Goal: Information Seeking & Learning: Learn about a topic

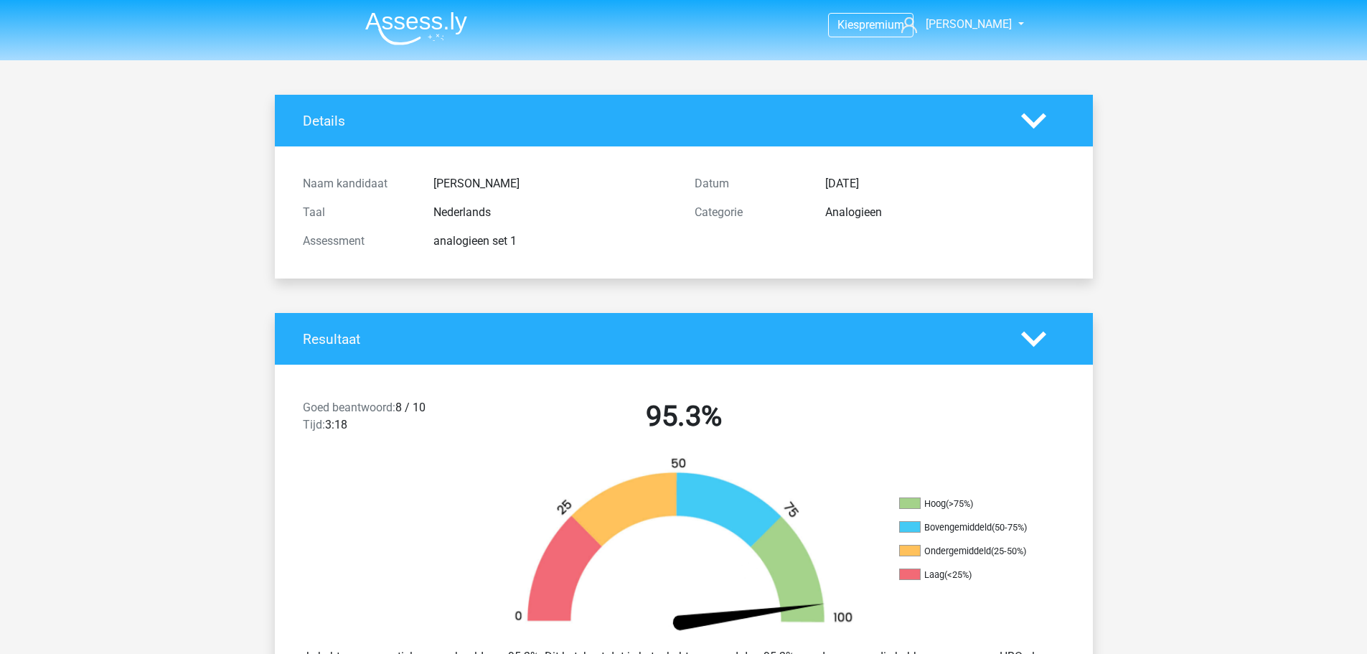
scroll to position [1938, 0]
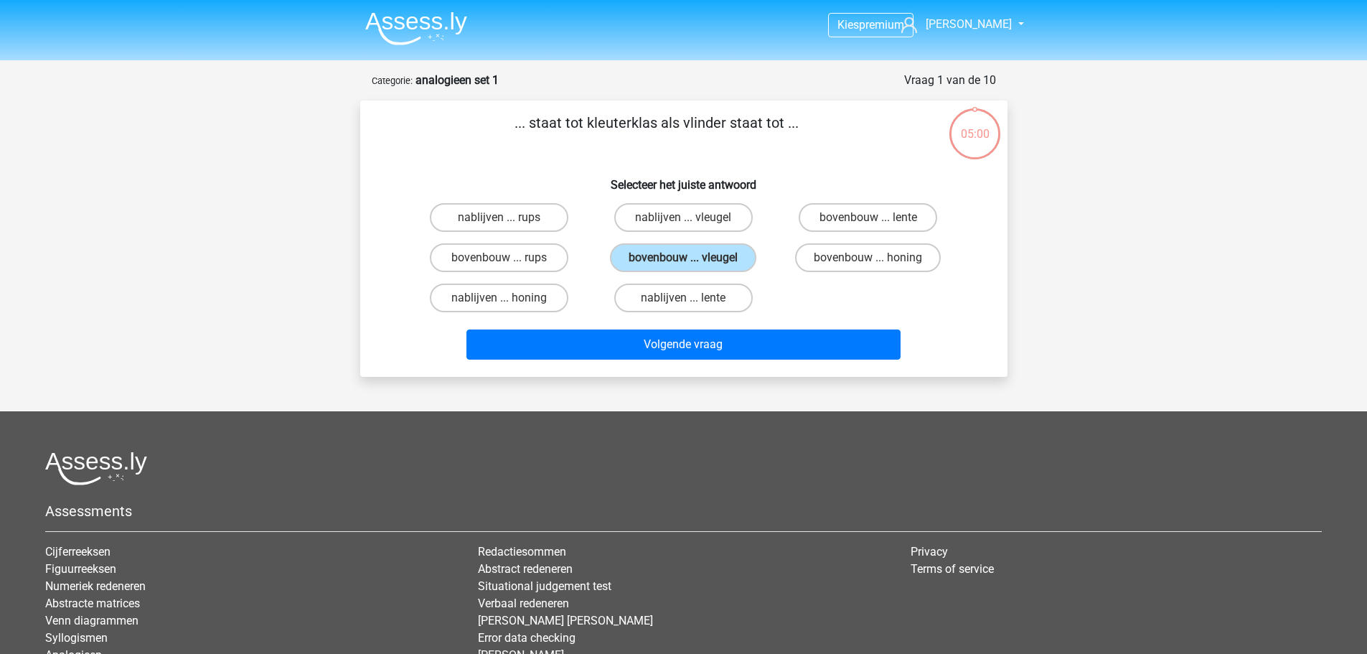
scroll to position [72, 0]
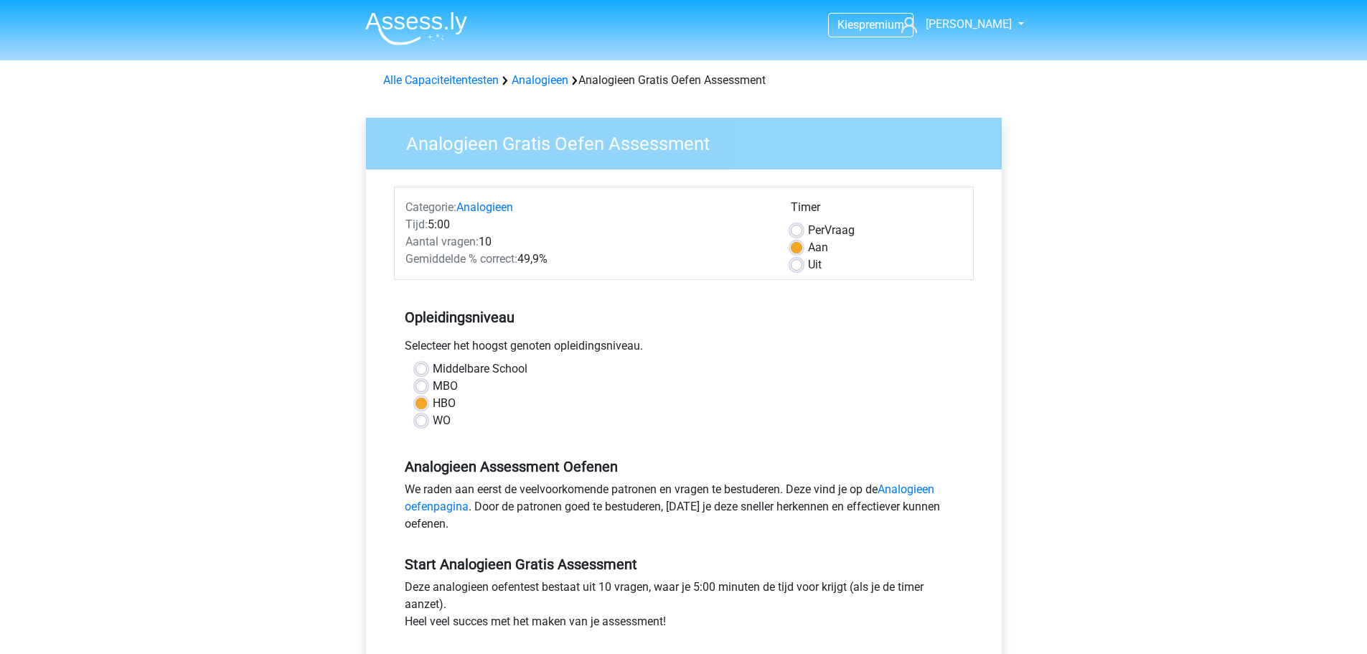
scroll to position [287, 0]
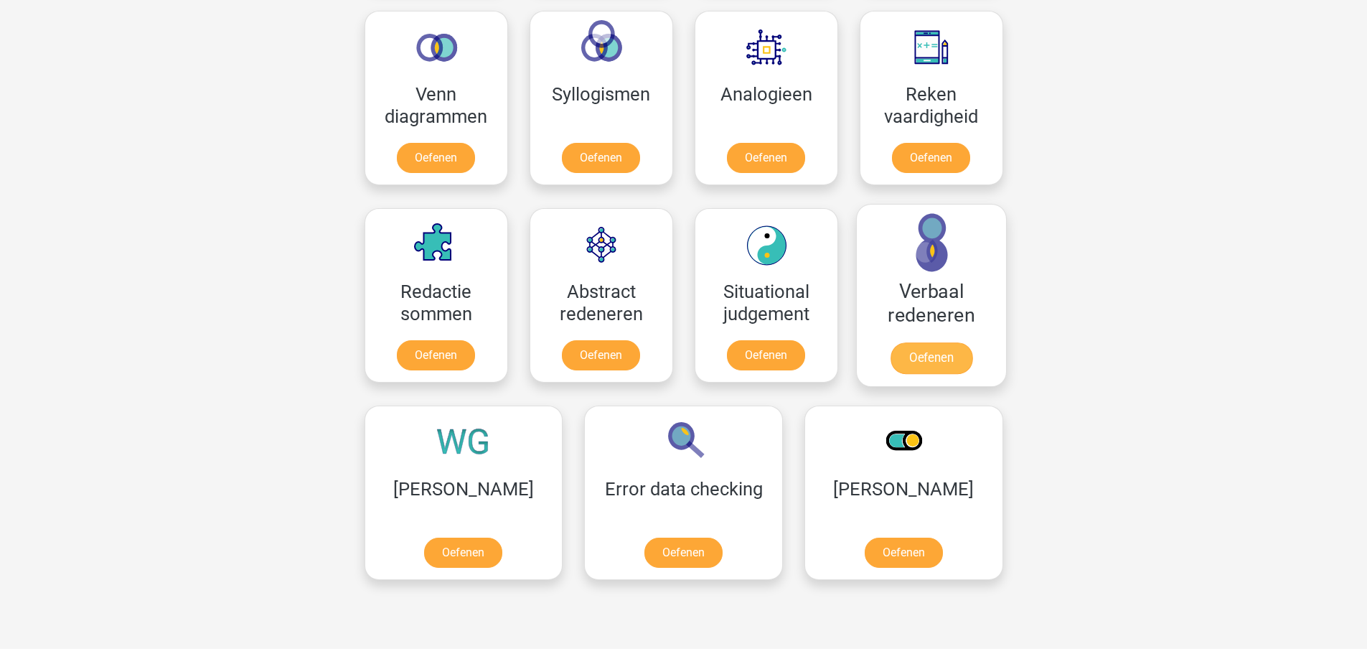
scroll to position [861, 0]
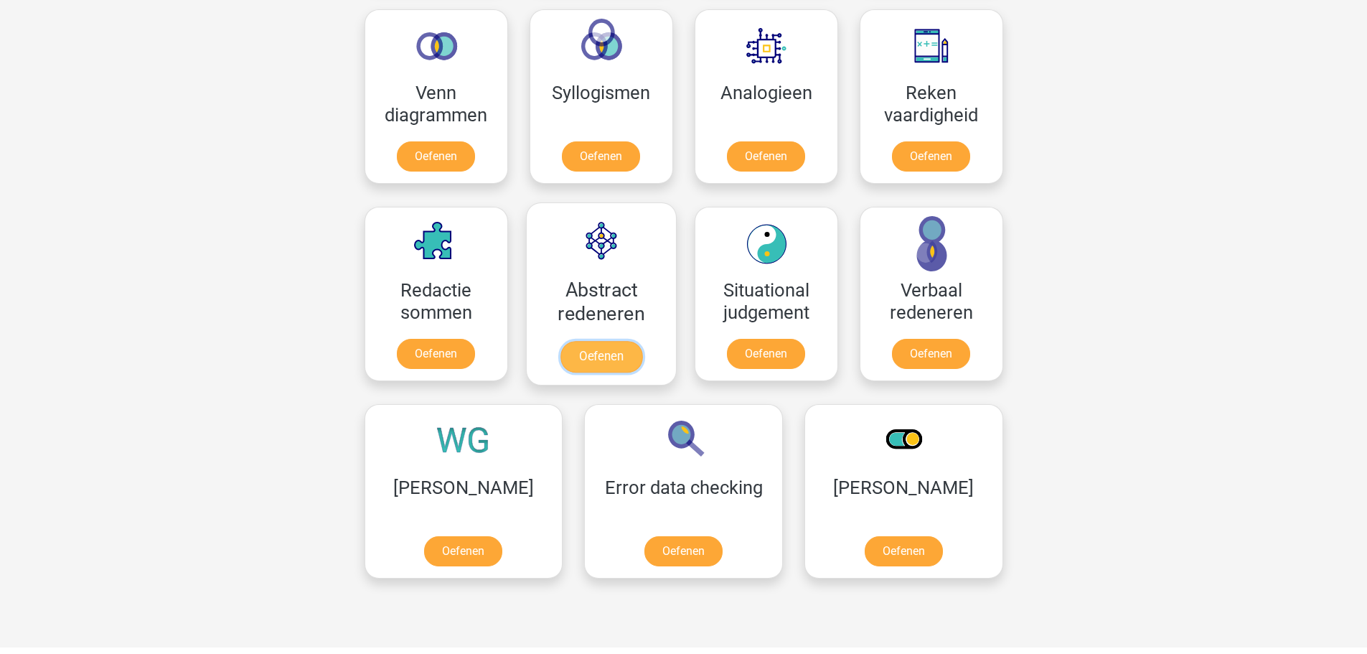
click at [591, 341] on link "Oefenen" at bounding box center [601, 357] width 82 height 32
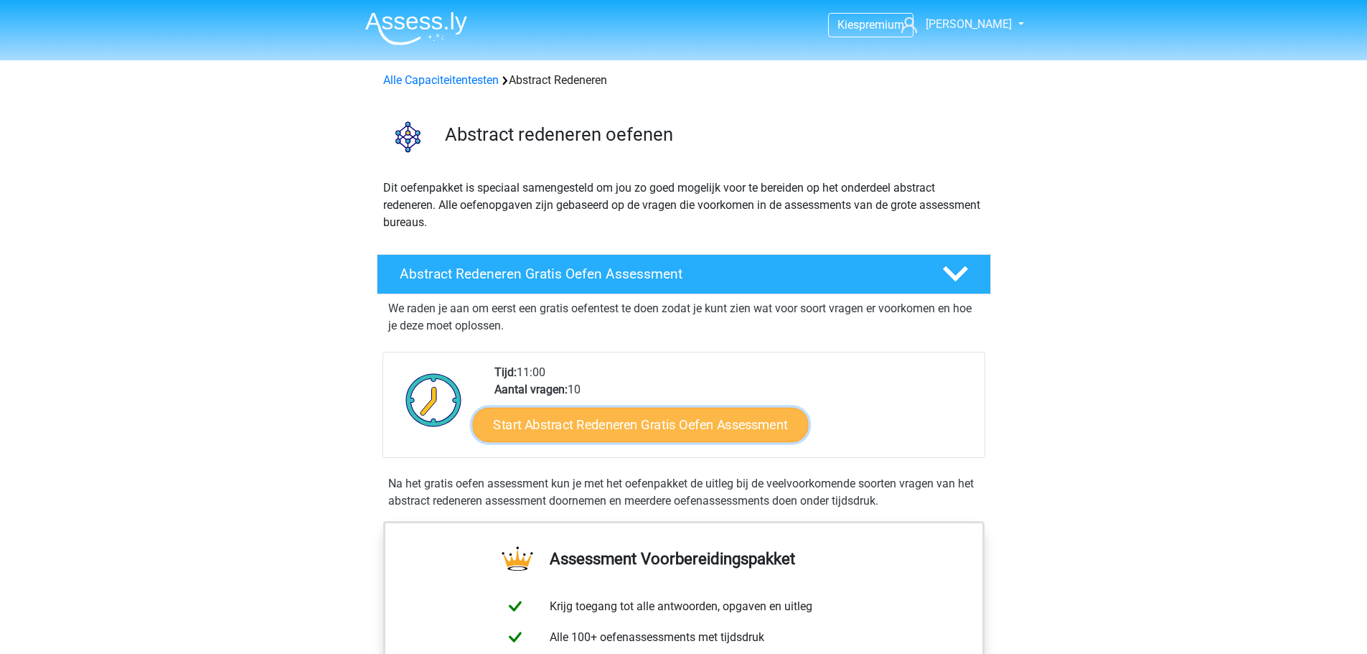
click at [598, 415] on link "Start Abstract Redeneren Gratis Oefen Assessment" at bounding box center [640, 424] width 336 height 34
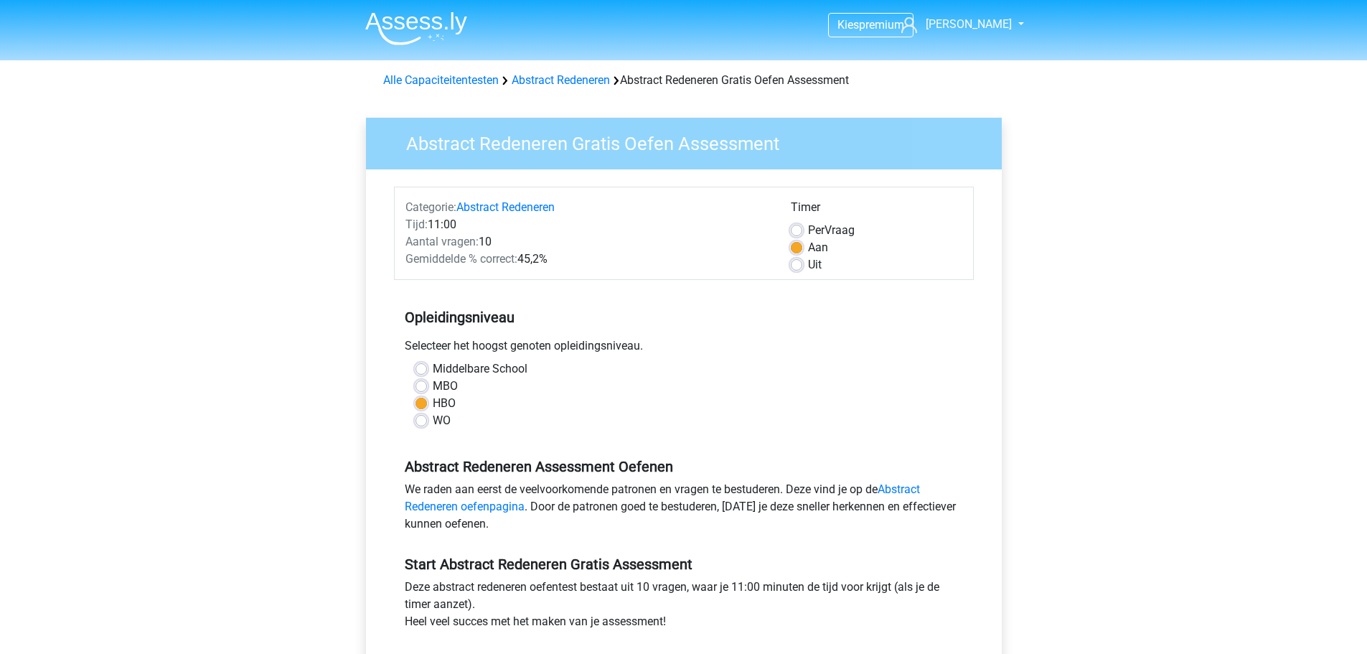
scroll to position [287, 0]
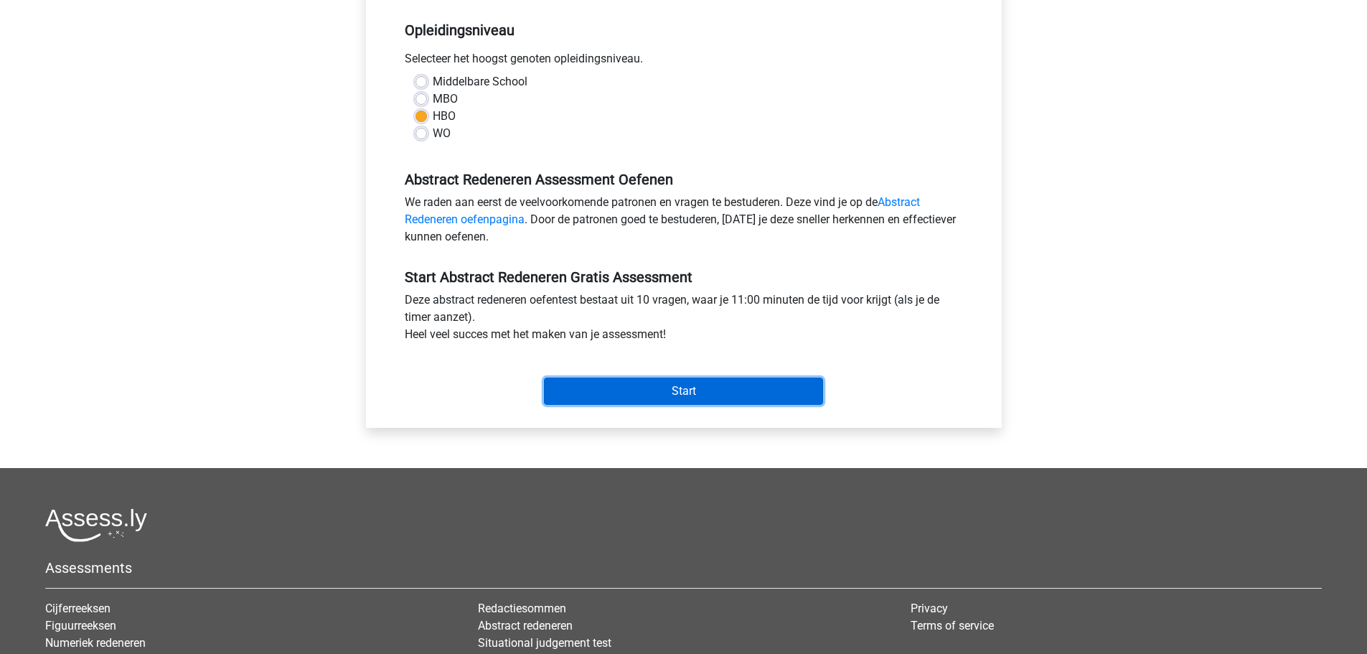
click at [649, 383] on input "Start" at bounding box center [683, 390] width 279 height 27
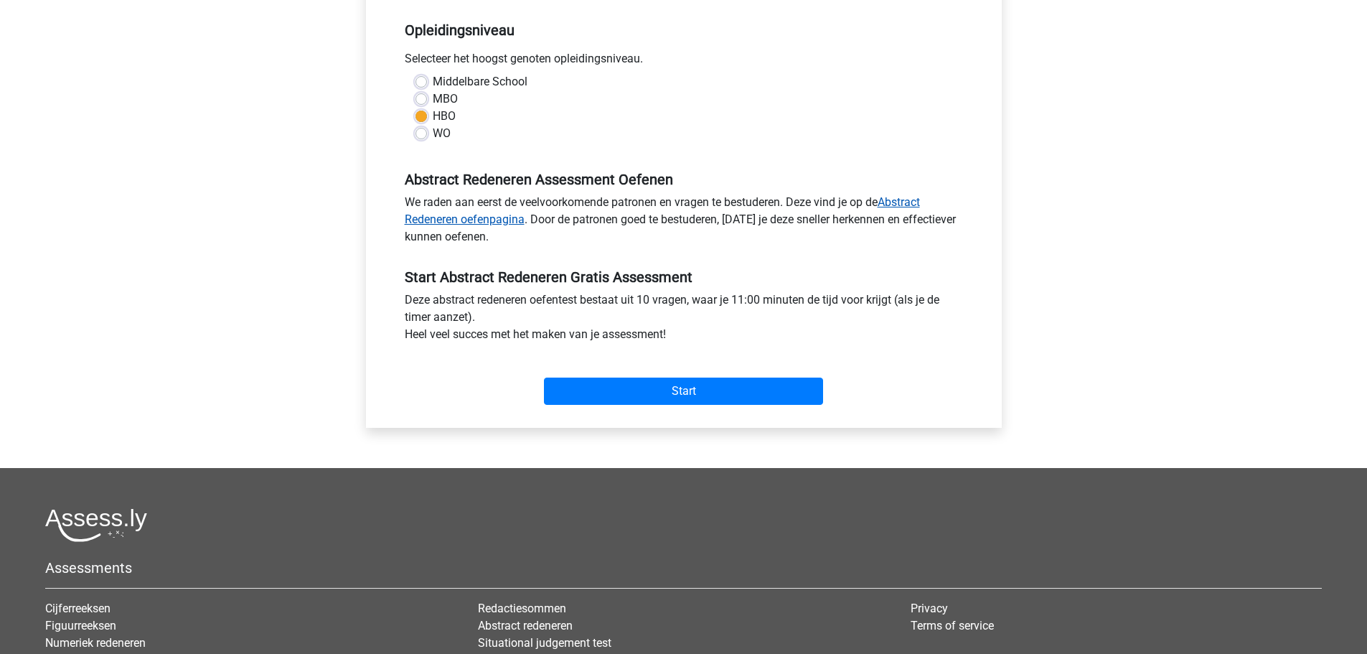
click at [462, 215] on link "Abstract Redeneren oefenpagina" at bounding box center [662, 210] width 515 height 31
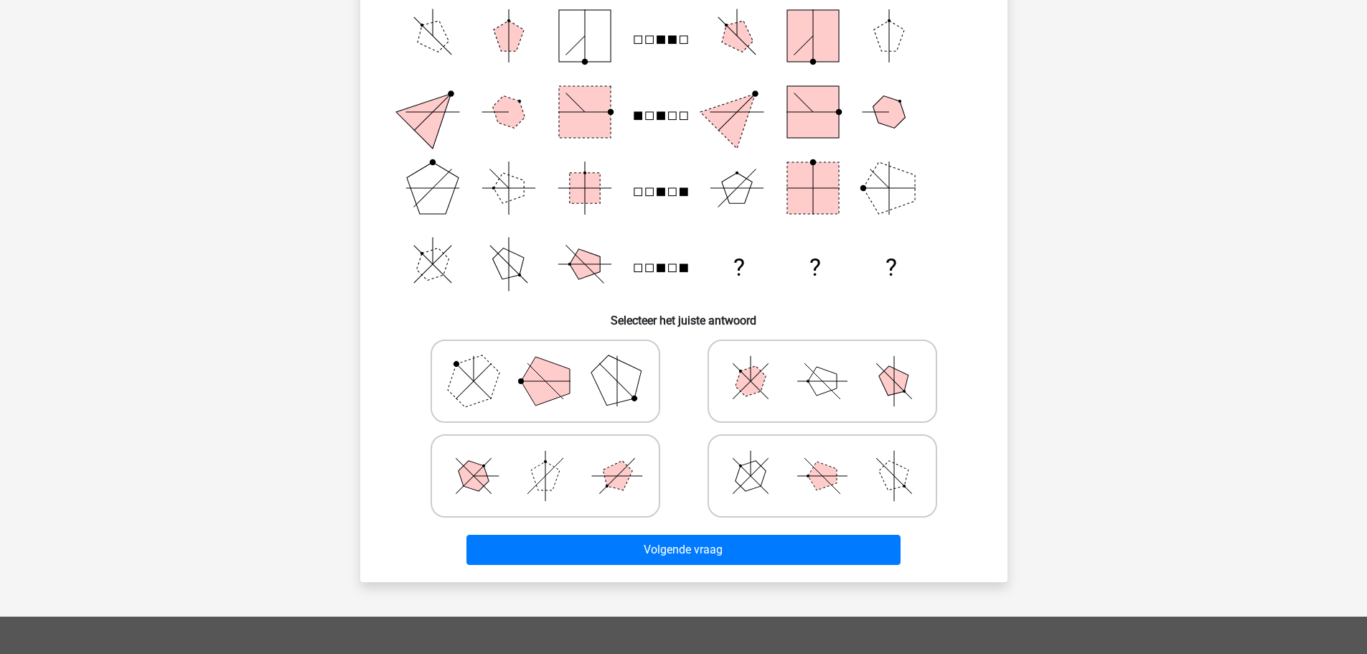
scroll to position [144, 0]
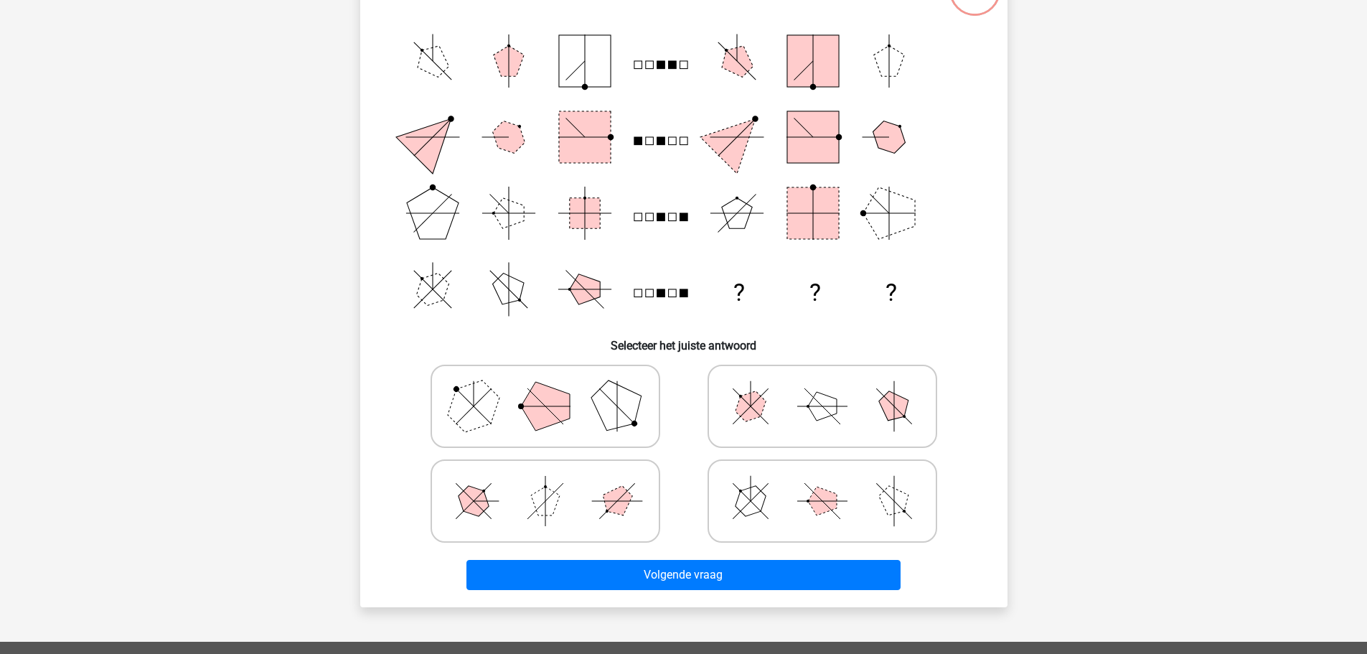
click at [627, 398] on polygon at bounding box center [616, 405] width 69 height 69
click at [555, 388] on input "radio" at bounding box center [549, 383] width 9 height 9
radio input "true"
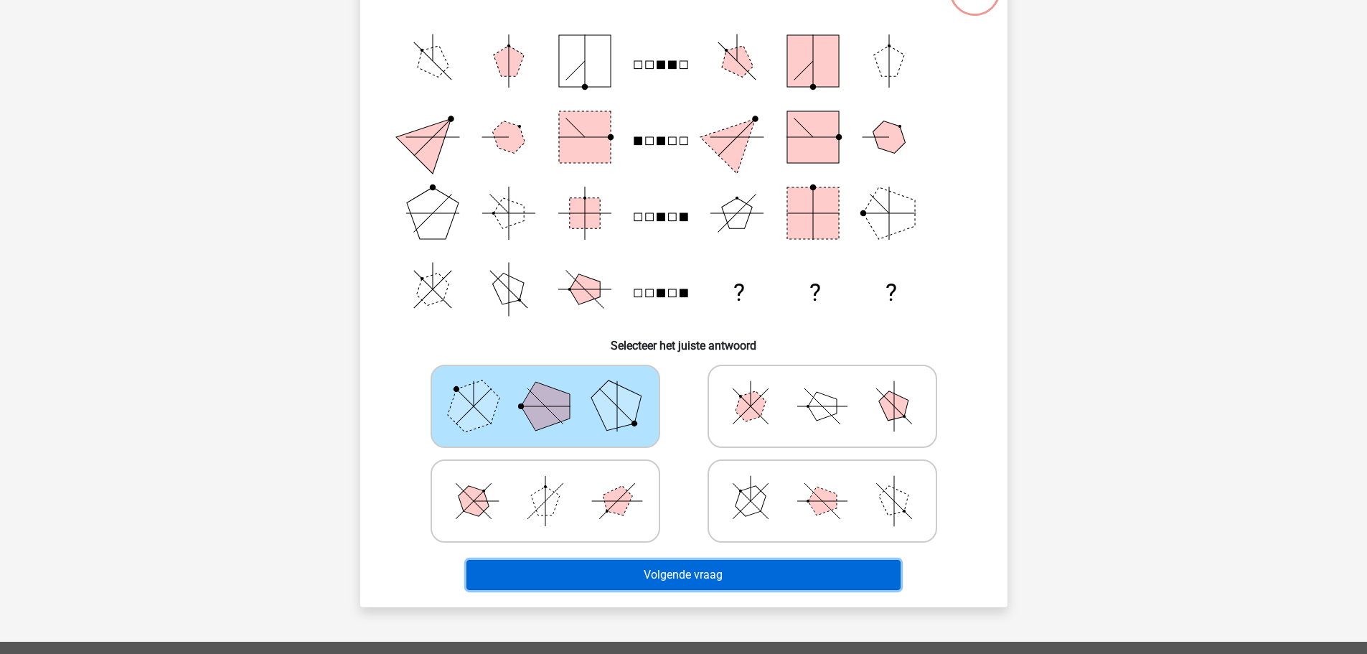
click at [701, 579] on button "Volgende vraag" at bounding box center [683, 575] width 434 height 30
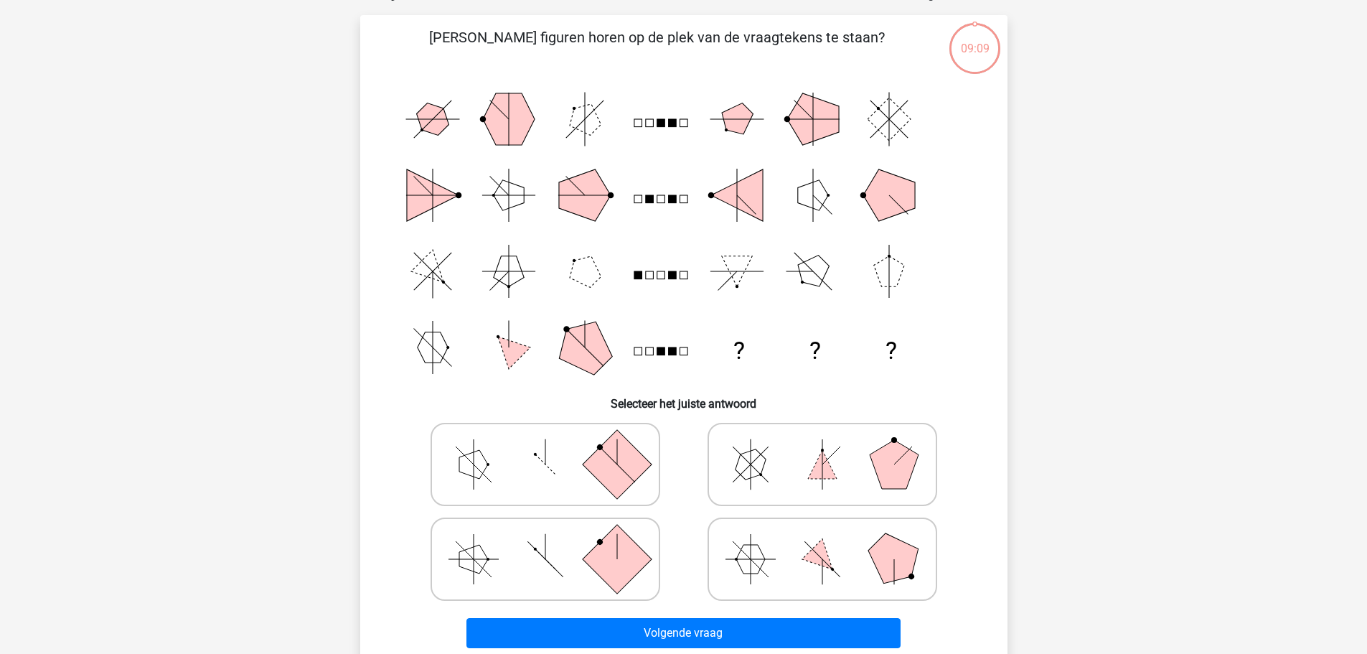
scroll to position [72, 0]
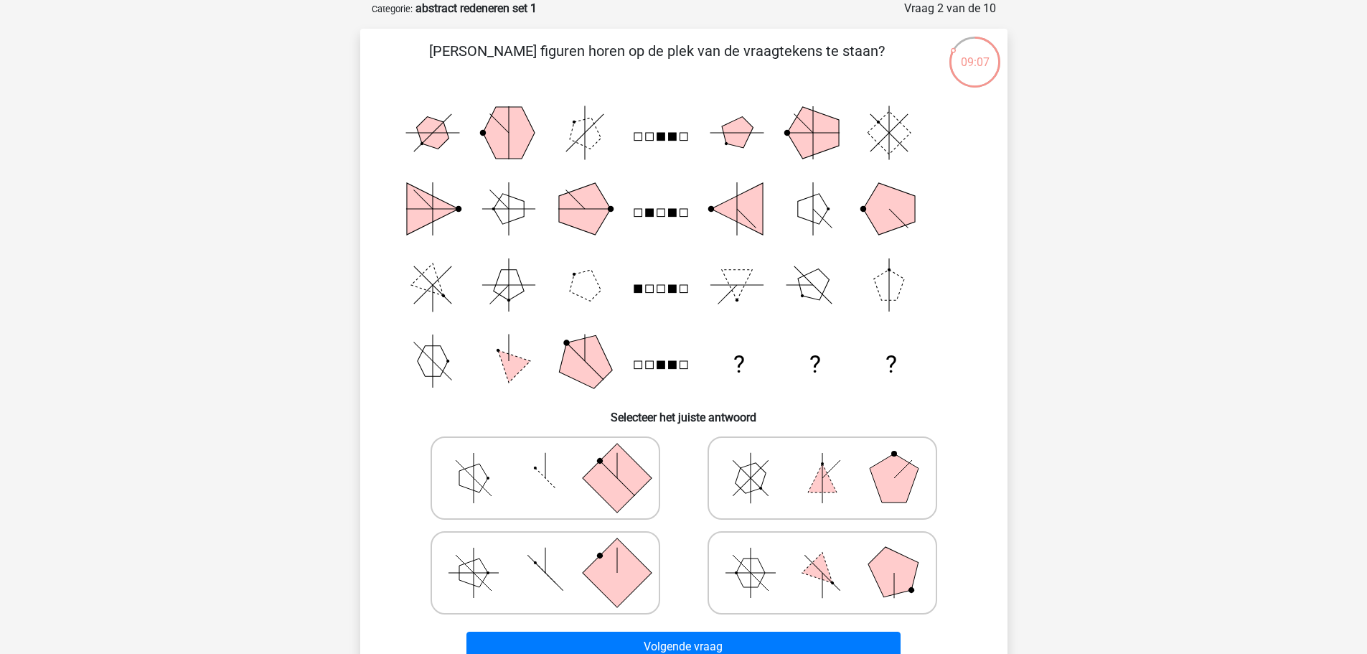
click at [798, 459] on icon at bounding box center [822, 478] width 215 height 72
click at [822, 459] on input "radio" at bounding box center [826, 455] width 9 height 9
radio input "true"
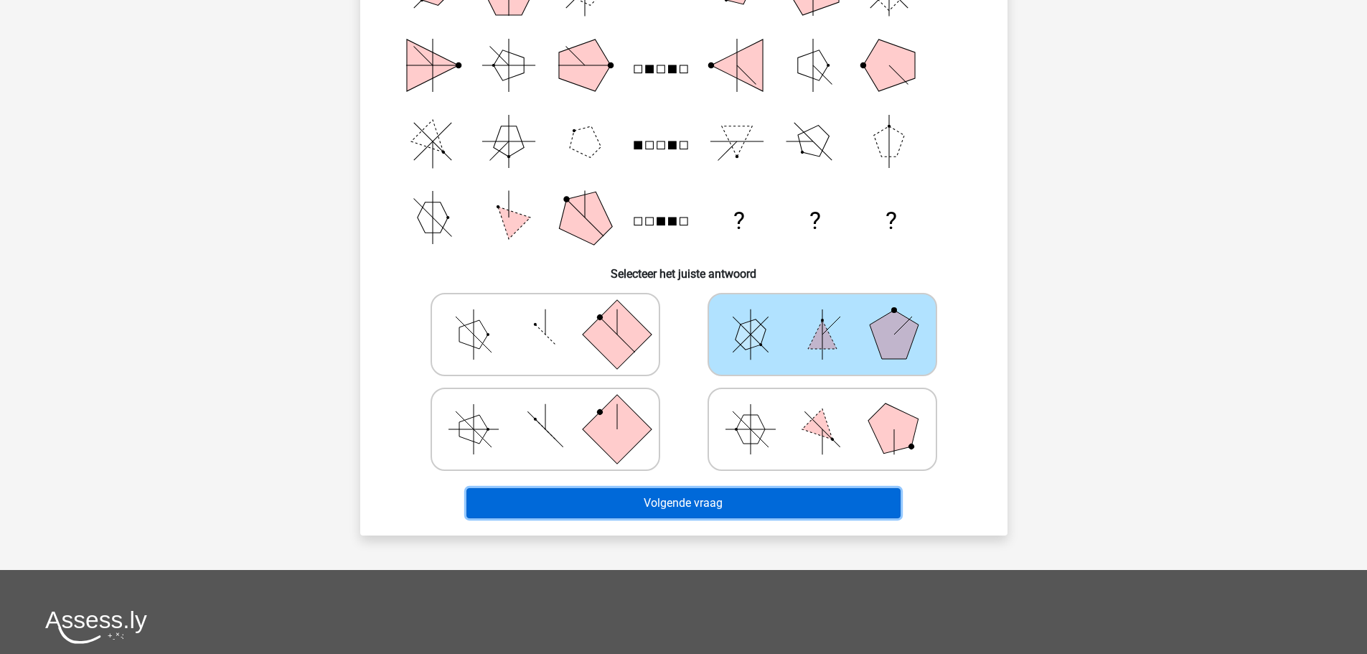
click at [777, 496] on button "Volgende vraag" at bounding box center [683, 503] width 434 height 30
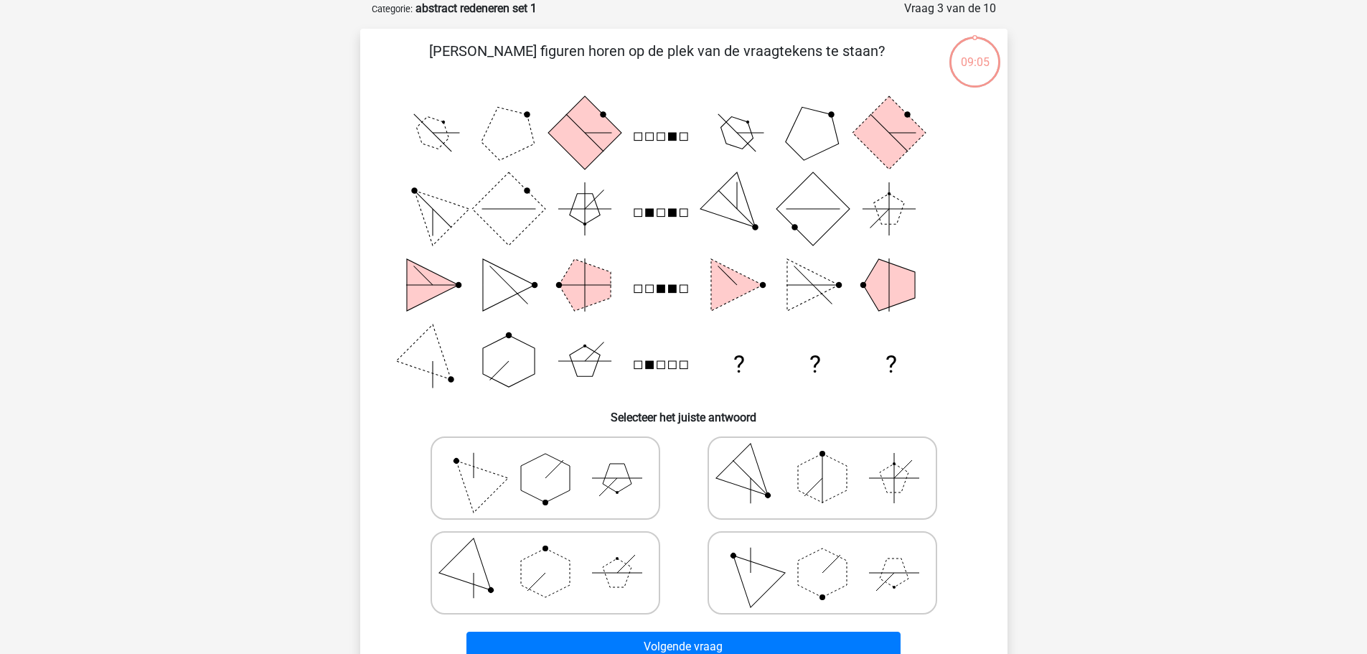
click at [781, 477] on icon at bounding box center [822, 478] width 215 height 72
click at [822, 460] on input "radio" at bounding box center [826, 455] width 9 height 9
radio input "true"
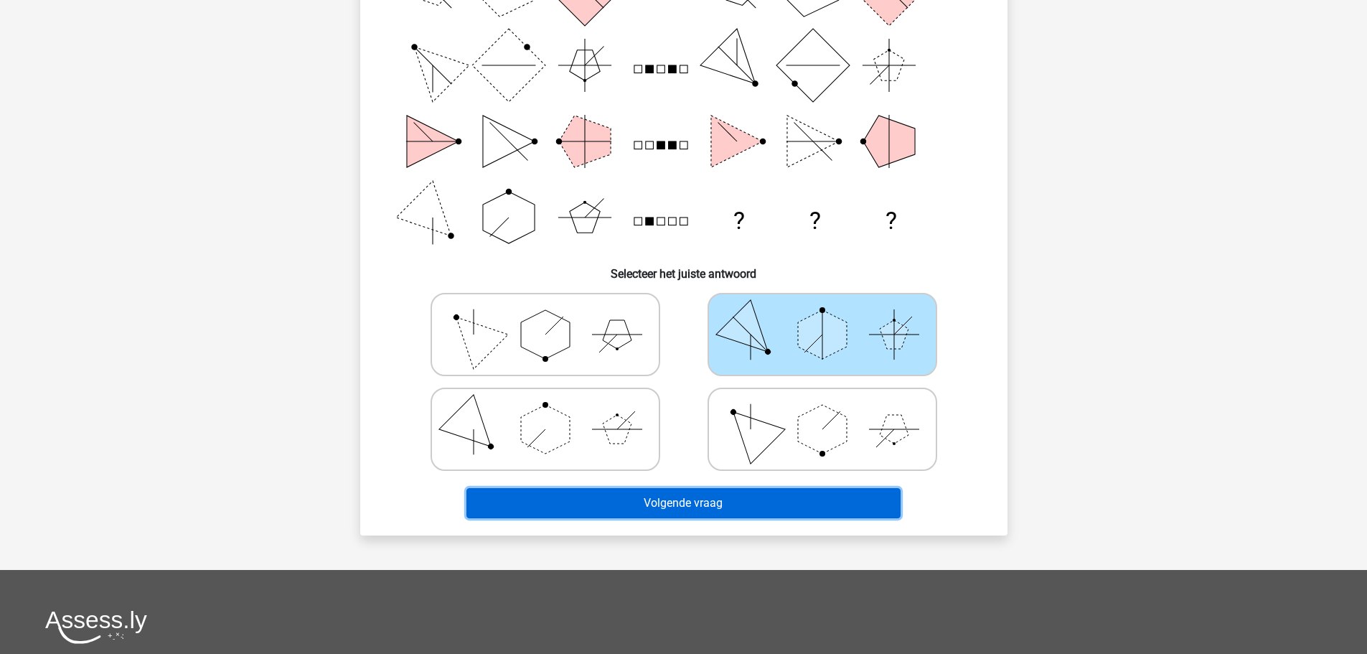
click at [769, 516] on button "Volgende vraag" at bounding box center [683, 503] width 434 height 30
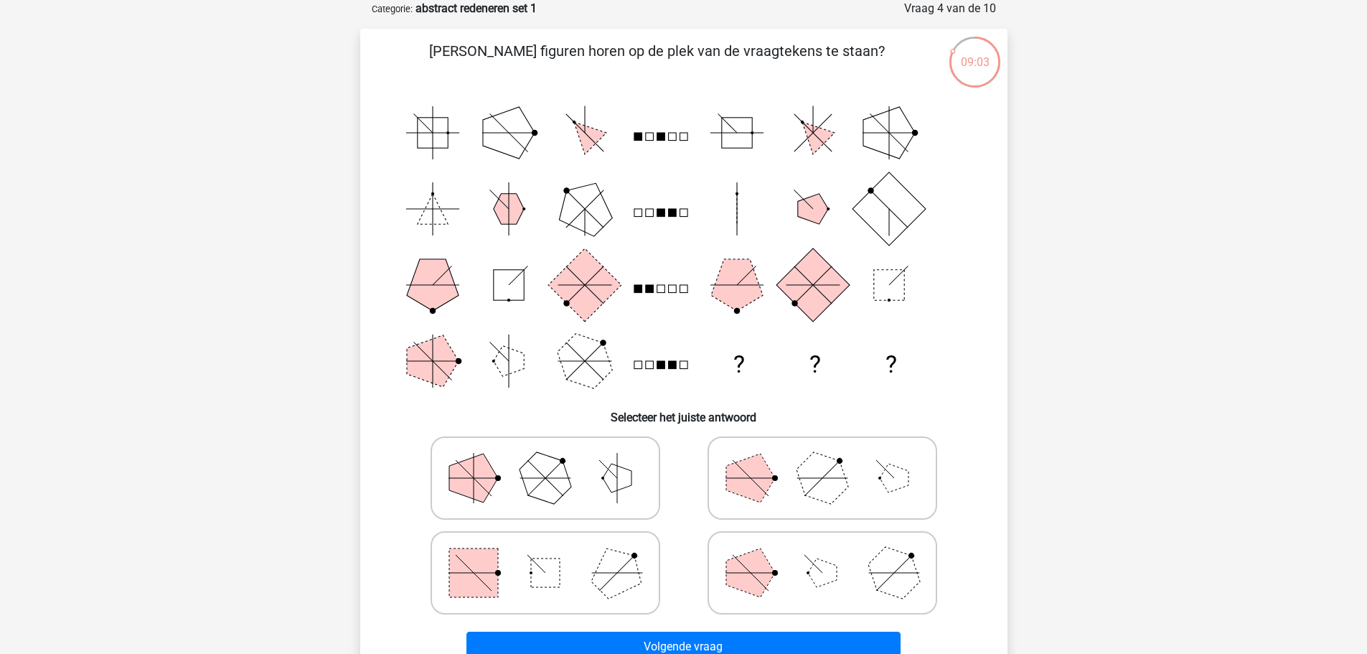
click at [583, 484] on icon at bounding box center [545, 478] width 215 height 72
click at [555, 460] on input "radio" at bounding box center [549, 455] width 9 height 9
radio input "true"
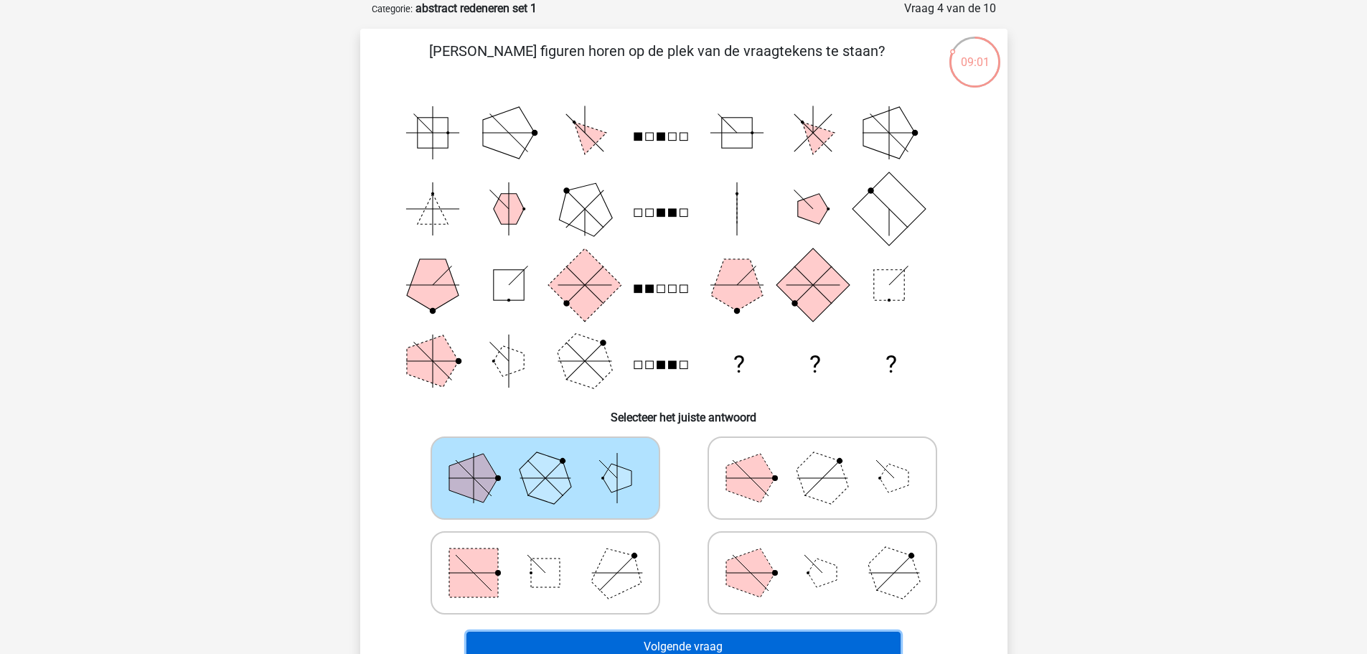
click at [657, 637] on button "Volgende vraag" at bounding box center [683, 647] width 434 height 30
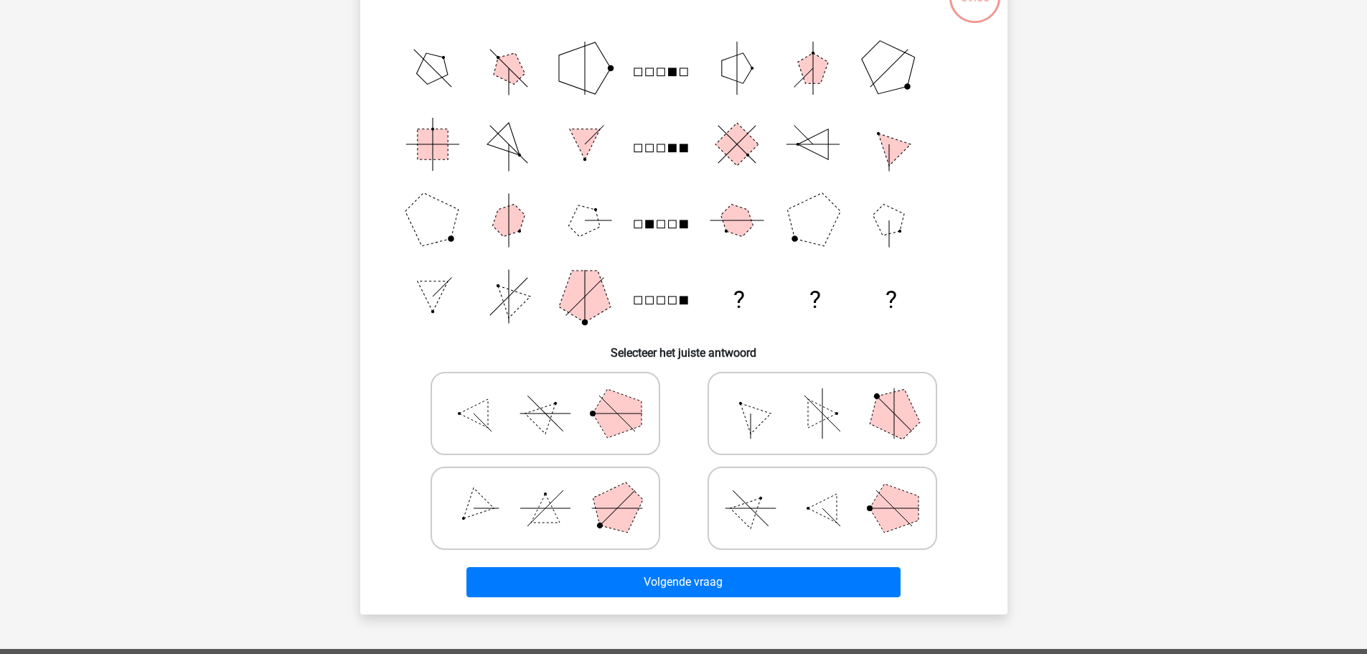
scroll to position [215, 0]
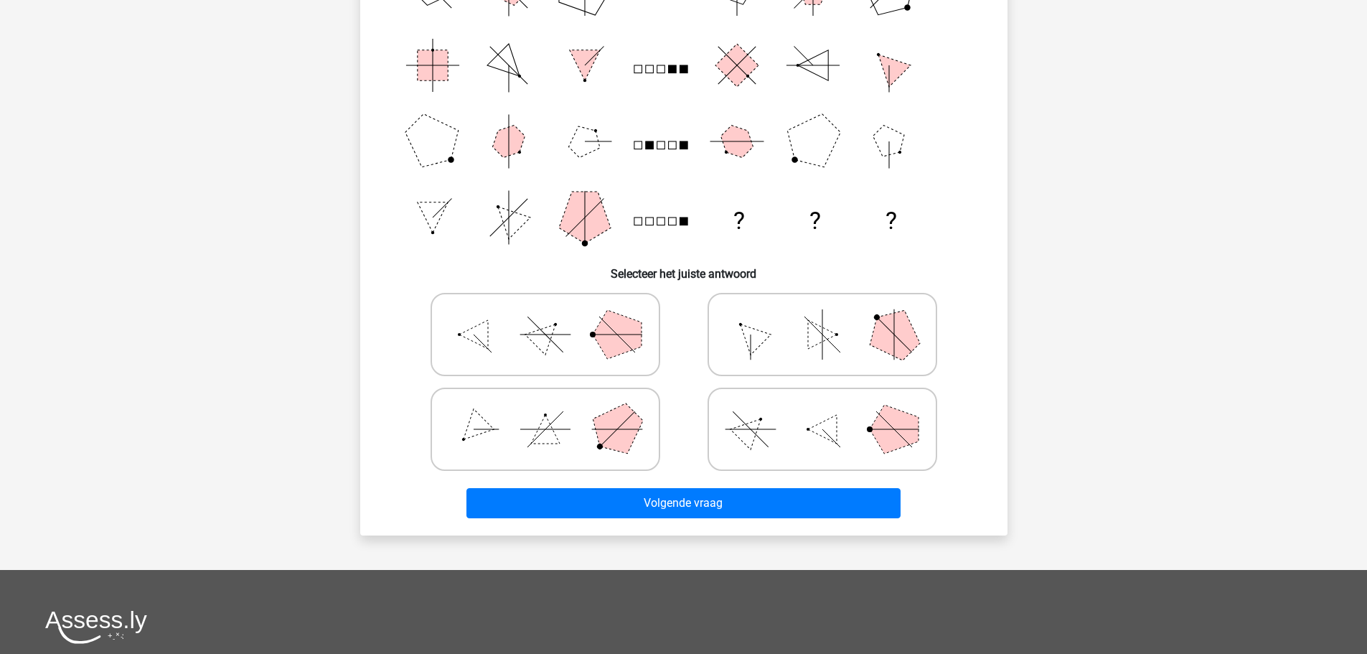
click at [621, 431] on polygon at bounding box center [616, 428] width 69 height 69
click at [555, 411] on input "radio" at bounding box center [549, 406] width 9 height 9
radio input "true"
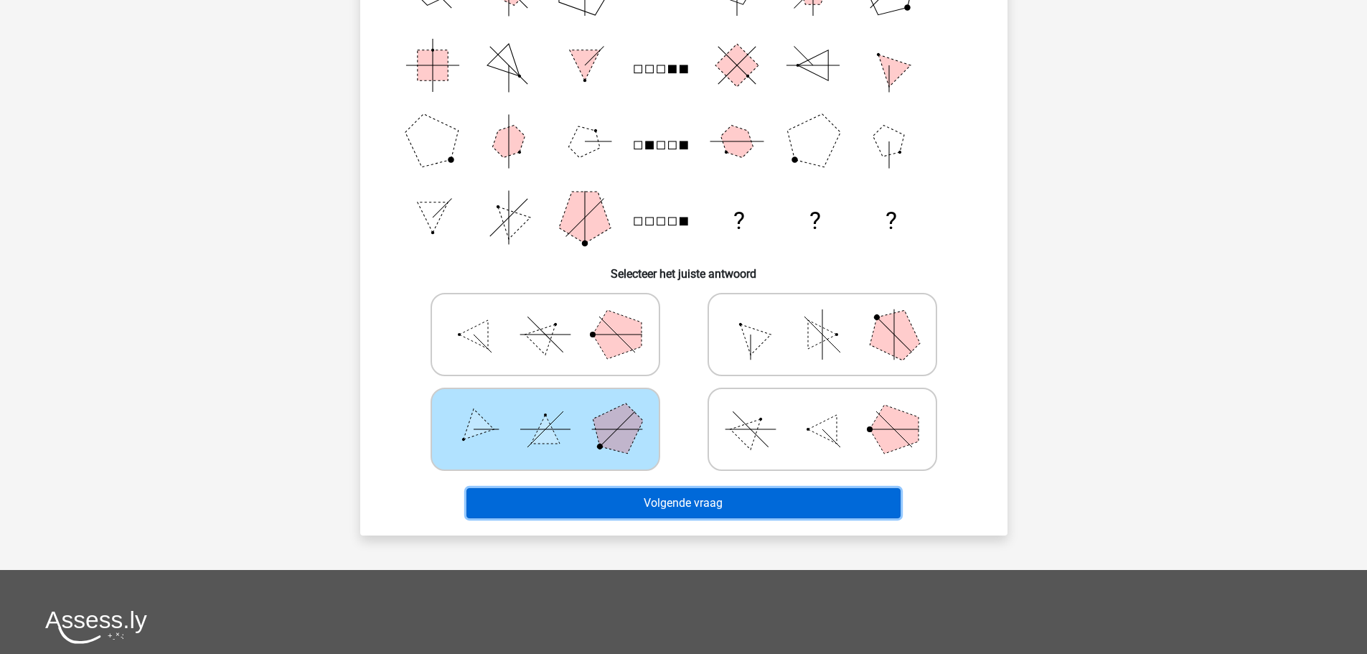
click at [696, 505] on button "Volgende vraag" at bounding box center [683, 503] width 434 height 30
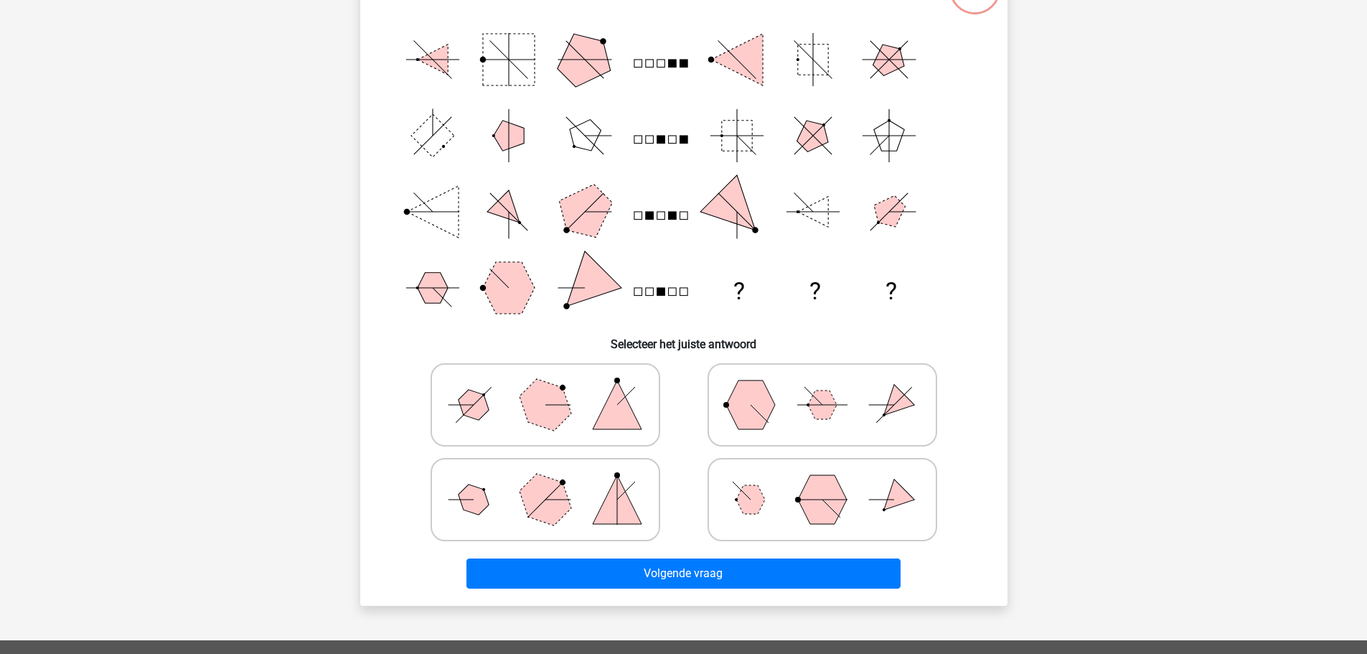
scroll to position [72, 0]
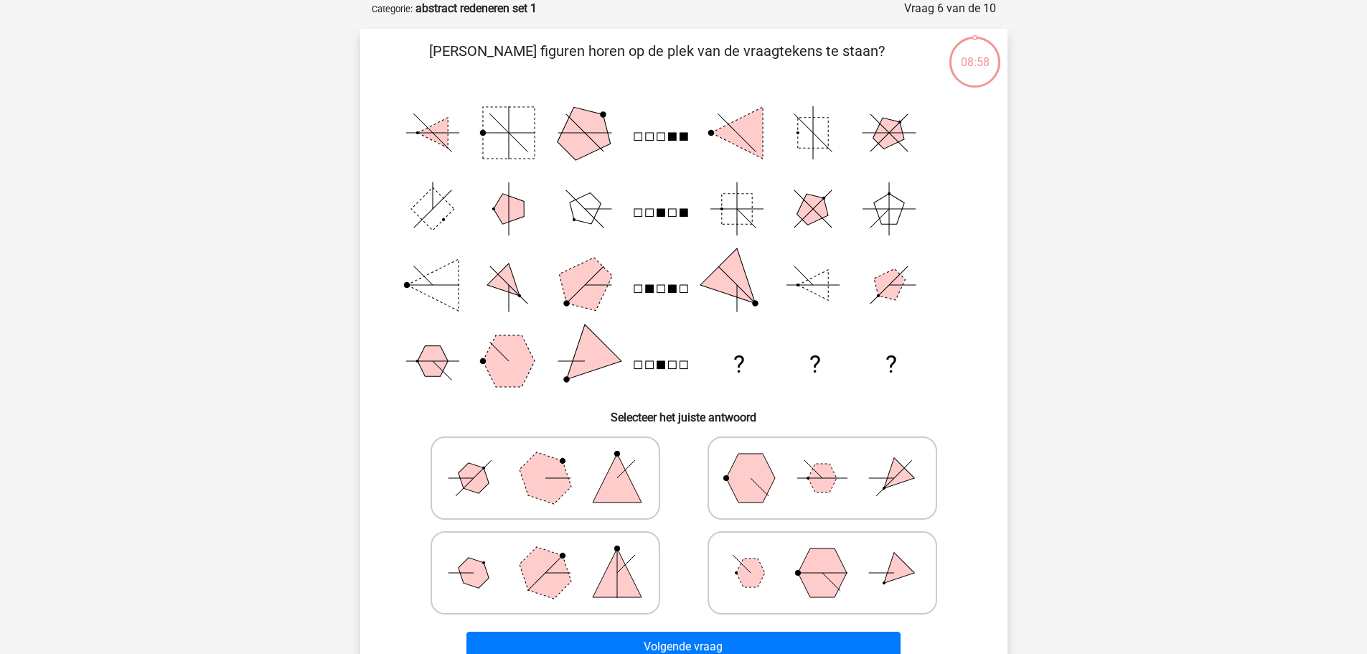
click at [622, 464] on polygon at bounding box center [617, 478] width 49 height 49
click at [555, 460] on input "radio" at bounding box center [549, 455] width 9 height 9
radio input "true"
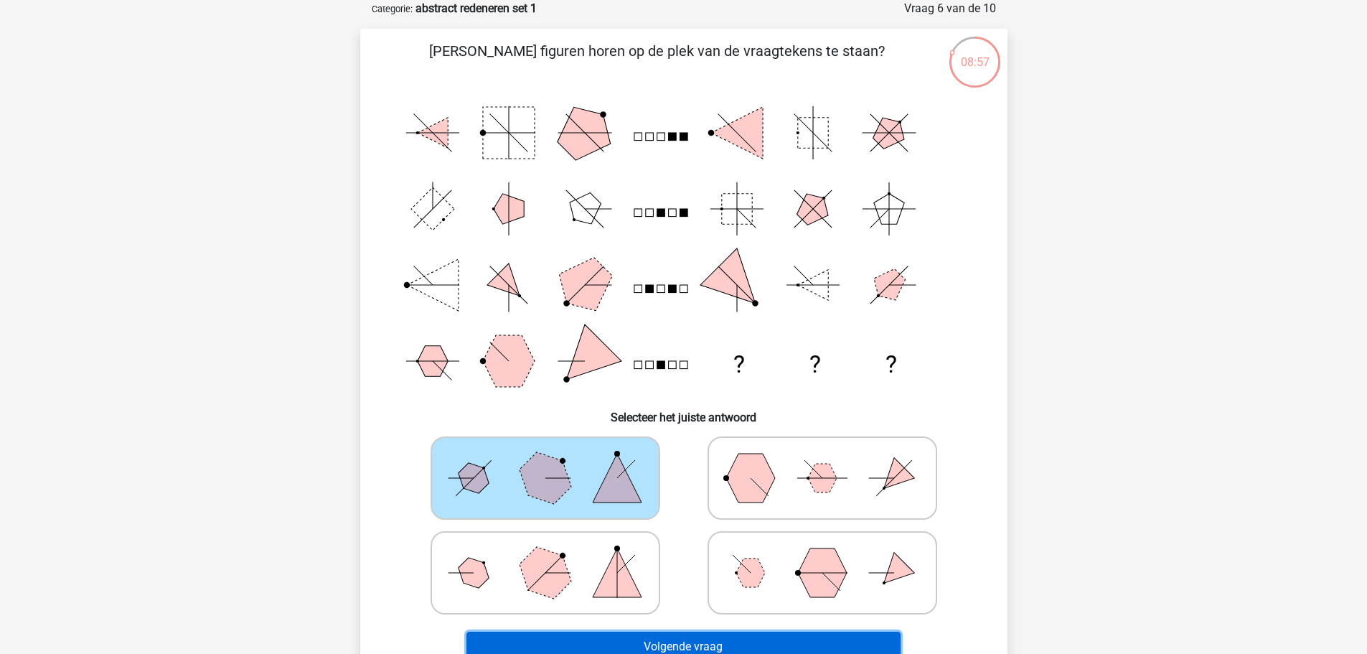
click at [654, 642] on button "Volgende vraag" at bounding box center [683, 647] width 434 height 30
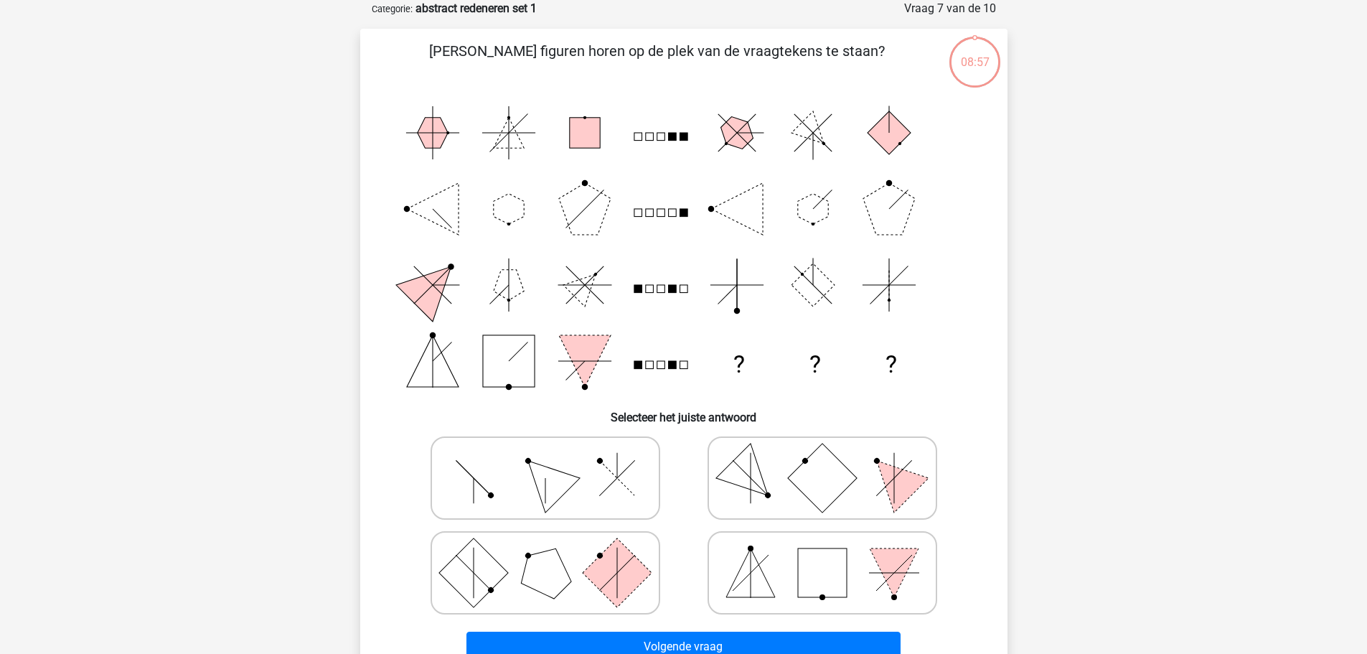
click at [850, 455] on icon at bounding box center [822, 478] width 215 height 72
click at [832, 455] on input "radio" at bounding box center [826, 455] width 9 height 9
radio input "true"
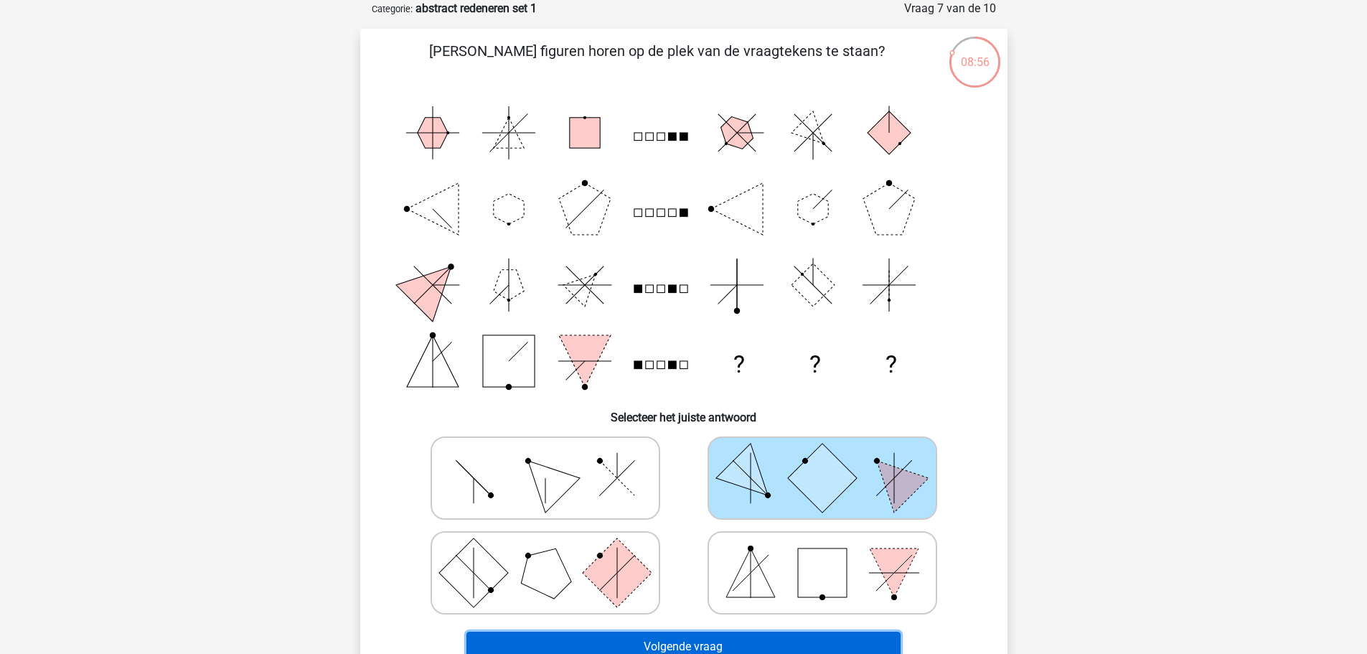
click at [734, 643] on button "Volgende vraag" at bounding box center [683, 647] width 434 height 30
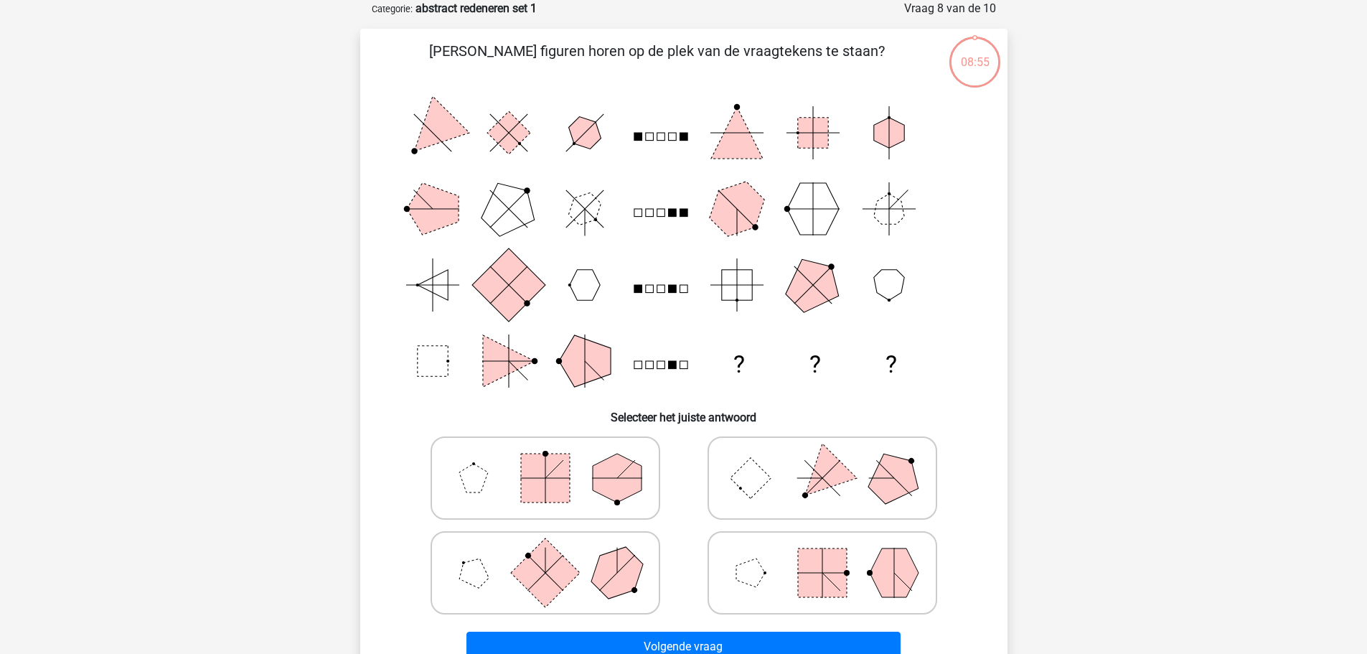
click at [554, 461] on rect at bounding box center [545, 478] width 49 height 49
click at [554, 460] on input "radio" at bounding box center [549, 455] width 9 height 9
radio input "true"
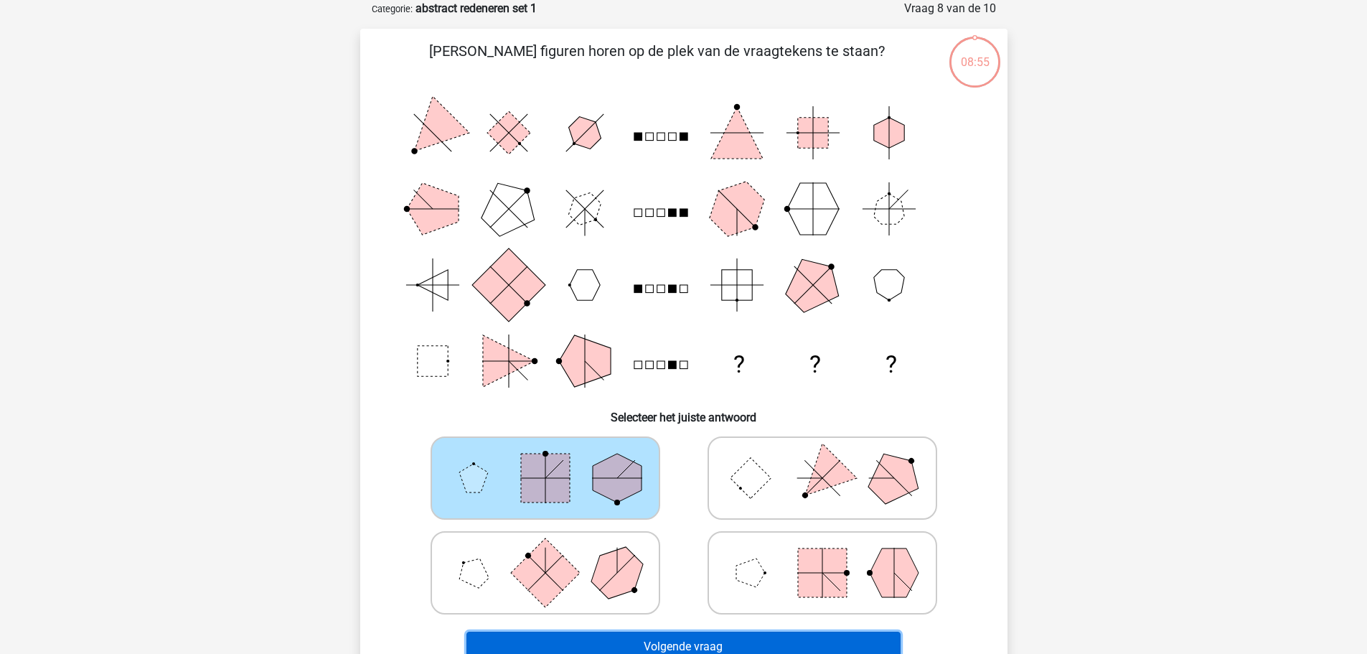
click at [656, 640] on button "Volgende vraag" at bounding box center [683, 647] width 434 height 30
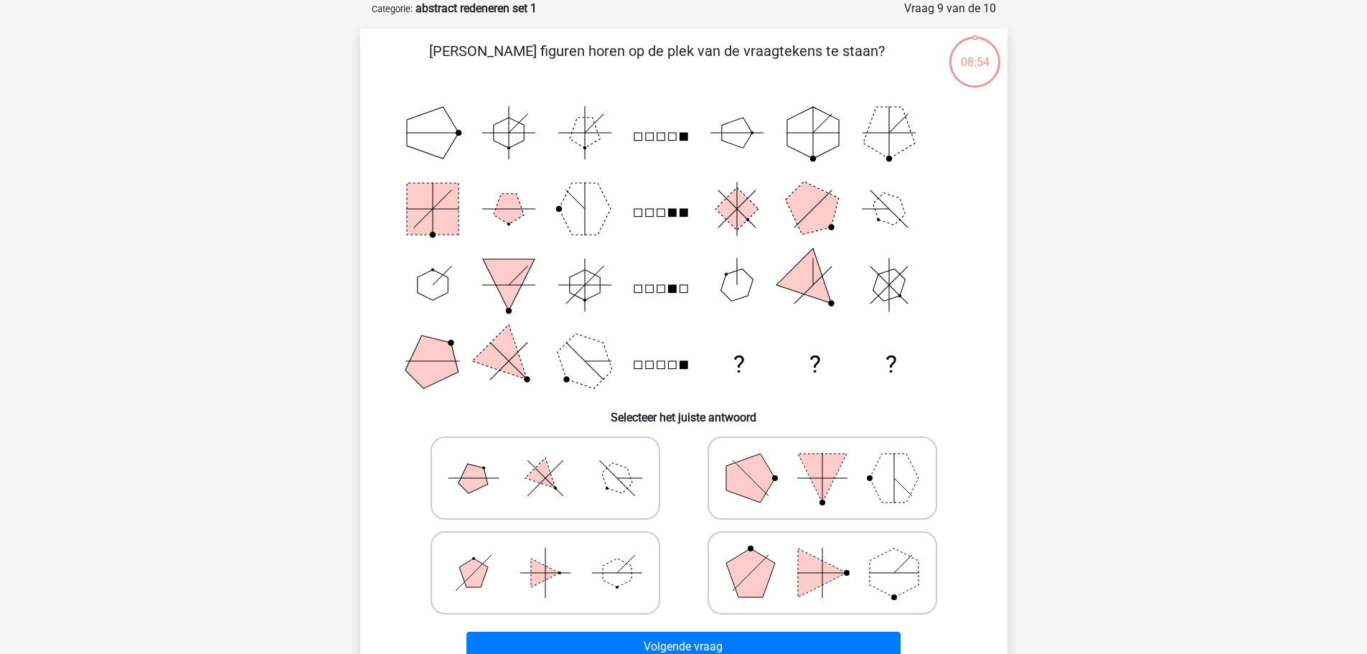
click at [773, 488] on icon at bounding box center [822, 478] width 215 height 72
click at [822, 460] on input "radio" at bounding box center [826, 455] width 9 height 9
radio input "true"
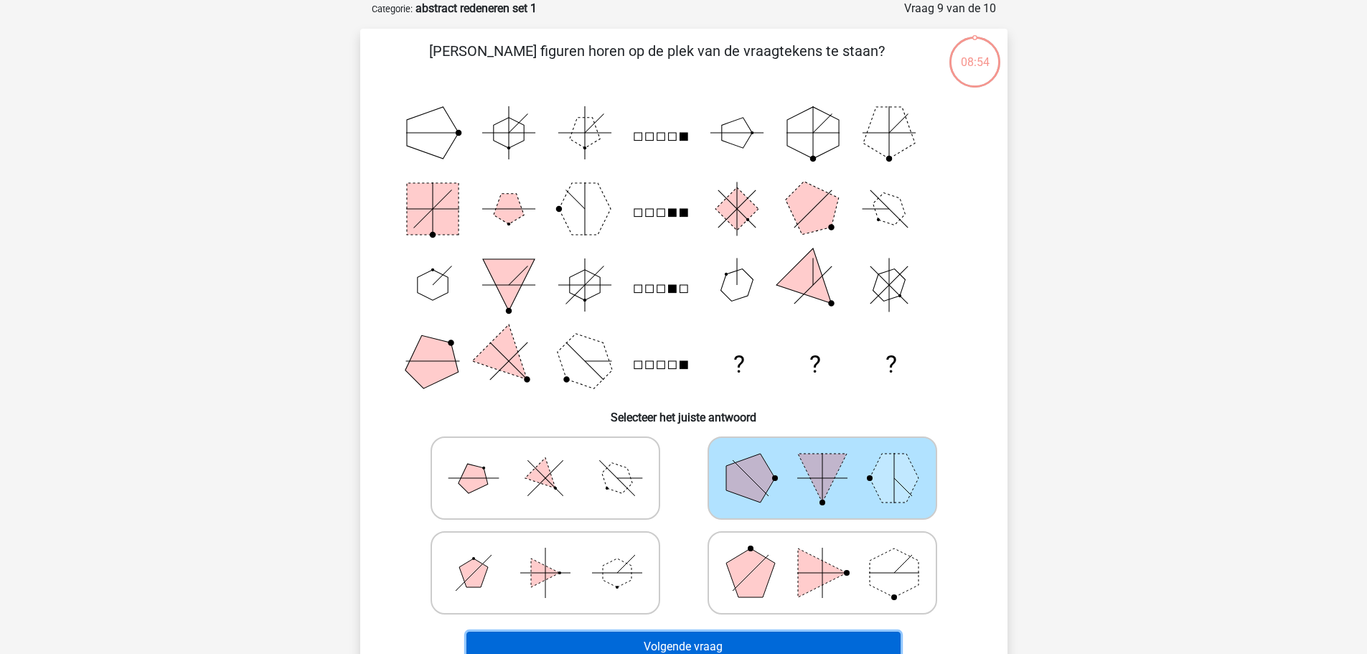
click at [685, 639] on button "Volgende vraag" at bounding box center [683, 647] width 434 height 30
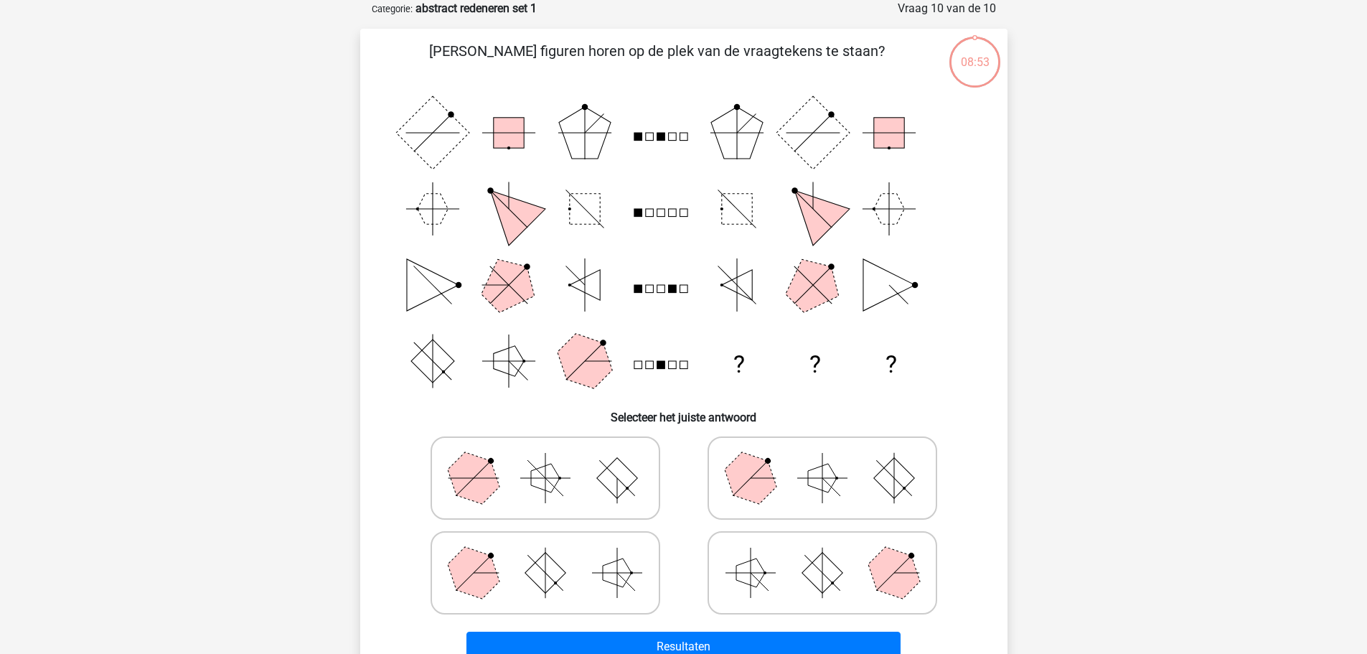
click at [603, 488] on icon at bounding box center [545, 478] width 215 height 72
click at [555, 460] on input "radio" at bounding box center [549, 455] width 9 height 9
radio input "true"
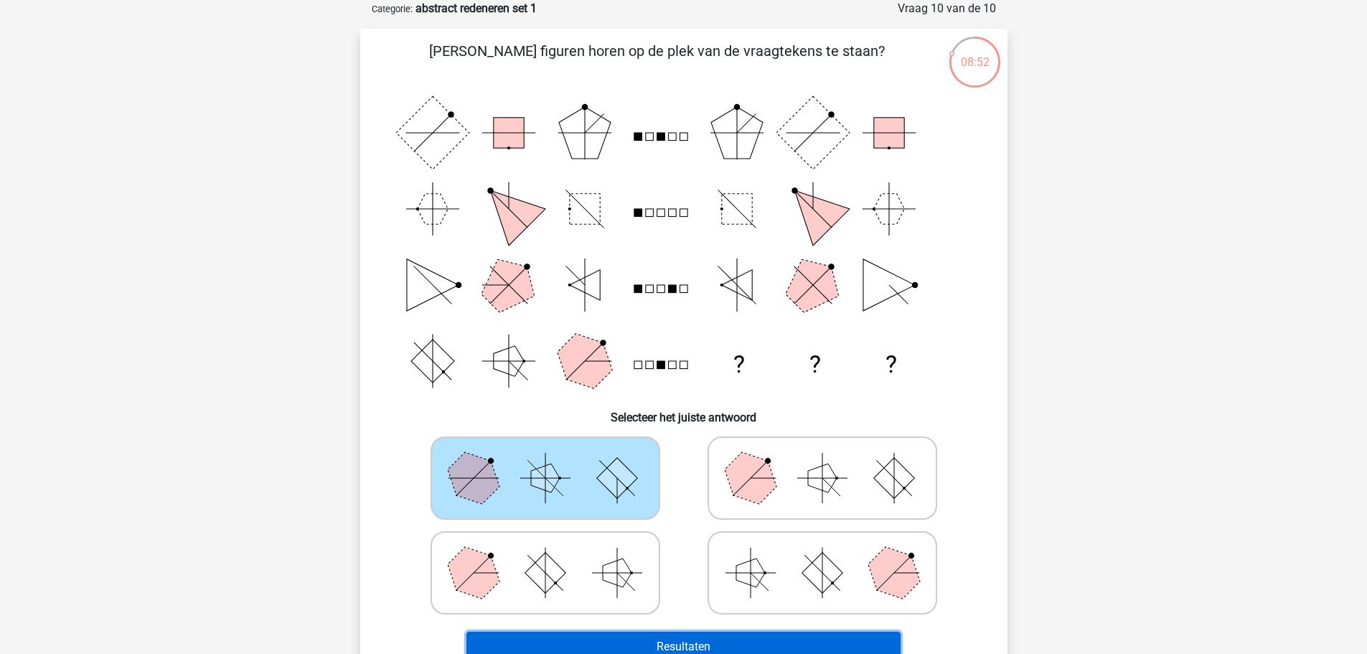
click at [678, 652] on button "Resultaten" at bounding box center [683, 647] width 434 height 30
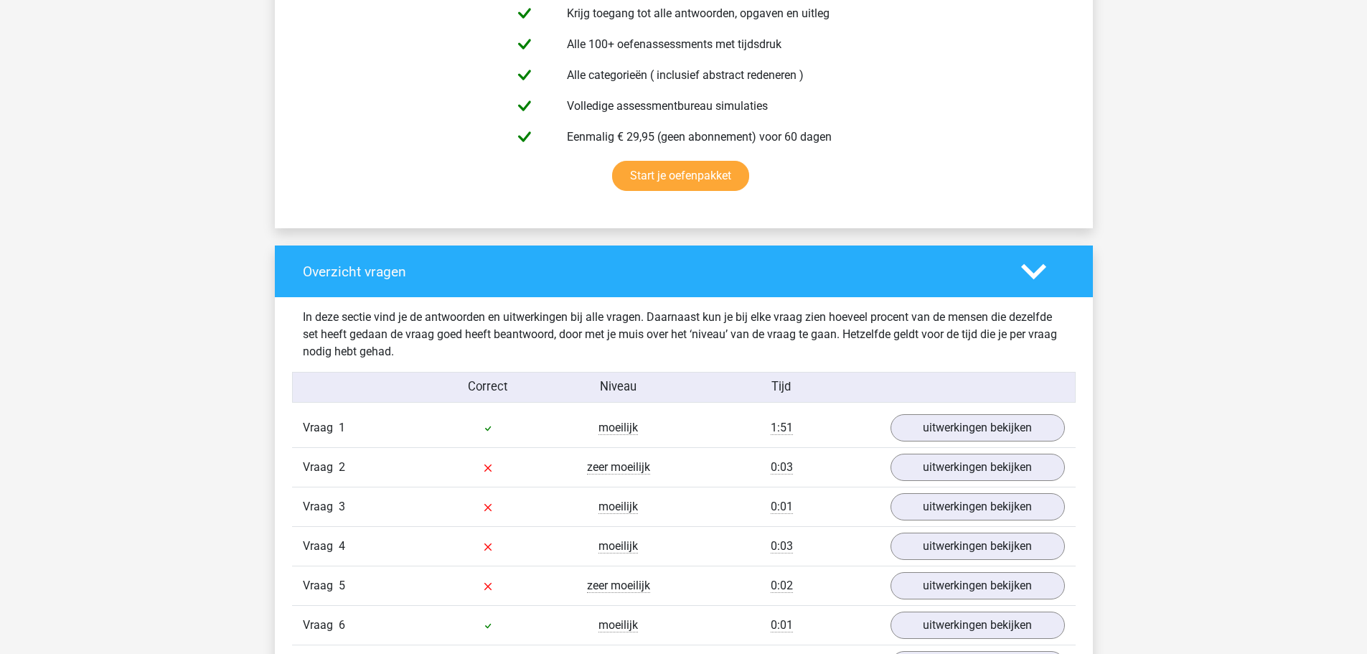
scroll to position [861, 0]
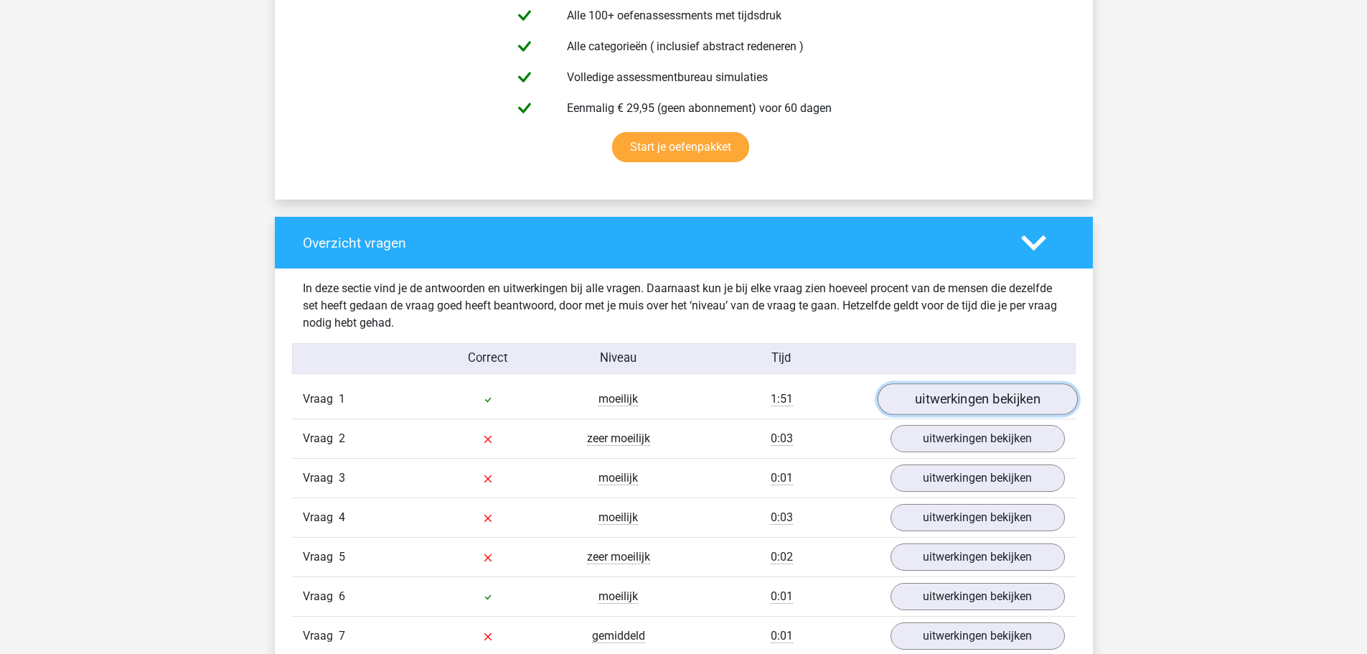
click at [958, 400] on link "uitwerkingen bekijken" at bounding box center [977, 400] width 200 height 32
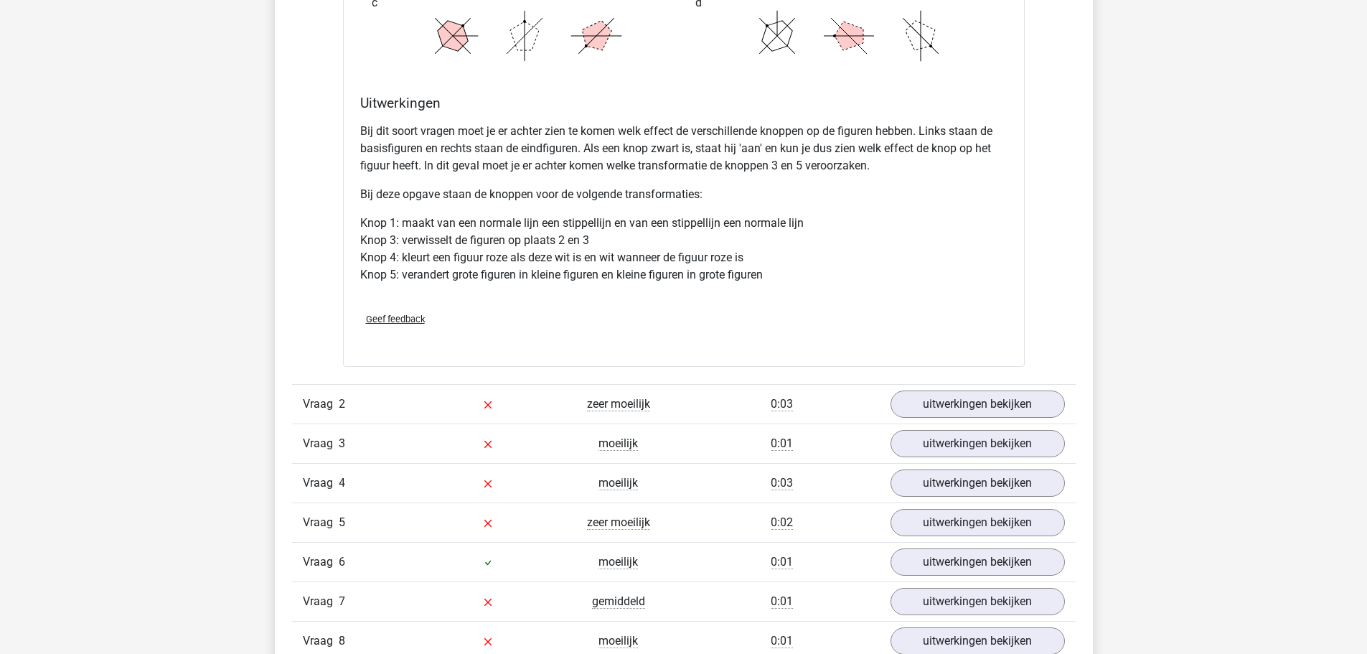
scroll to position [1866, 0]
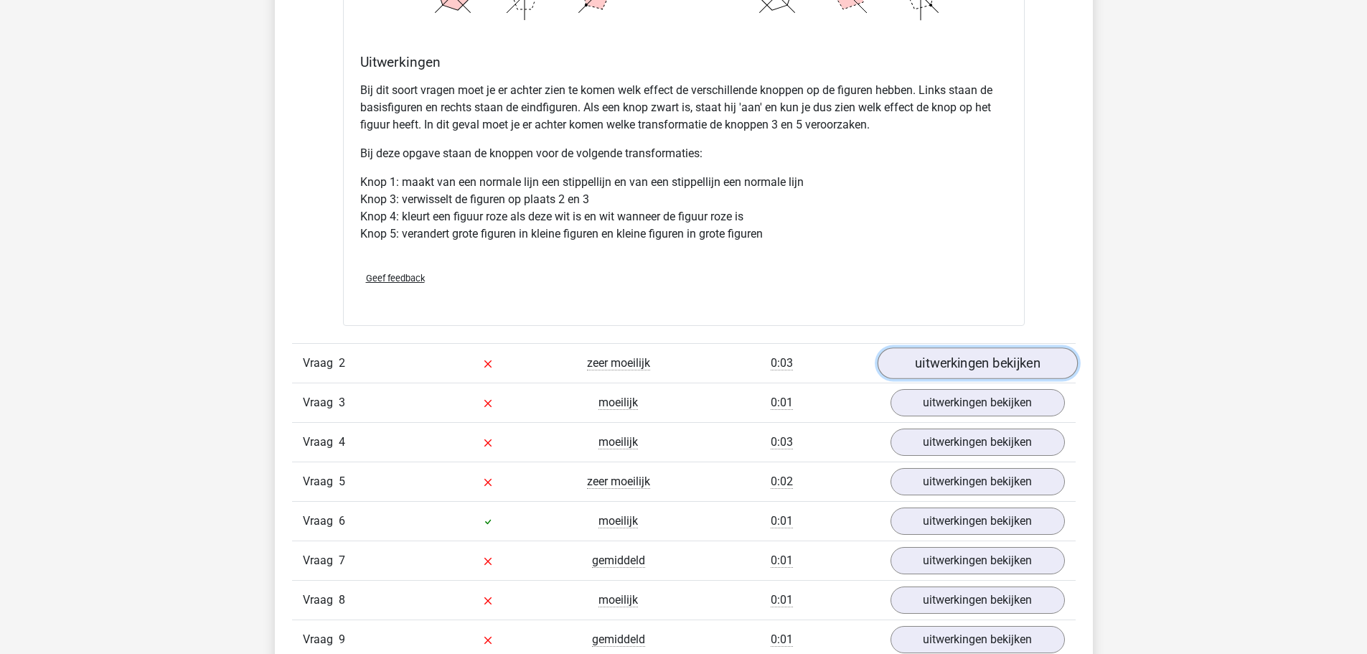
click at [936, 359] on link "uitwerkingen bekijken" at bounding box center [977, 363] width 200 height 32
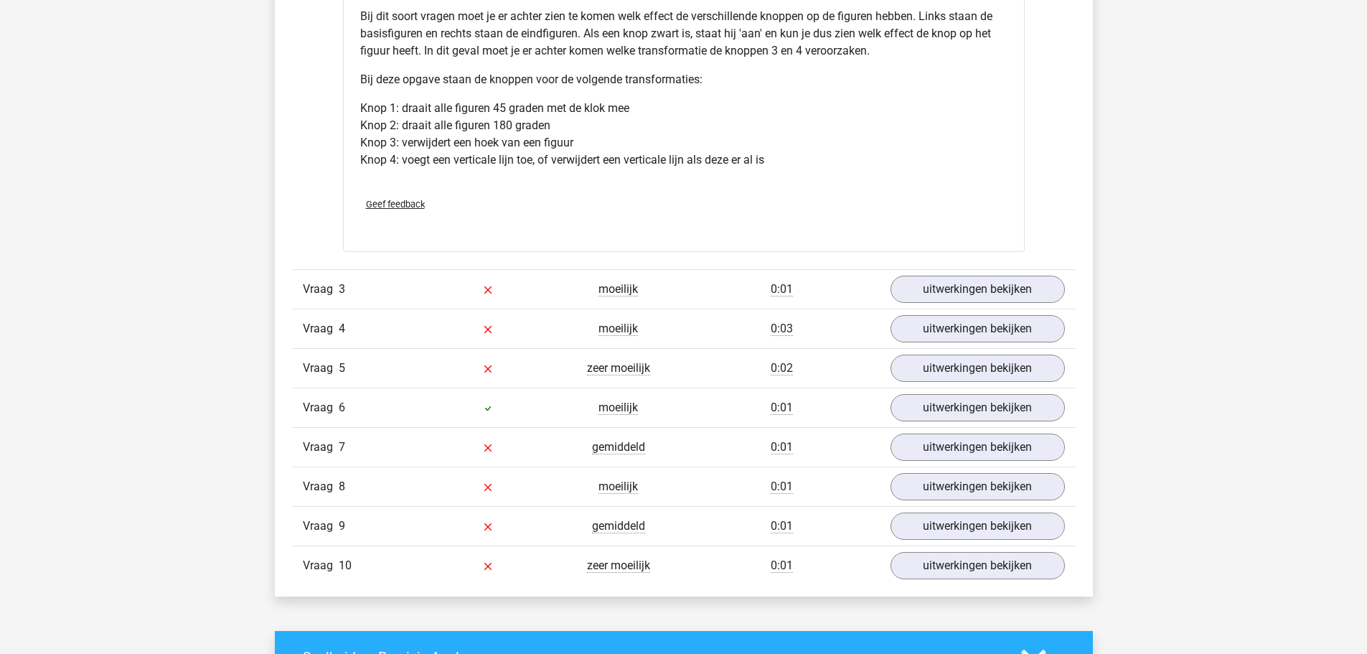
scroll to position [2942, 0]
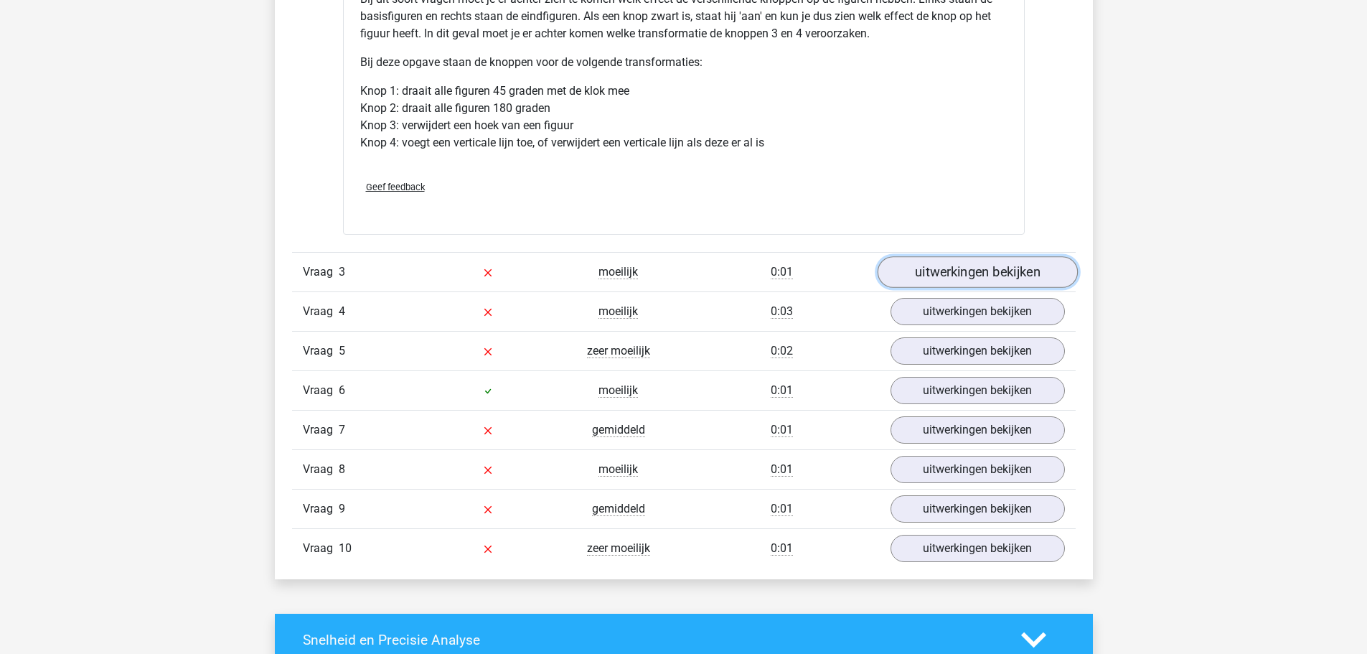
click at [948, 267] on link "uitwerkingen bekijken" at bounding box center [977, 273] width 200 height 32
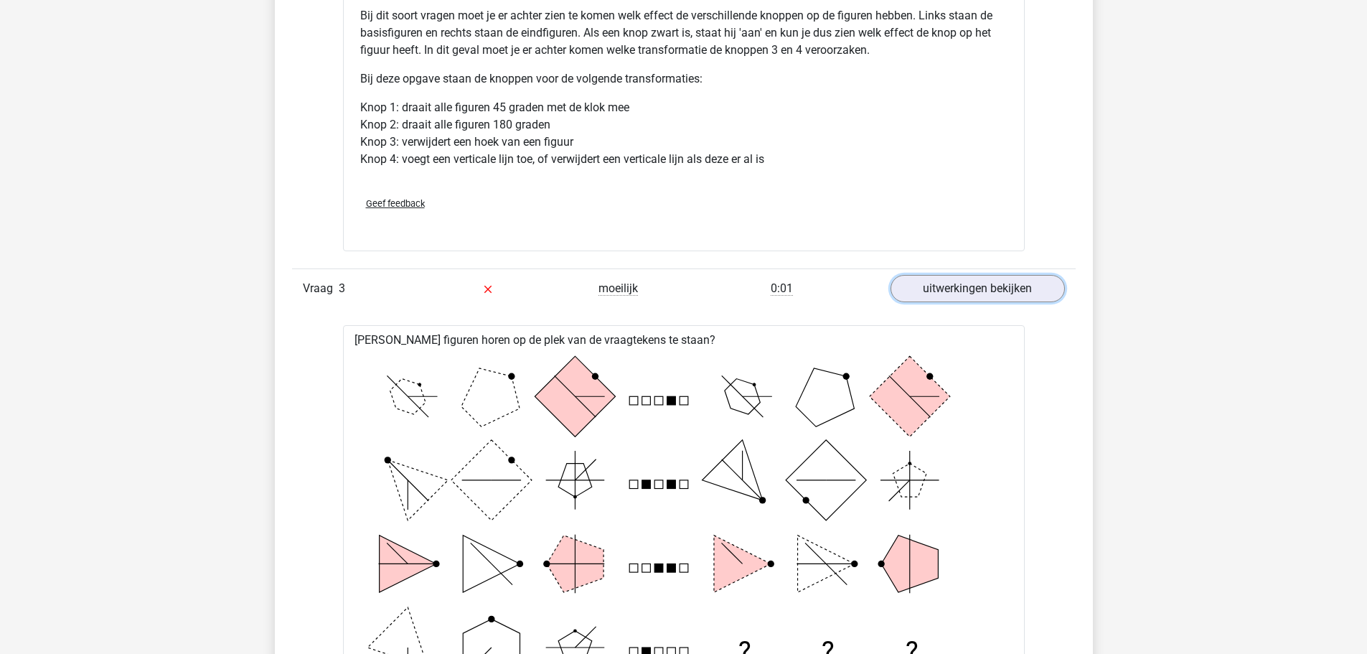
scroll to position [2799, 0]
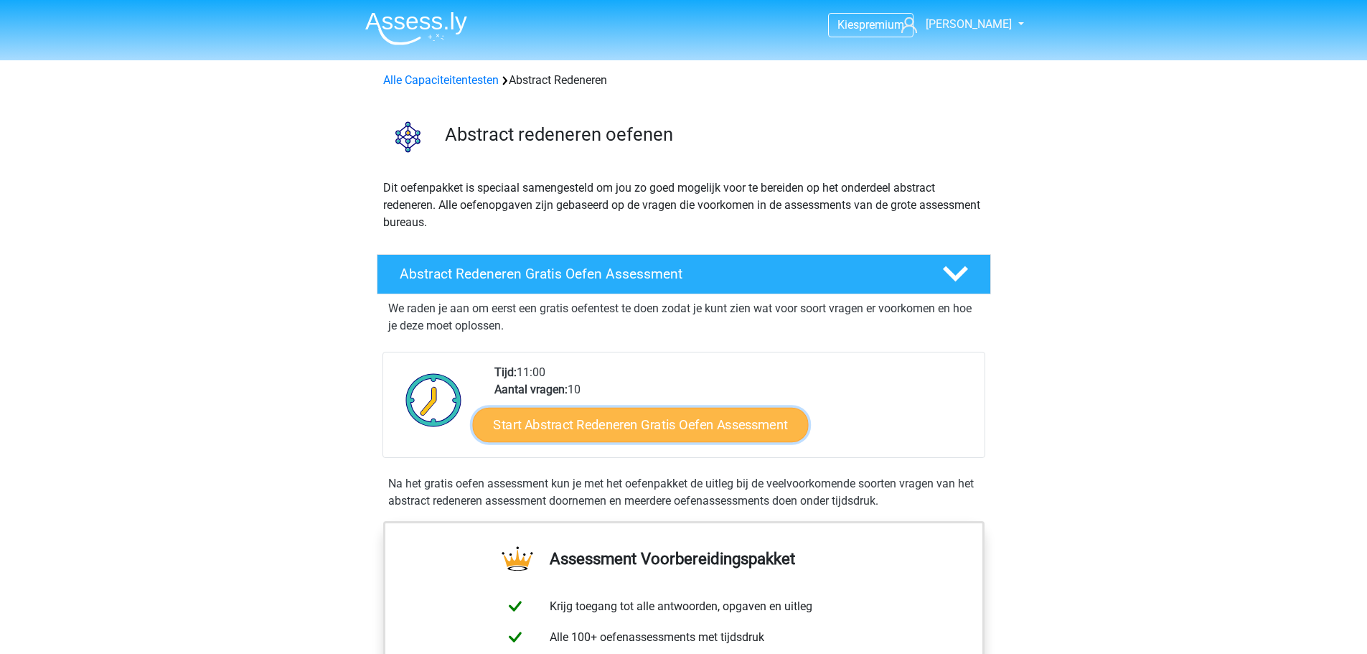
click at [628, 418] on link "Start Abstract Redeneren Gratis Oefen Assessment" at bounding box center [640, 424] width 336 height 34
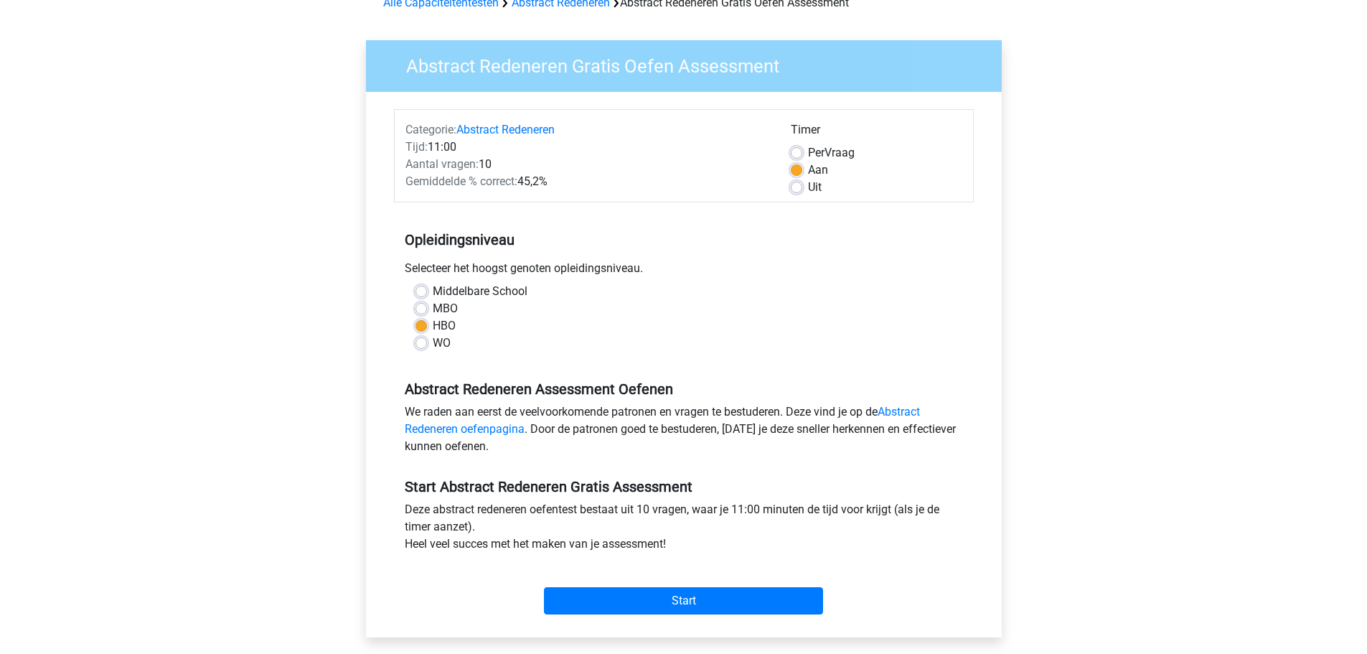
scroll to position [215, 0]
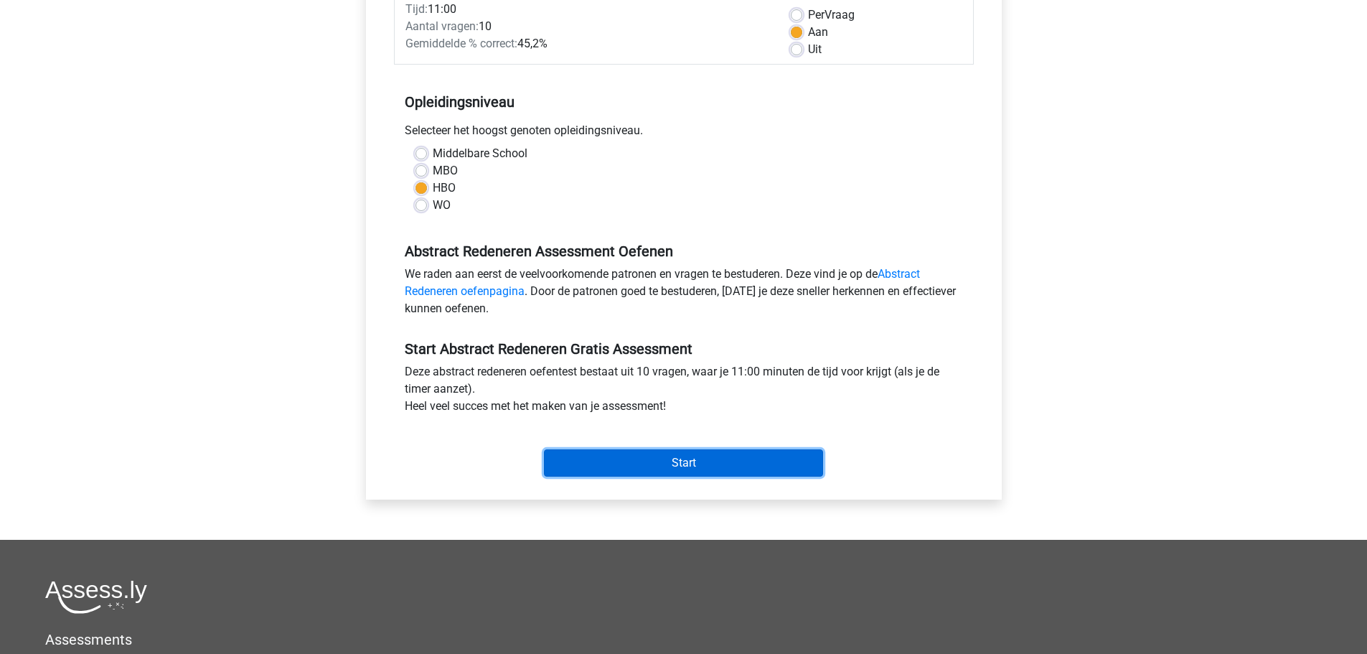
click at [619, 470] on input "Start" at bounding box center [683, 462] width 279 height 27
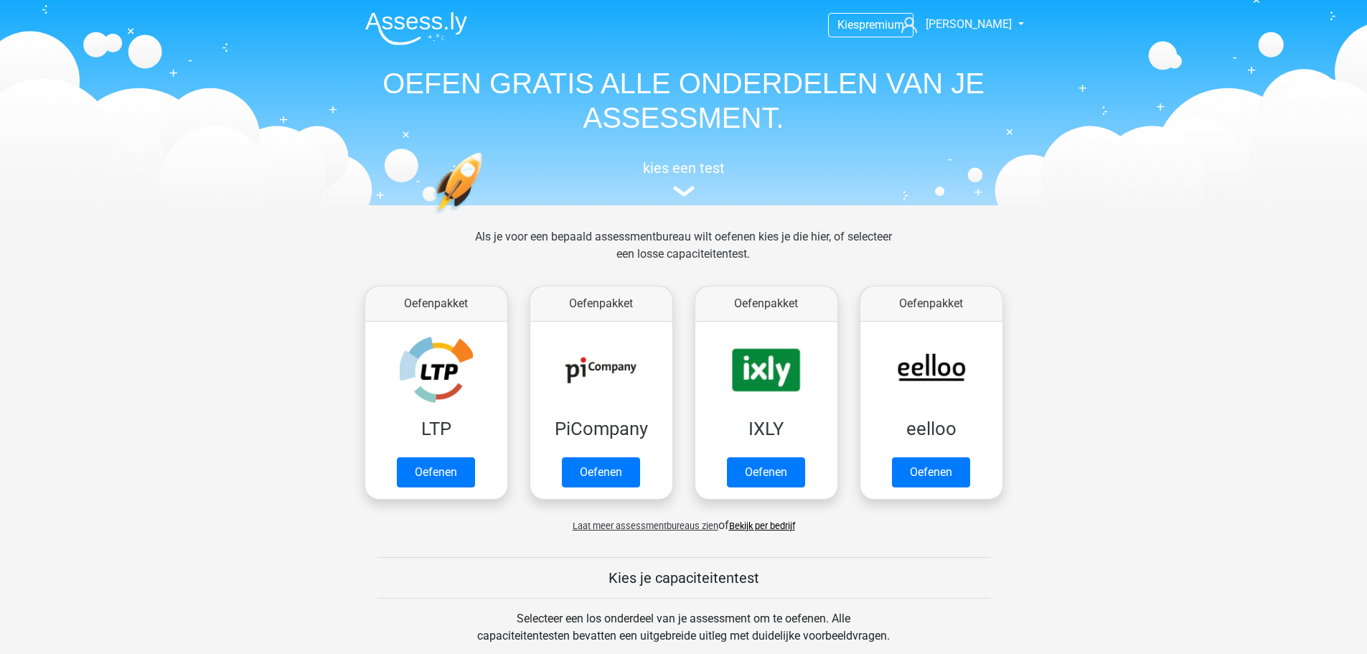
scroll to position [861, 0]
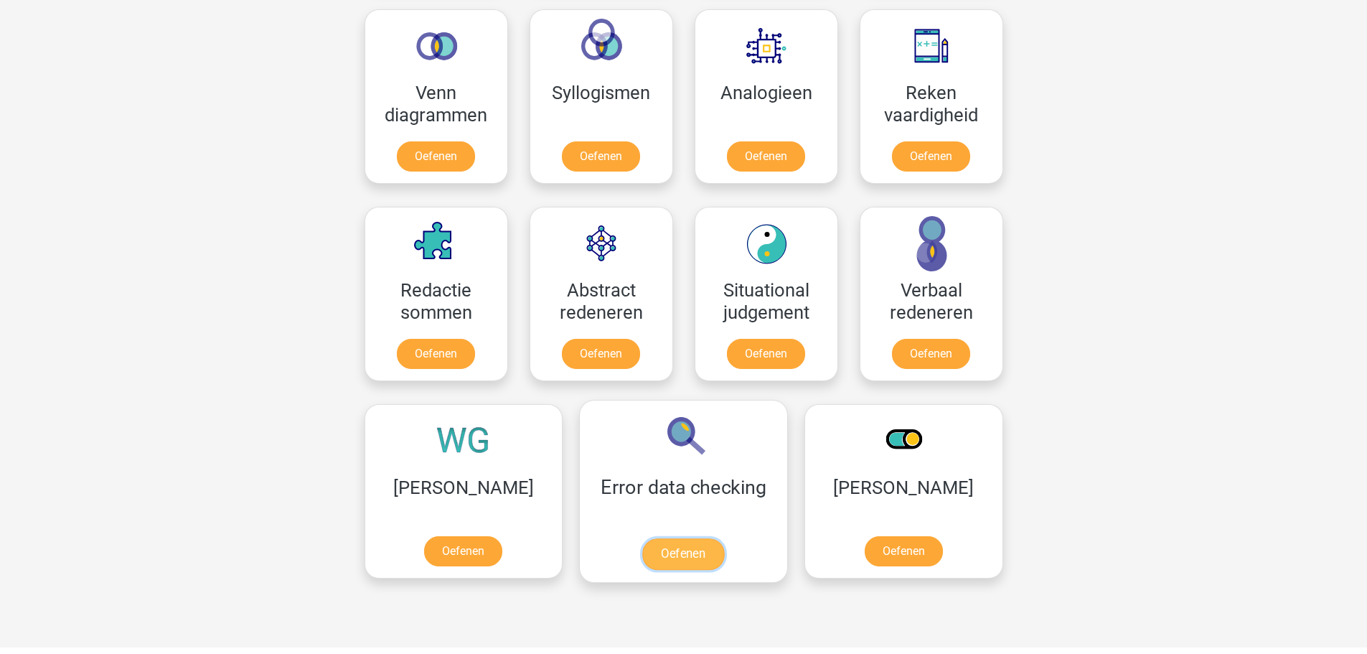
click at [642, 538] on link "Oefenen" at bounding box center [683, 554] width 82 height 32
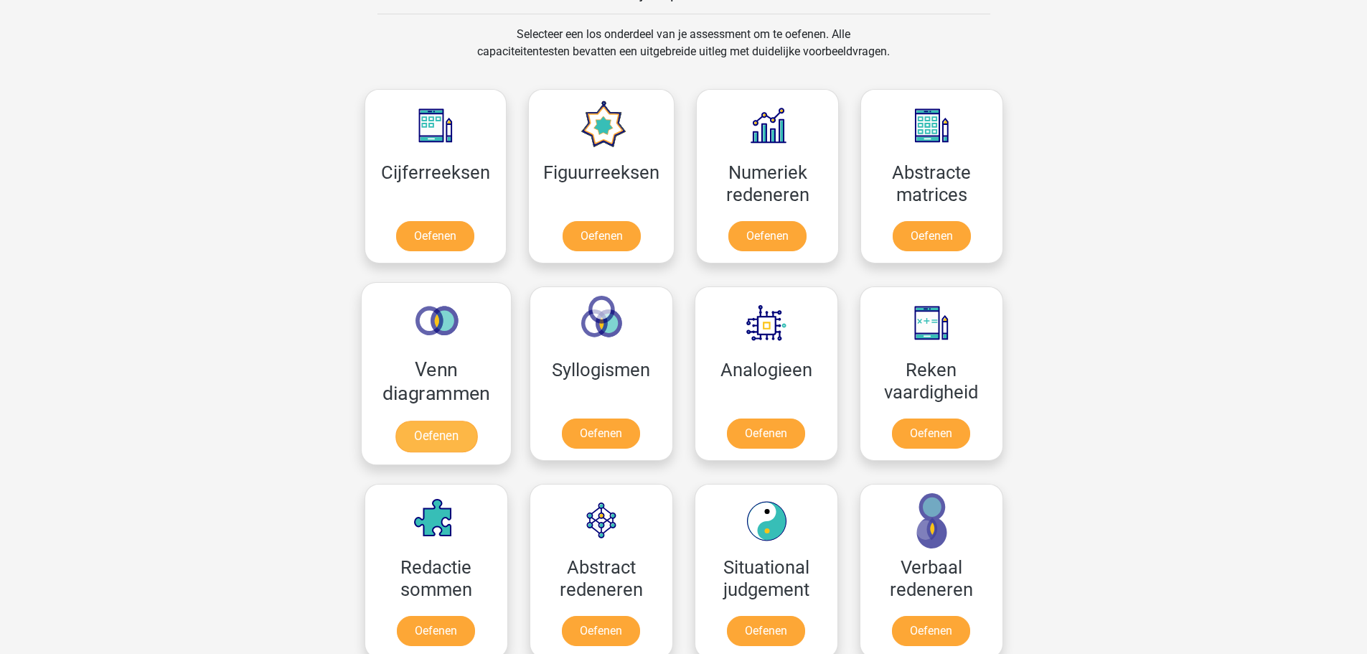
scroll to position [574, 0]
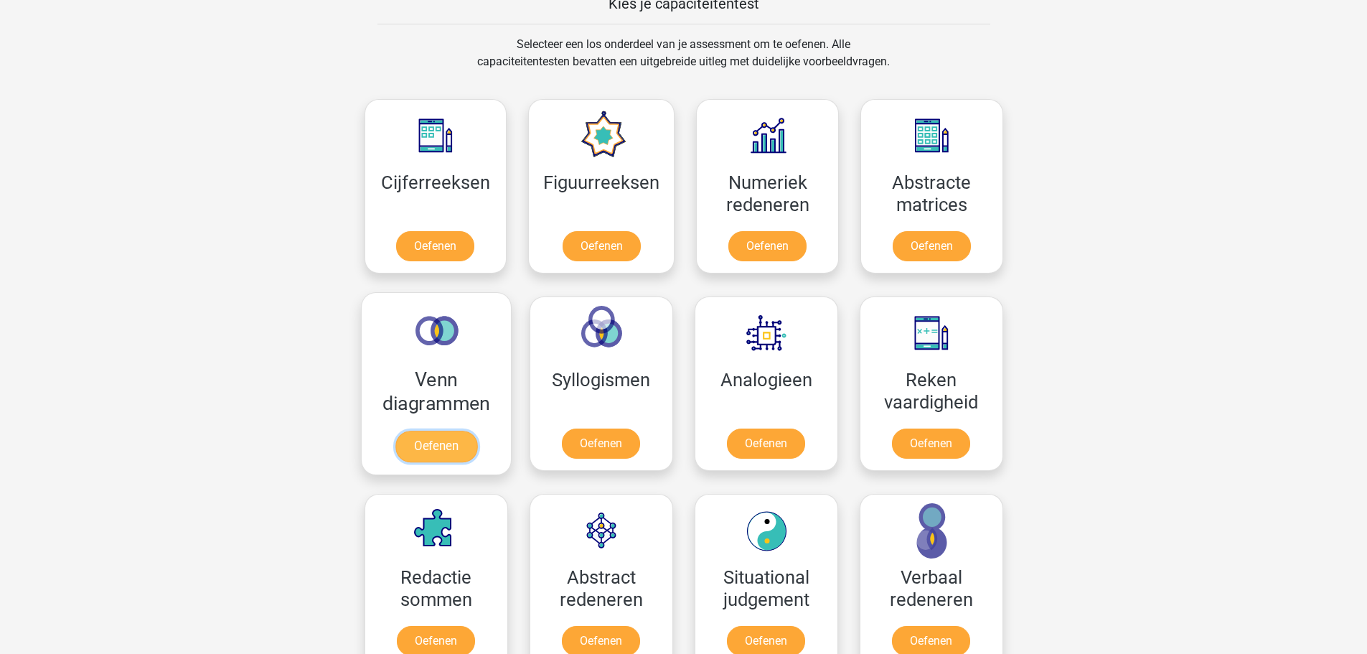
click at [452, 431] on link "Oefenen" at bounding box center [436, 447] width 82 height 32
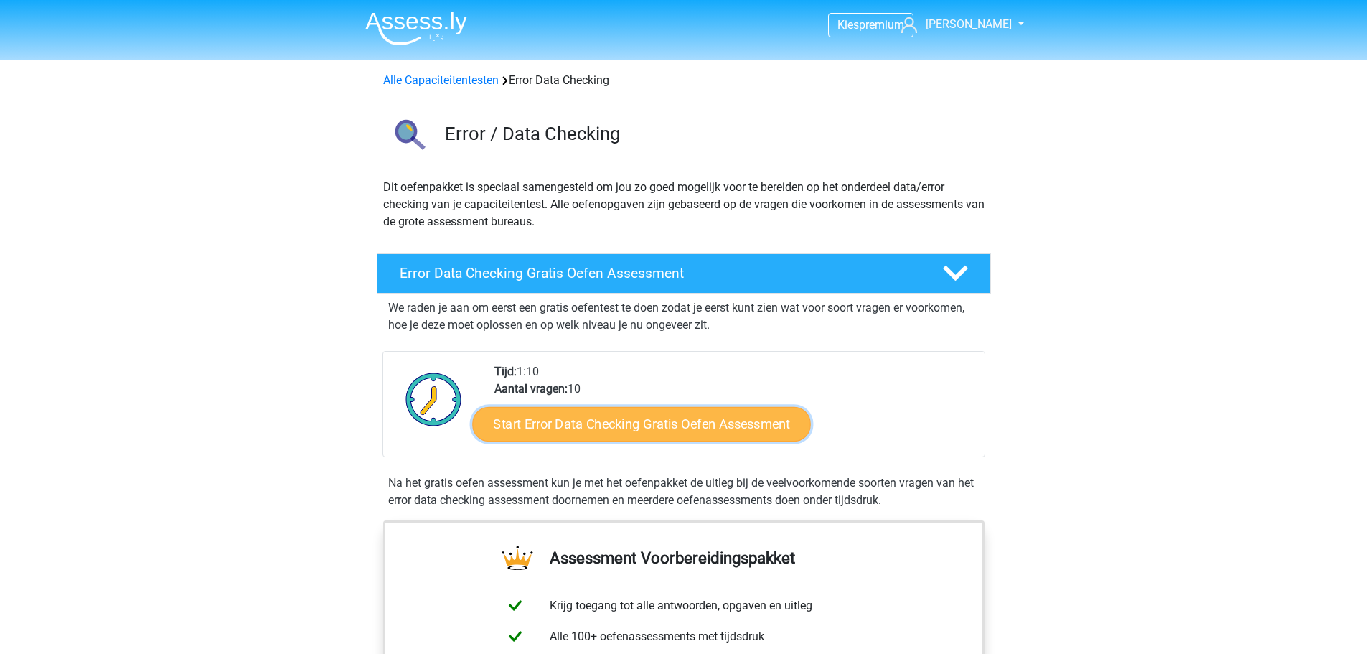
click at [630, 417] on link "Start Error Data Checking Gratis Oefen Assessment" at bounding box center [641, 424] width 339 height 34
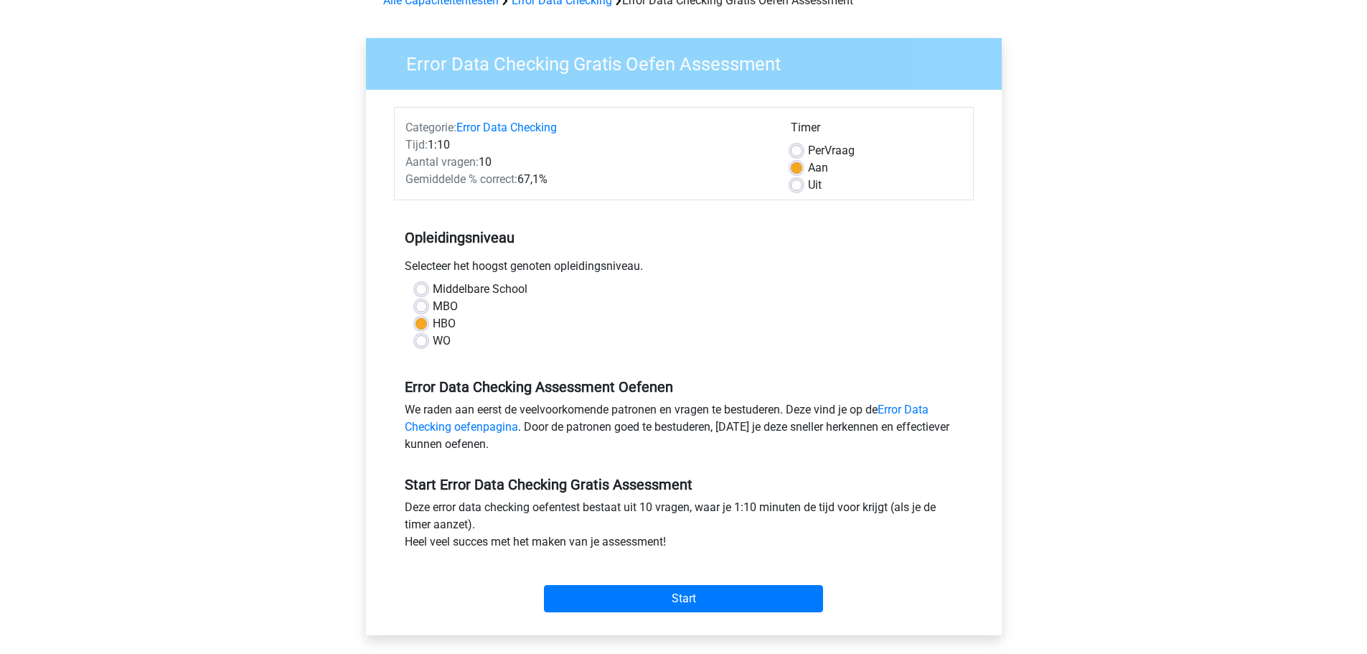
scroll to position [287, 0]
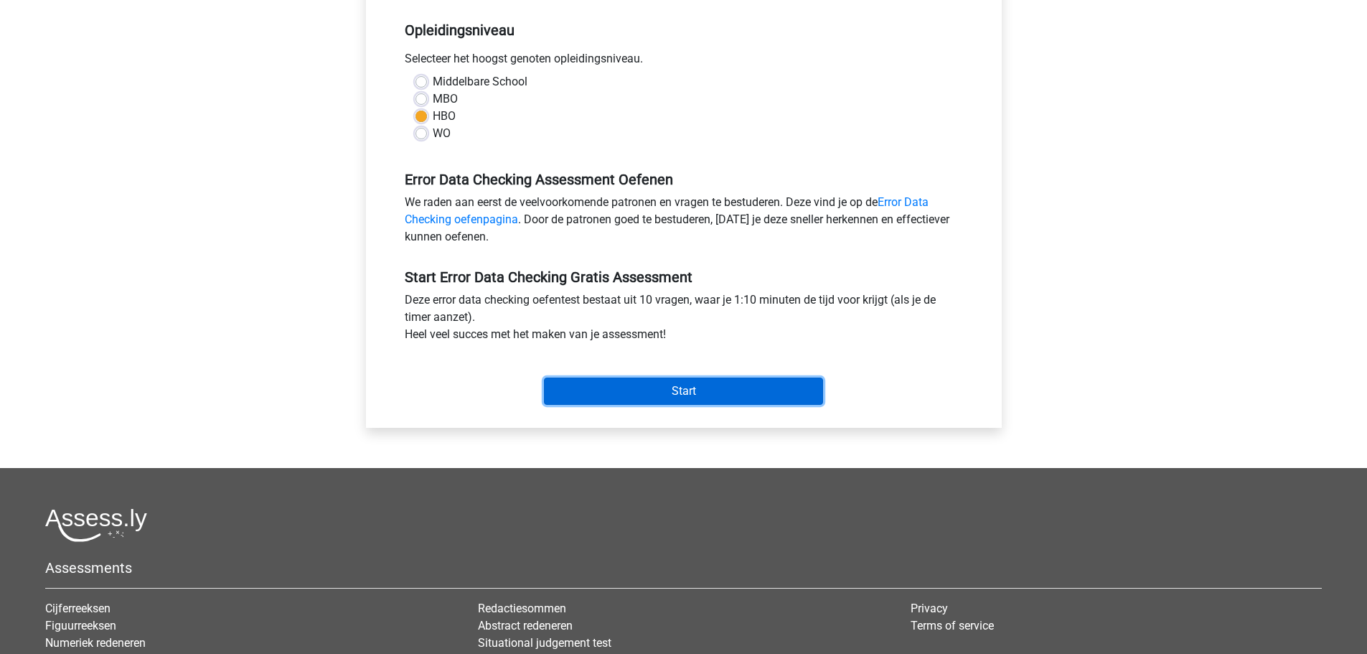
click at [644, 387] on input "Start" at bounding box center [683, 390] width 279 height 27
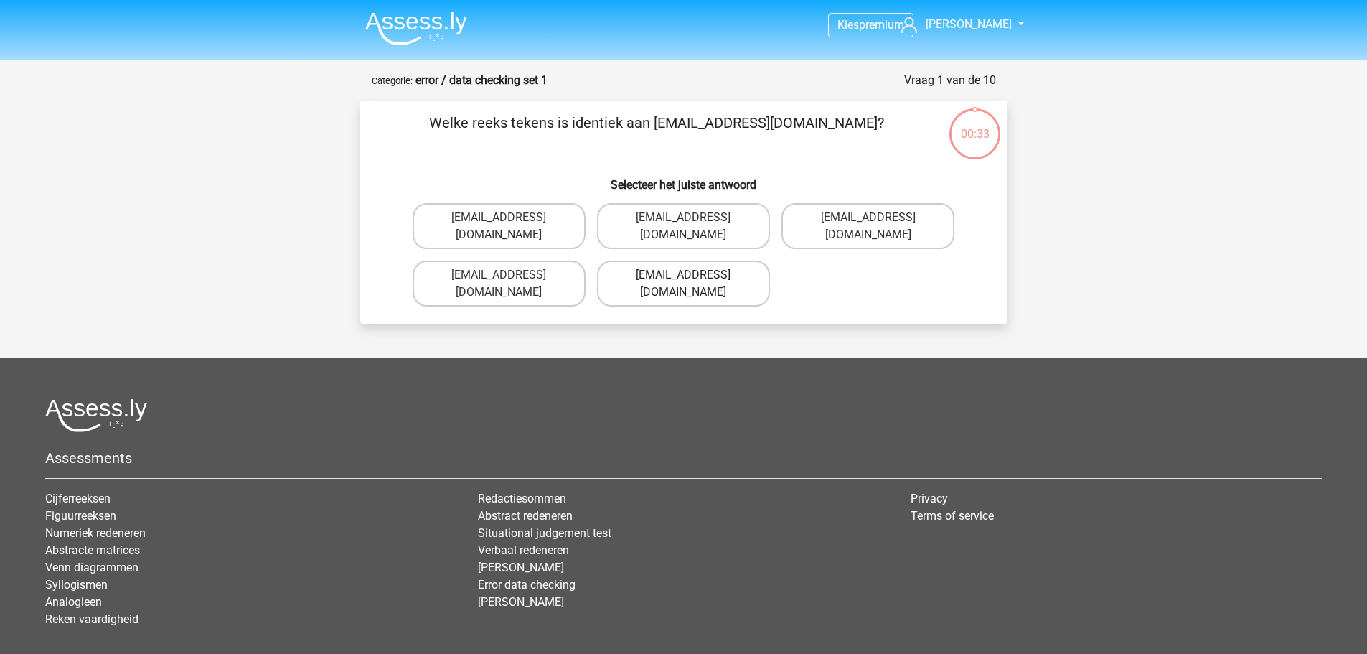
click at [726, 261] on label "Evie_Maede@jointmail.com.uk" at bounding box center [683, 284] width 173 height 46
click at [693, 275] on input "Evie_Maede@jointmail.com.uk" at bounding box center [687, 279] width 9 height 9
radio input "true"
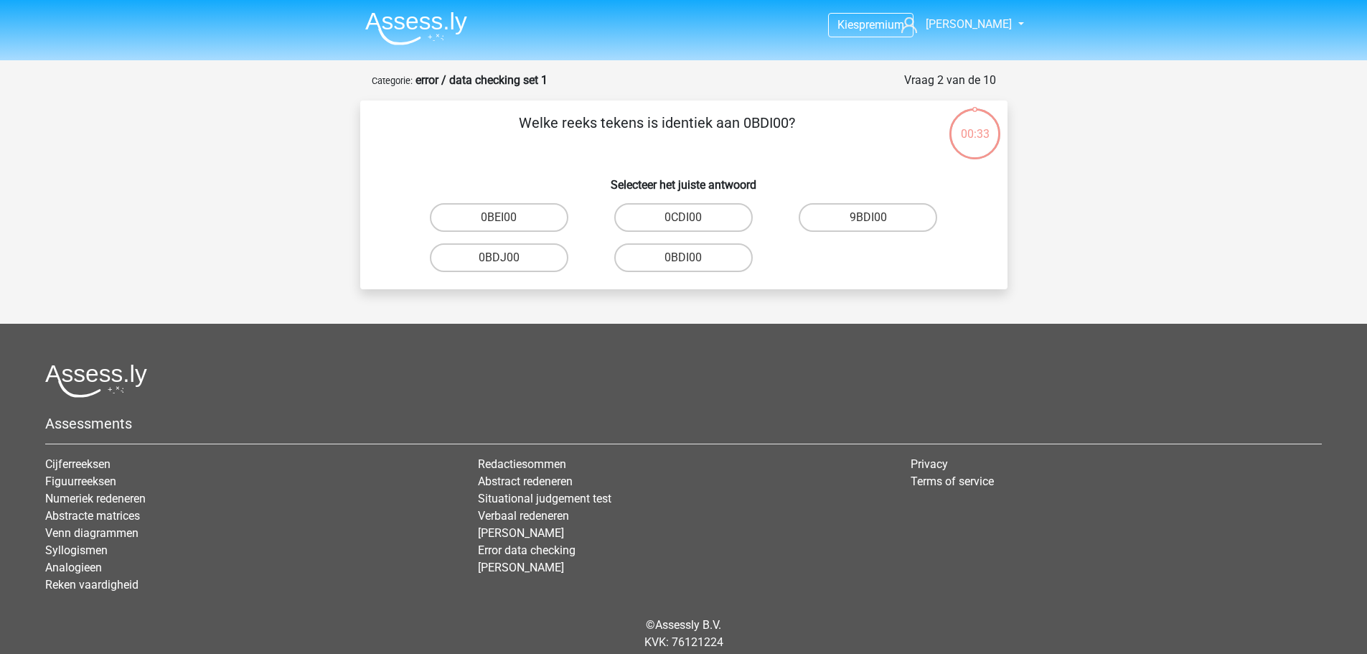
scroll to position [49, 0]
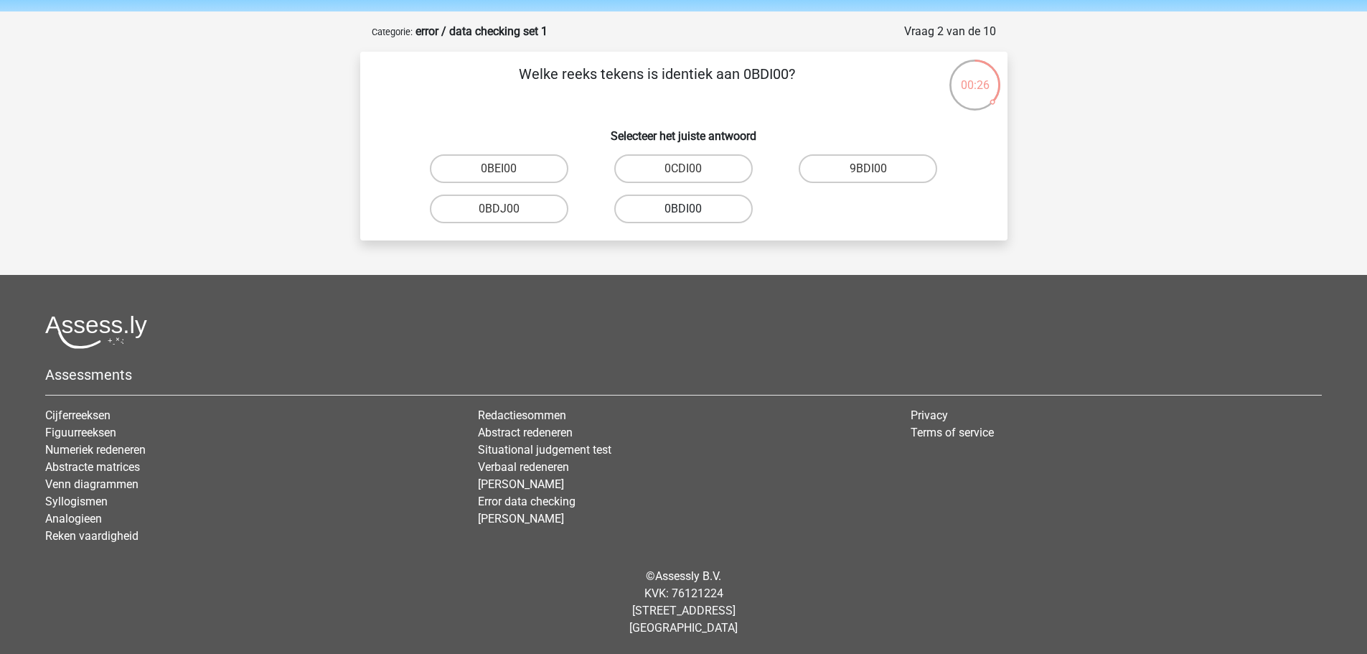
click at [679, 206] on label "0BDI00" at bounding box center [683, 208] width 139 height 29
click at [683, 209] on input "0BDI00" at bounding box center [687, 213] width 9 height 9
radio input "true"
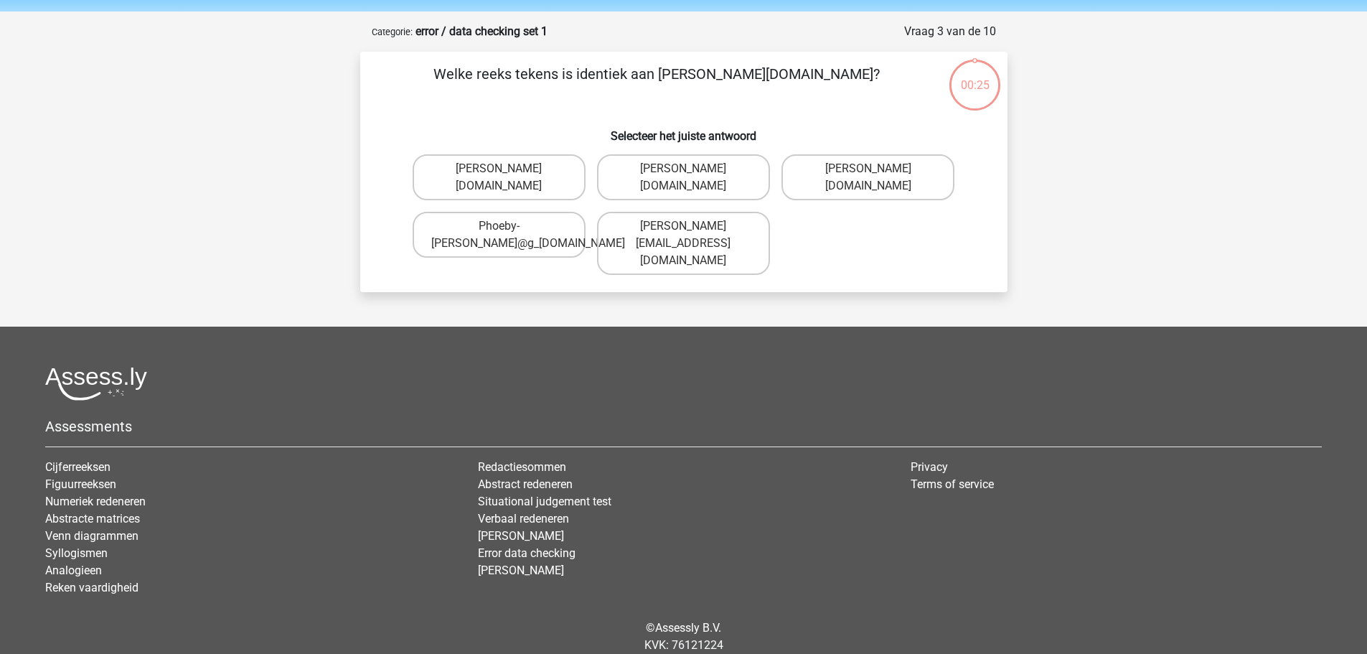
scroll to position [72, 0]
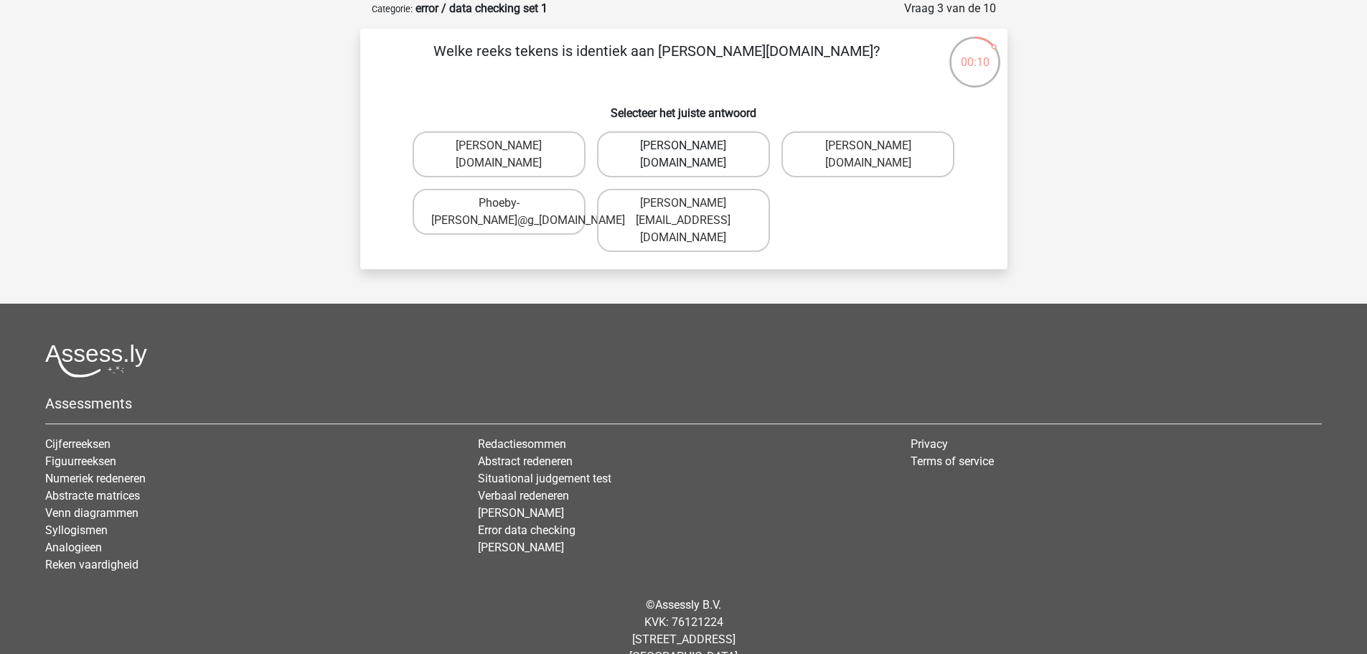
click at [695, 151] on label "Phoebe-Patterson@g_mail.gr" at bounding box center [683, 154] width 173 height 46
click at [693, 151] on input "Phoebe-Patterson@g_mail.gr" at bounding box center [687, 150] width 9 height 9
radio input "true"
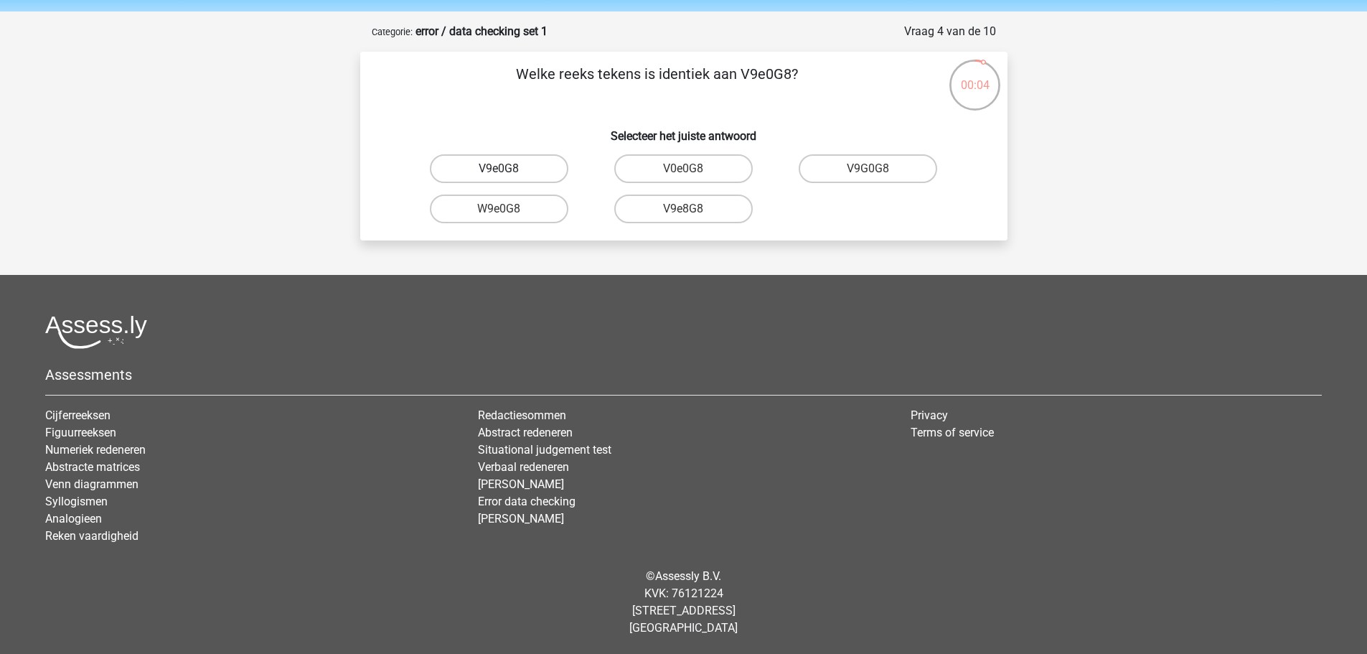
click at [528, 164] on label "V9e0G8" at bounding box center [499, 168] width 139 height 29
click at [508, 169] on input "V9e0G8" at bounding box center [503, 173] width 9 height 9
radio input "true"
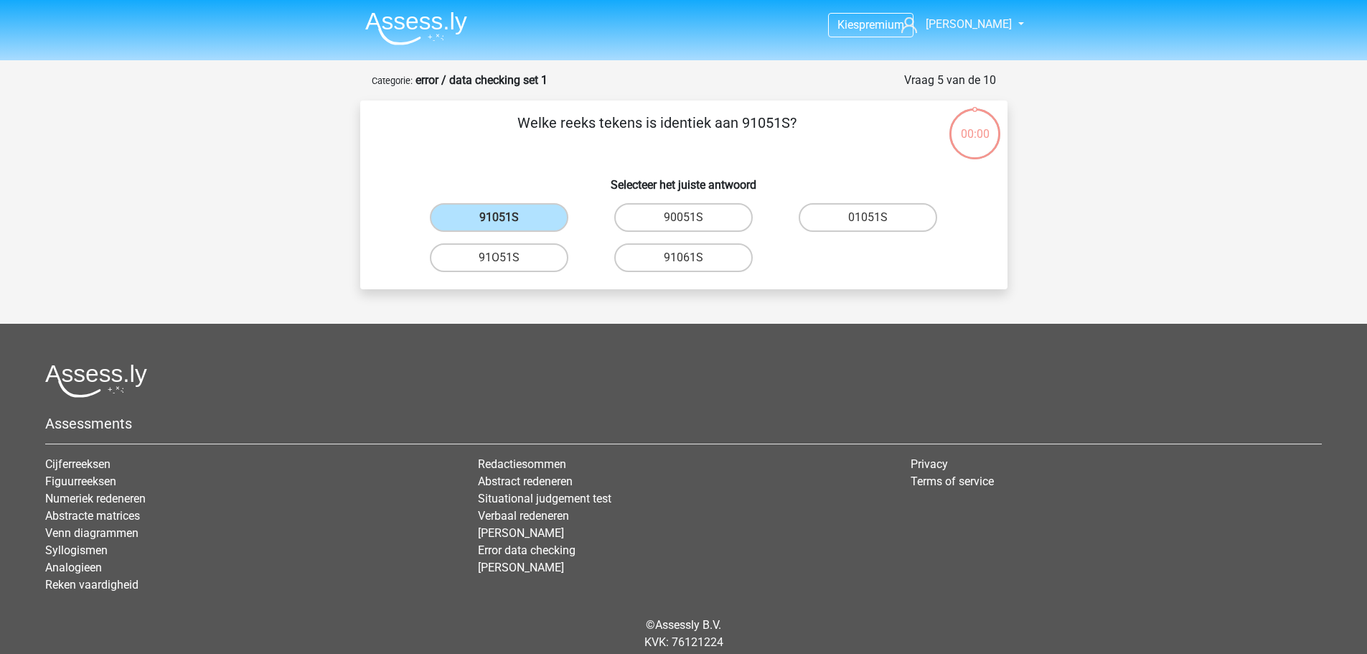
scroll to position [49, 0]
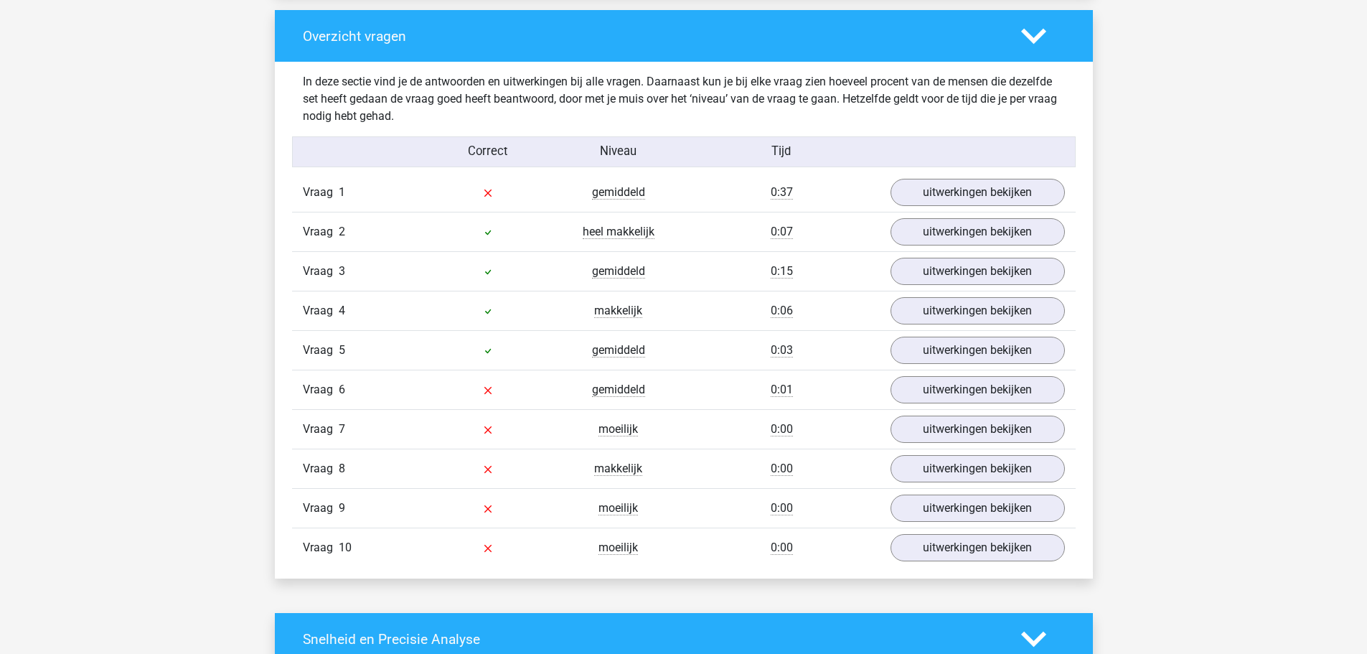
scroll to position [1077, 0]
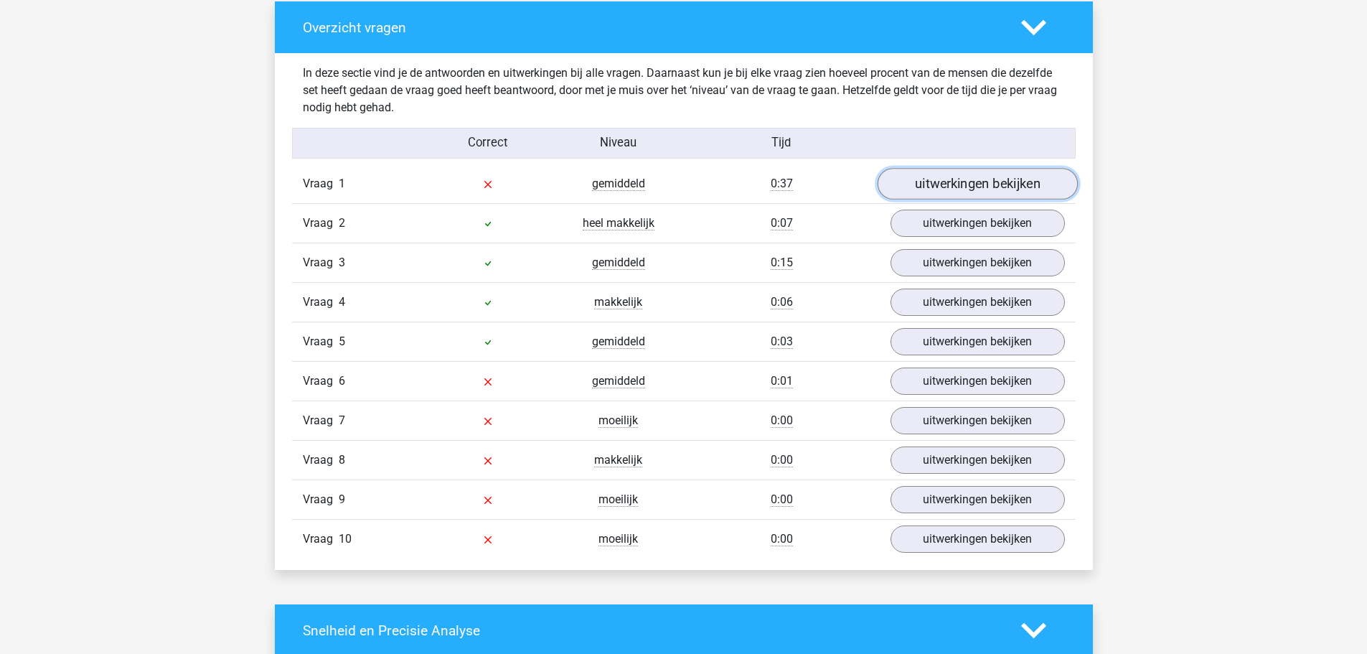
click at [998, 178] on link "uitwerkingen bekijken" at bounding box center [977, 185] width 200 height 32
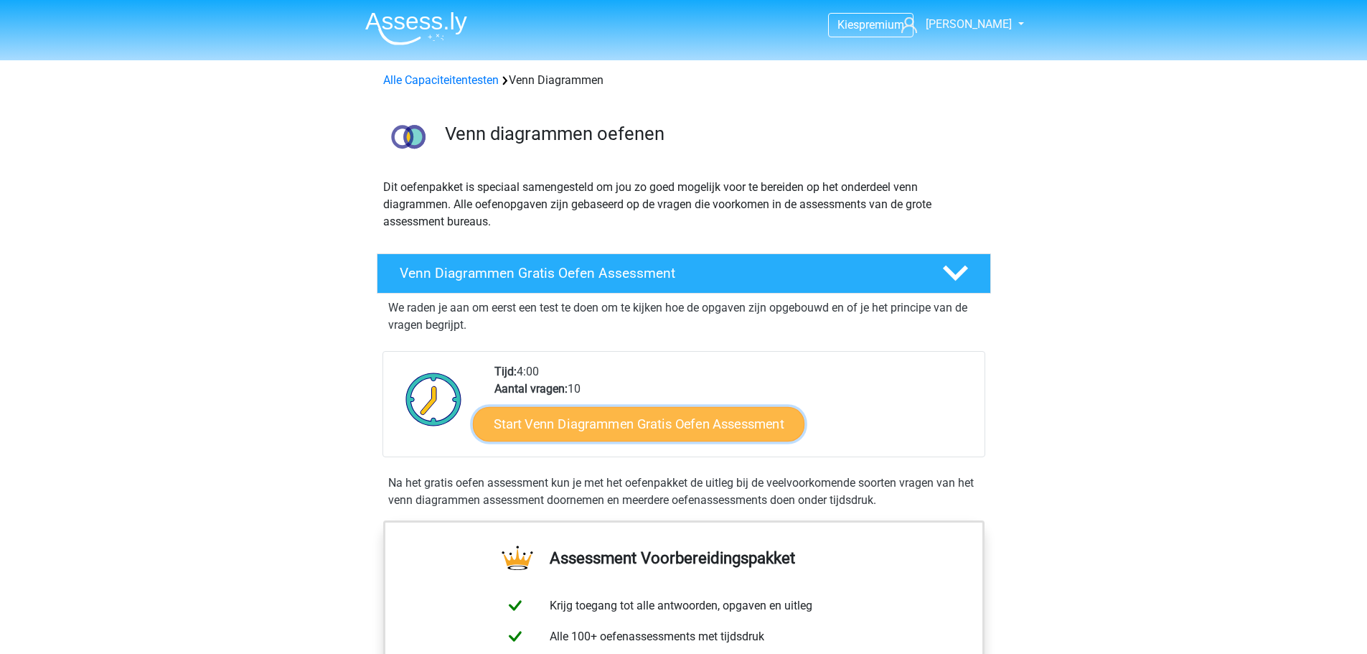
click at [624, 421] on link "Start Venn Diagrammen Gratis Oefen Assessment" at bounding box center [639, 424] width 332 height 34
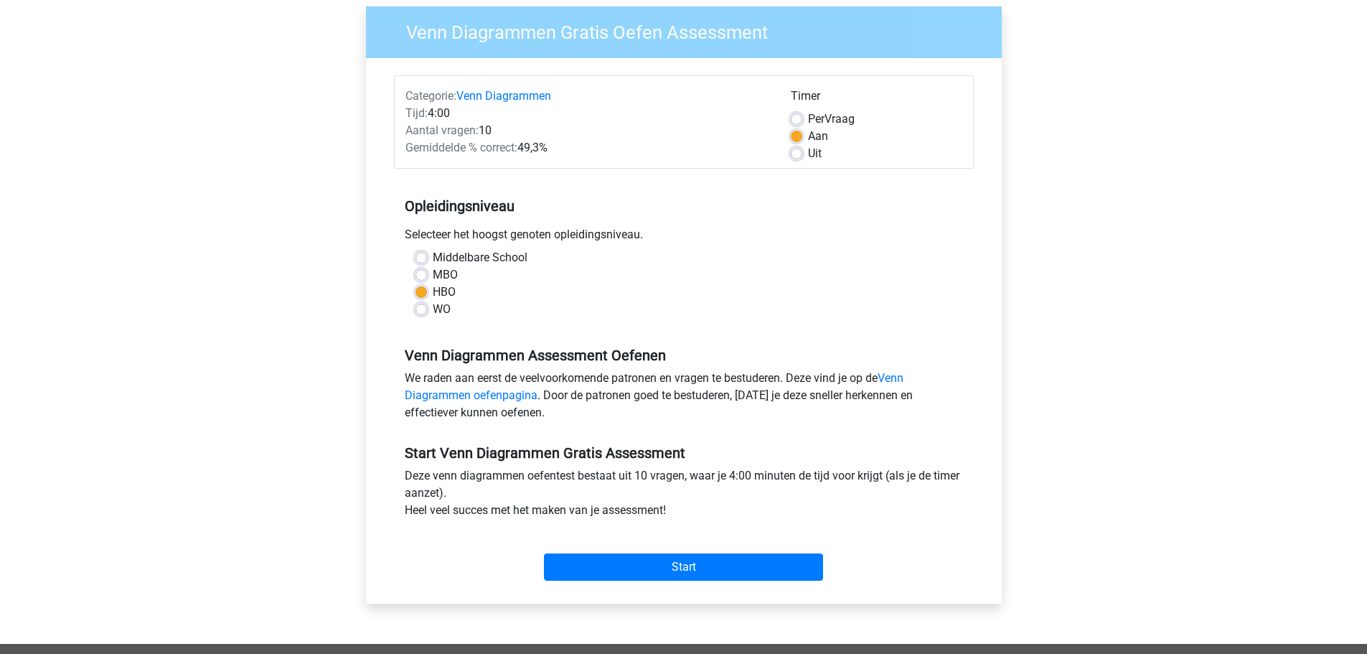
scroll to position [287, 0]
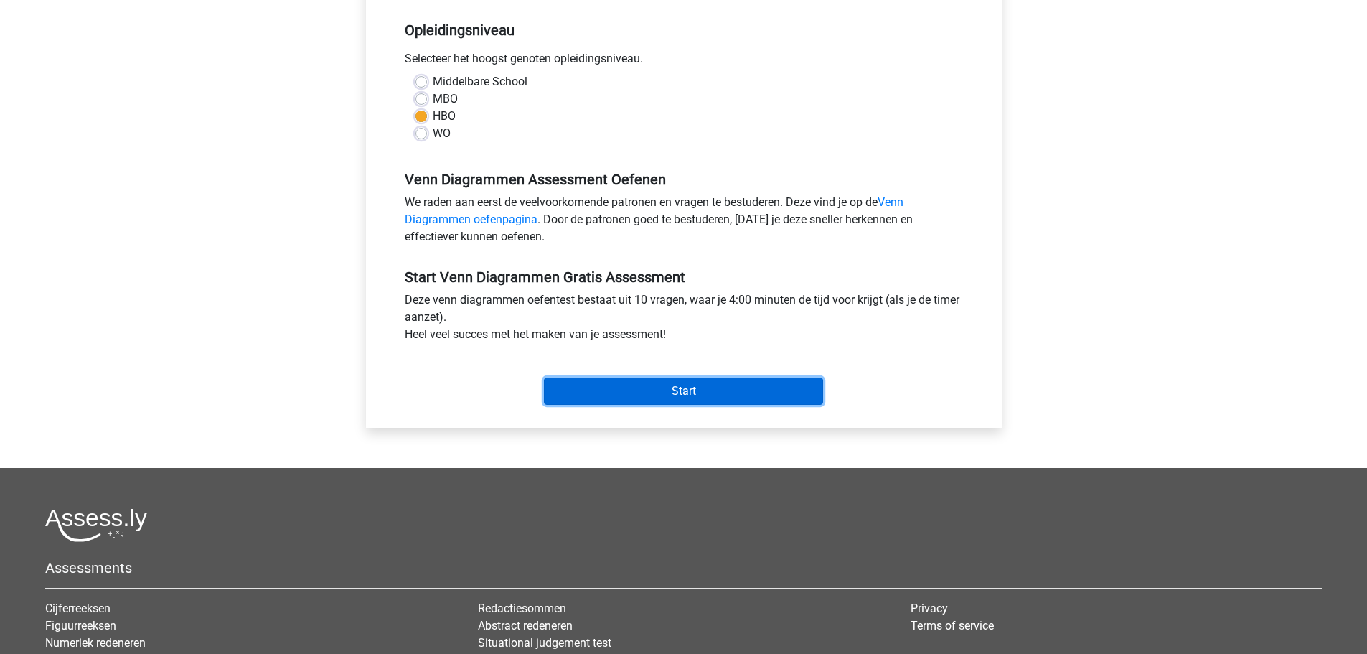
drag, startPoint x: 646, startPoint y: 394, endPoint x: 657, endPoint y: 327, distance: 67.6
click at [657, 327] on div "Start Venn Diagrammen Gratis Assessment Deze venn diagrammen oefentest bestaat …" at bounding box center [684, 330] width 580 height 159
click at [652, 392] on input "Start" at bounding box center [683, 390] width 279 height 27
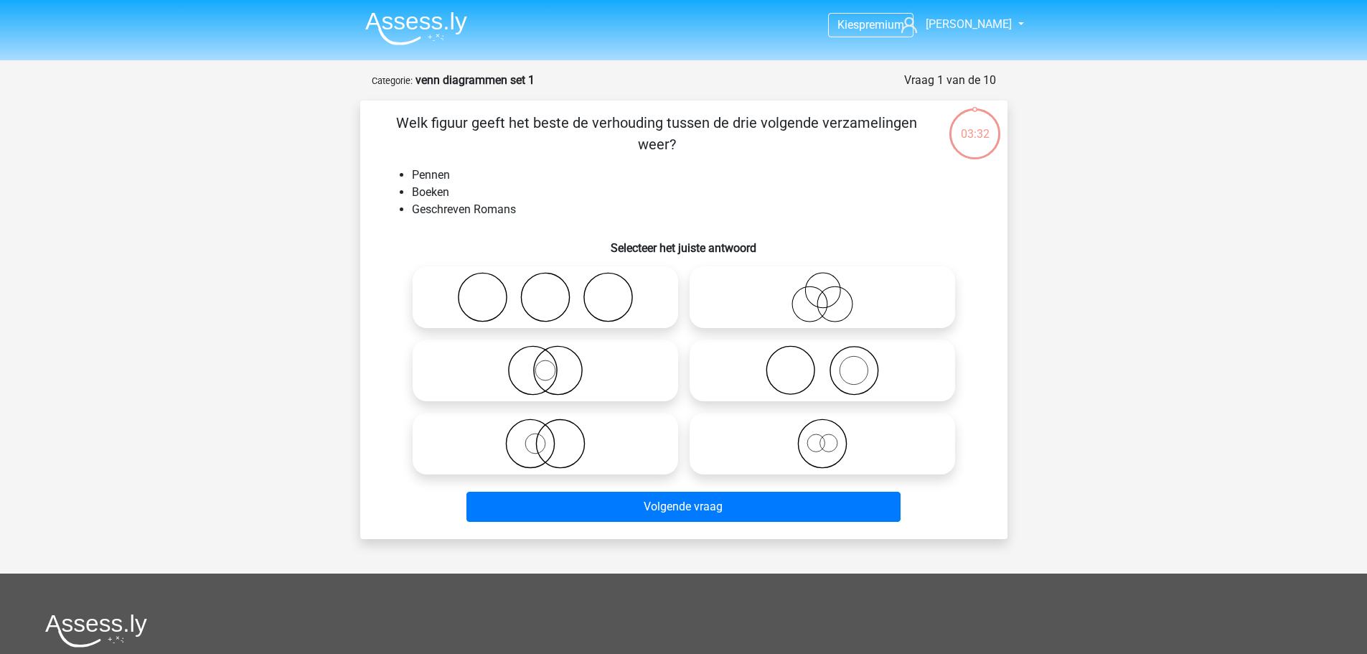
click at [848, 370] on icon at bounding box center [822, 370] width 254 height 50
click at [832, 363] on input "radio" at bounding box center [826, 358] width 9 height 9
radio input "true"
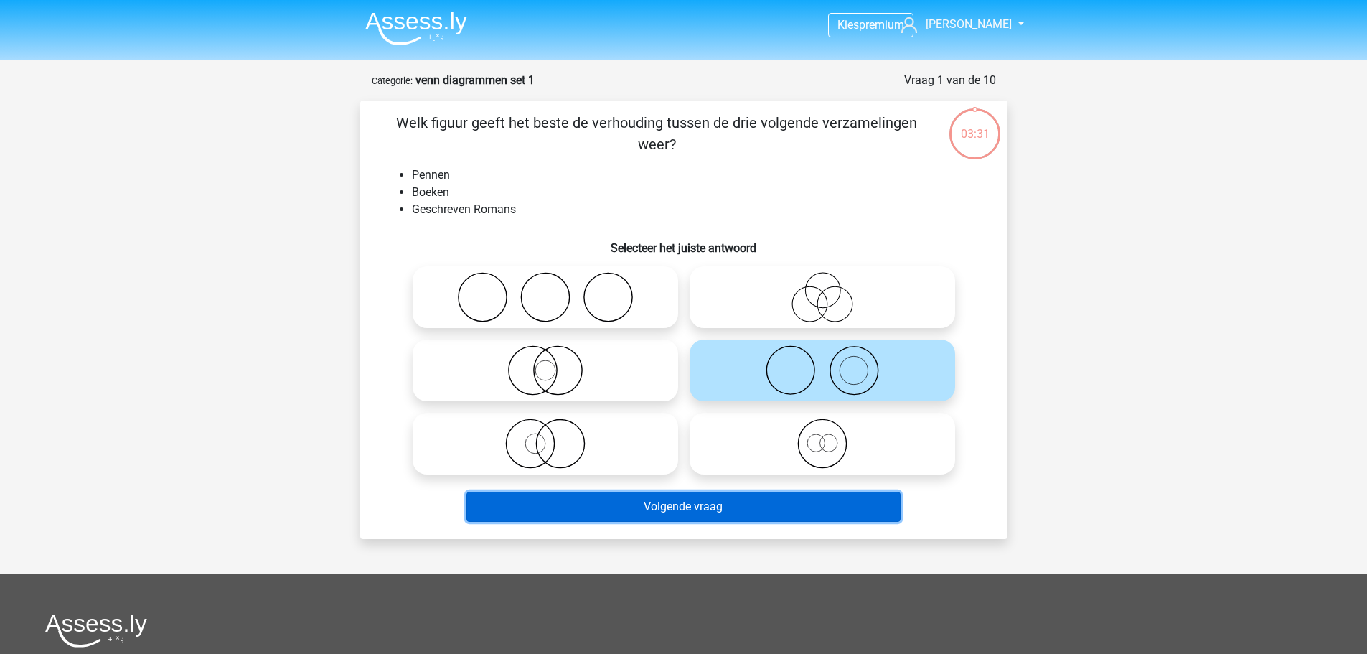
click at [757, 510] on button "Volgende vraag" at bounding box center [683, 507] width 434 height 30
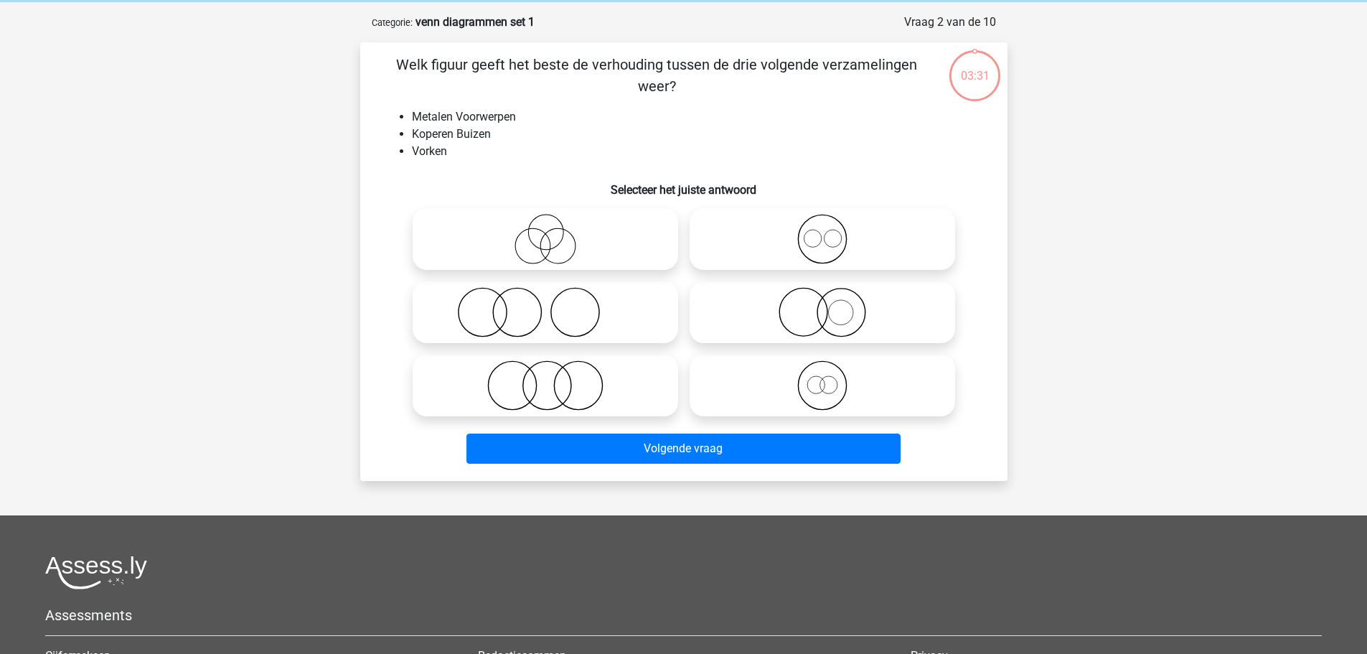
scroll to position [72, 0]
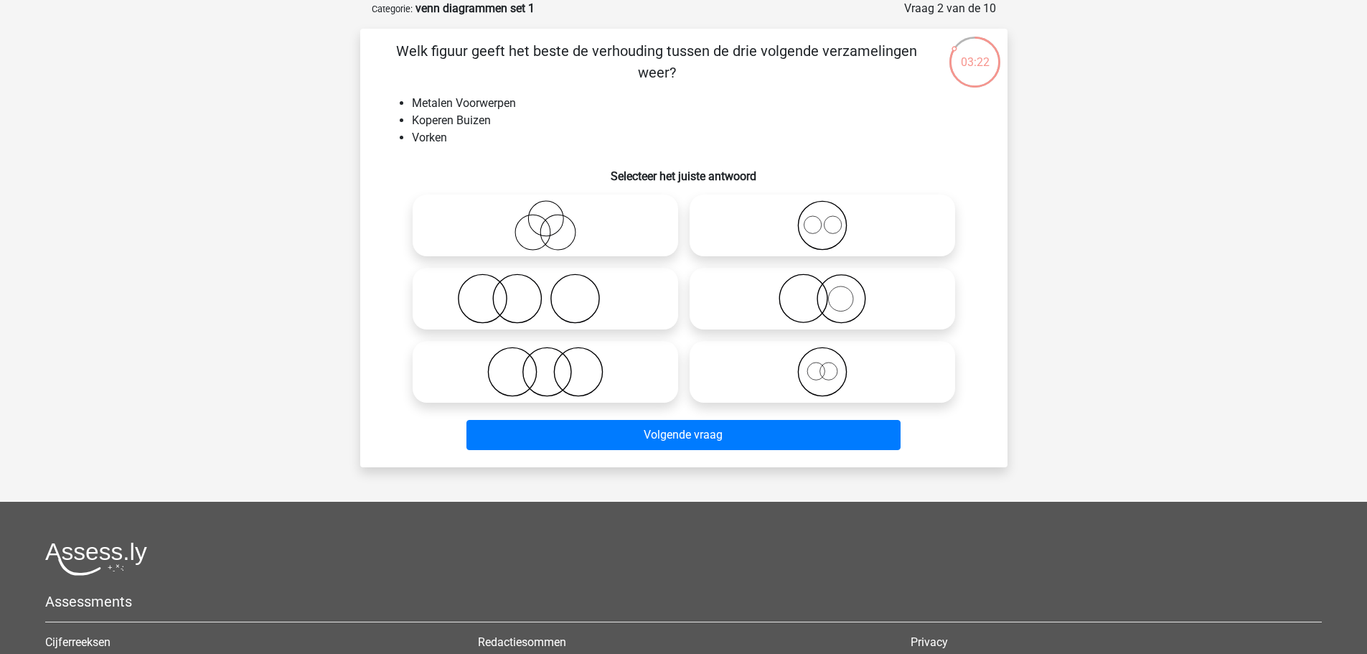
click at [820, 226] on icon at bounding box center [822, 225] width 254 height 50
click at [822, 218] on input "radio" at bounding box center [826, 213] width 9 height 9
radio input "true"
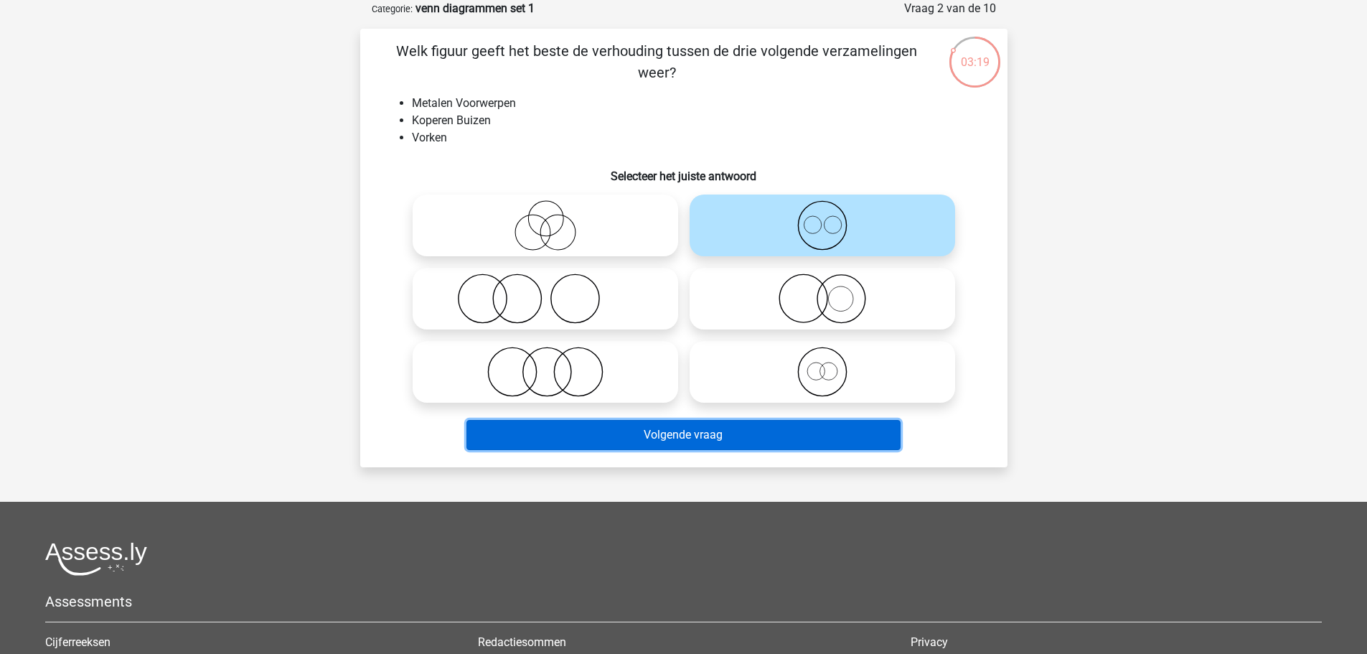
click at [698, 430] on button "Volgende vraag" at bounding box center [683, 435] width 434 height 30
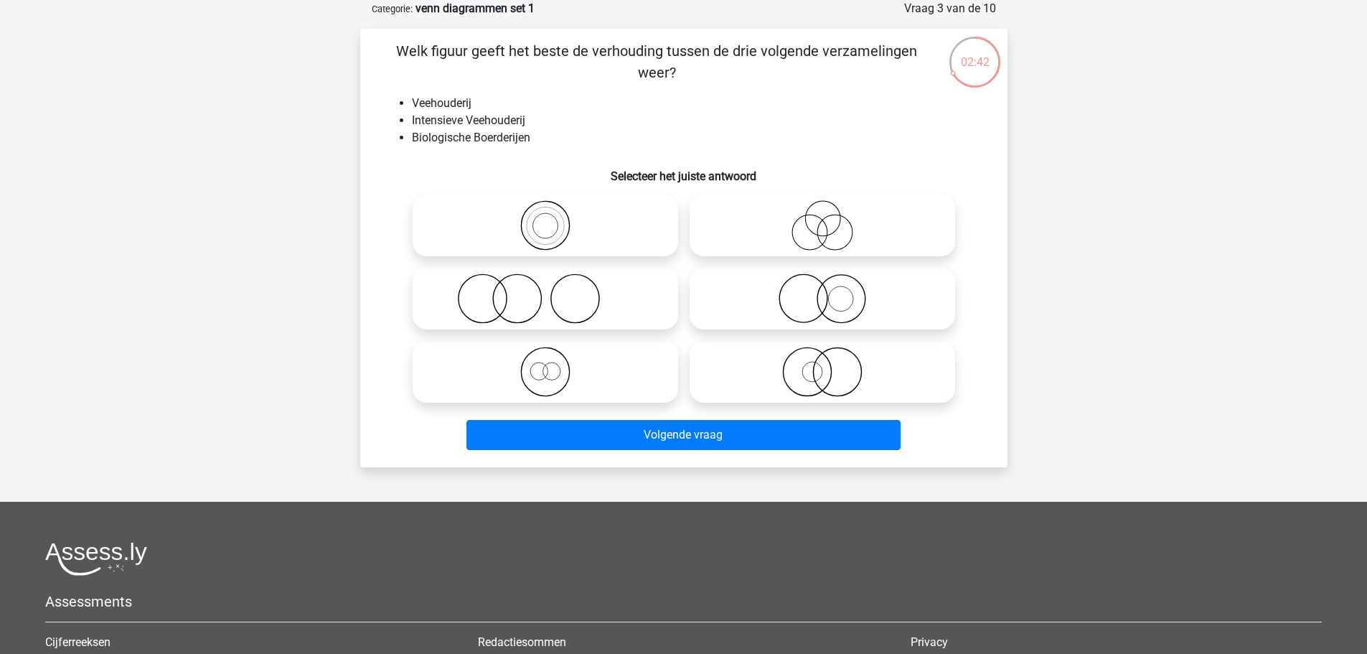
click at [548, 301] on icon at bounding box center [545, 298] width 254 height 50
click at [548, 291] on input "radio" at bounding box center [549, 286] width 9 height 9
radio input "true"
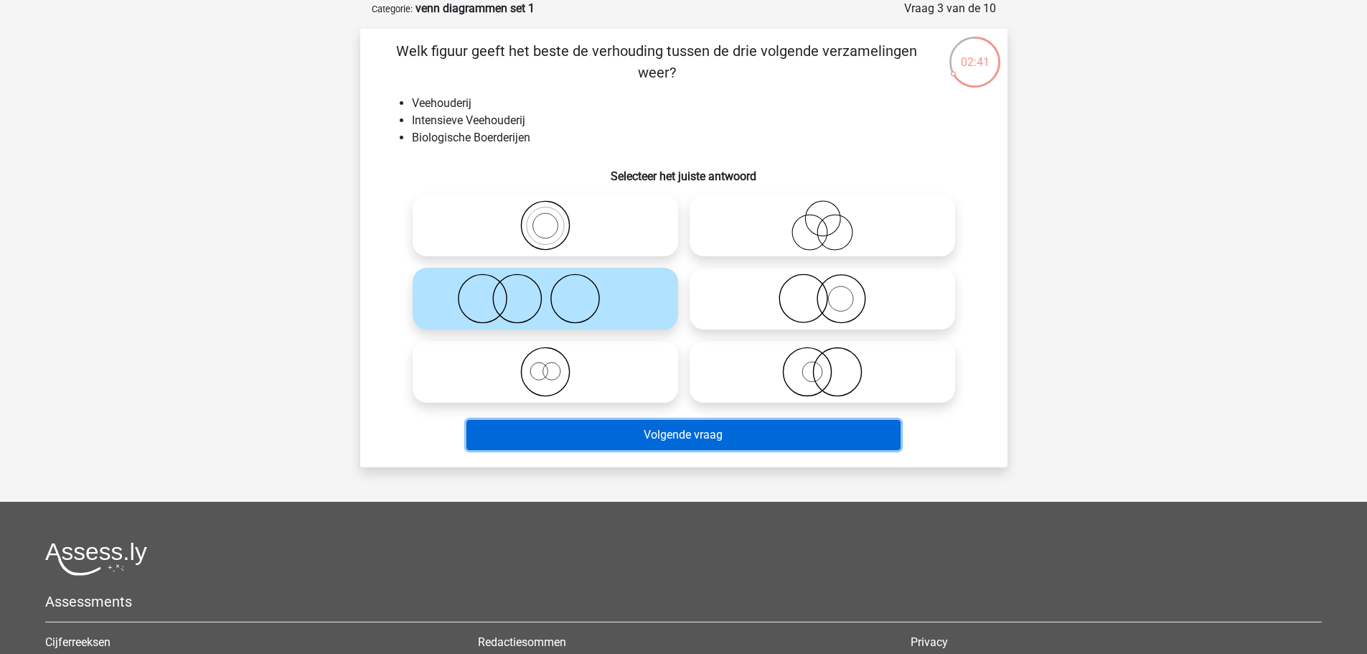
click at [669, 433] on button "Volgende vraag" at bounding box center [683, 435] width 434 height 30
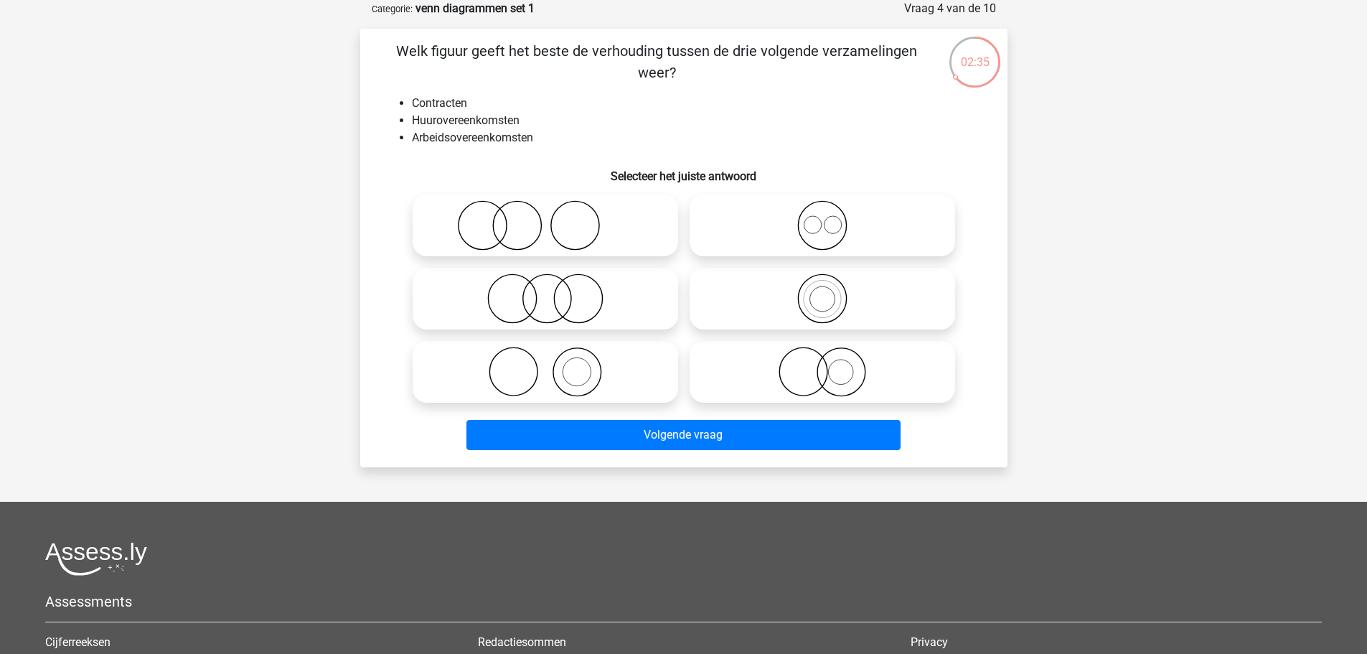
click at [819, 221] on icon at bounding box center [822, 225] width 254 height 50
click at [822, 218] on input "radio" at bounding box center [826, 213] width 9 height 9
radio input "true"
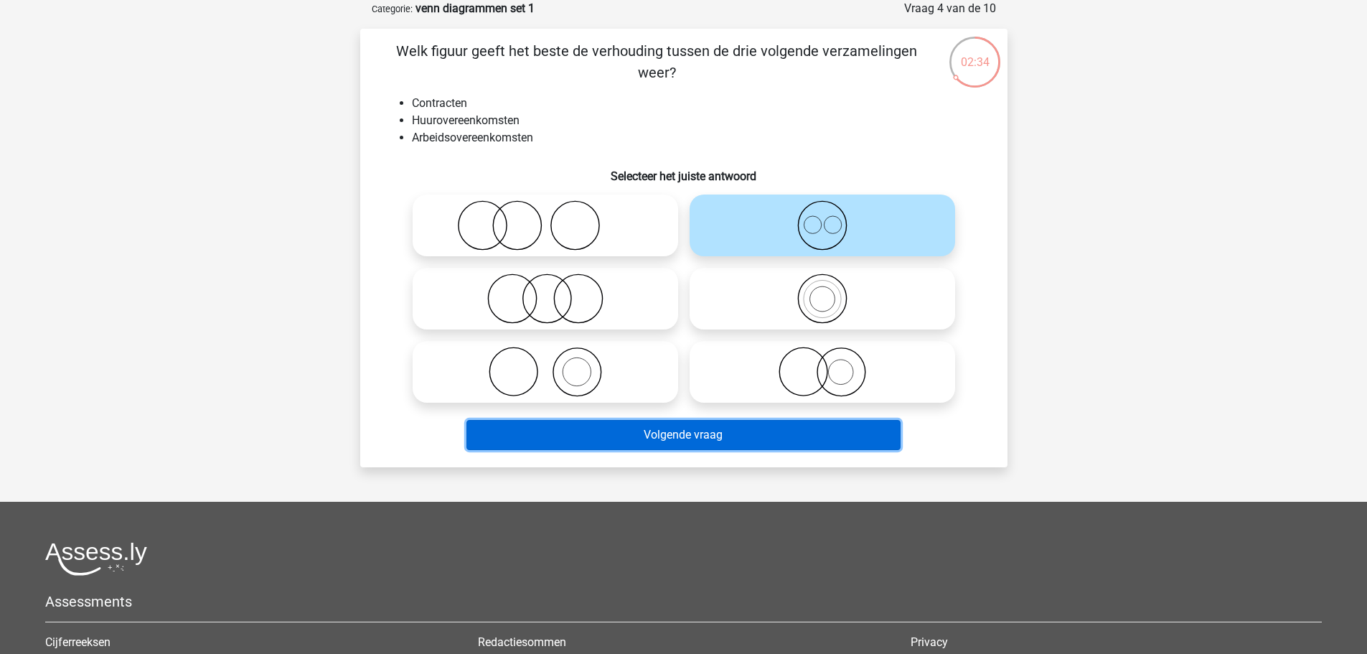
click at [769, 441] on button "Volgende vraag" at bounding box center [683, 435] width 434 height 30
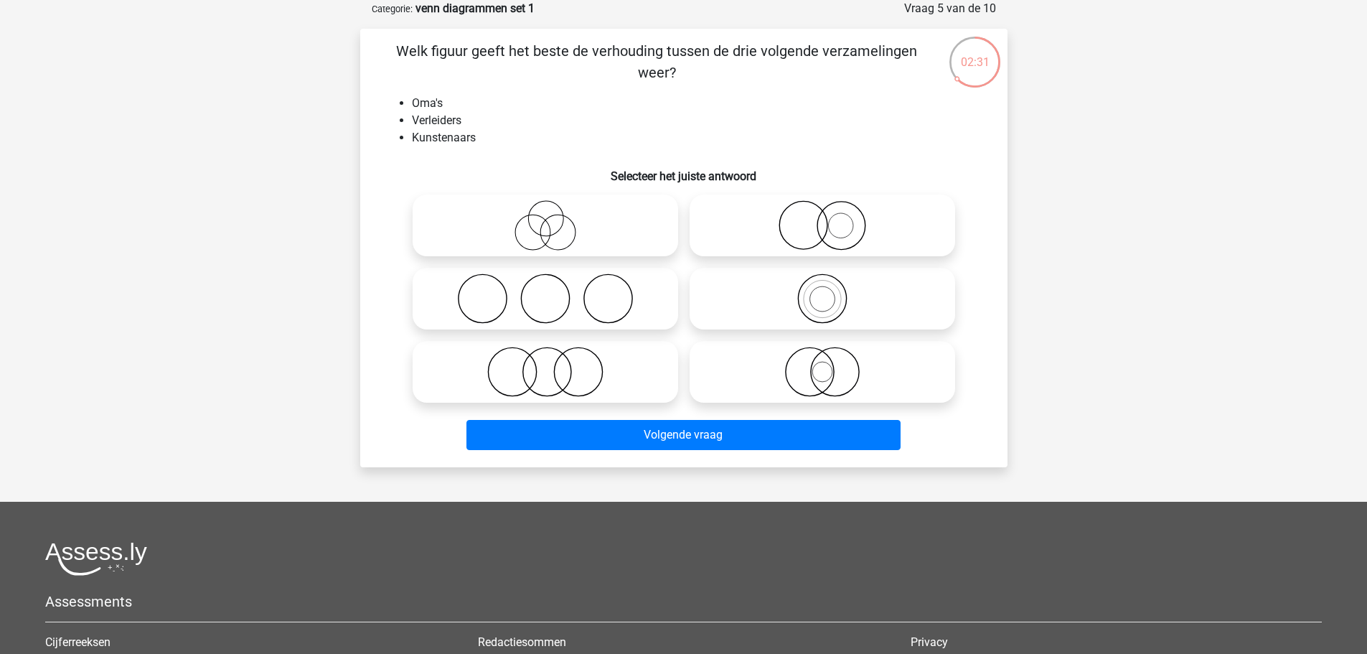
click at [505, 298] on icon at bounding box center [545, 298] width 254 height 50
click at [545, 291] on input "radio" at bounding box center [549, 286] width 9 height 9
radio input "true"
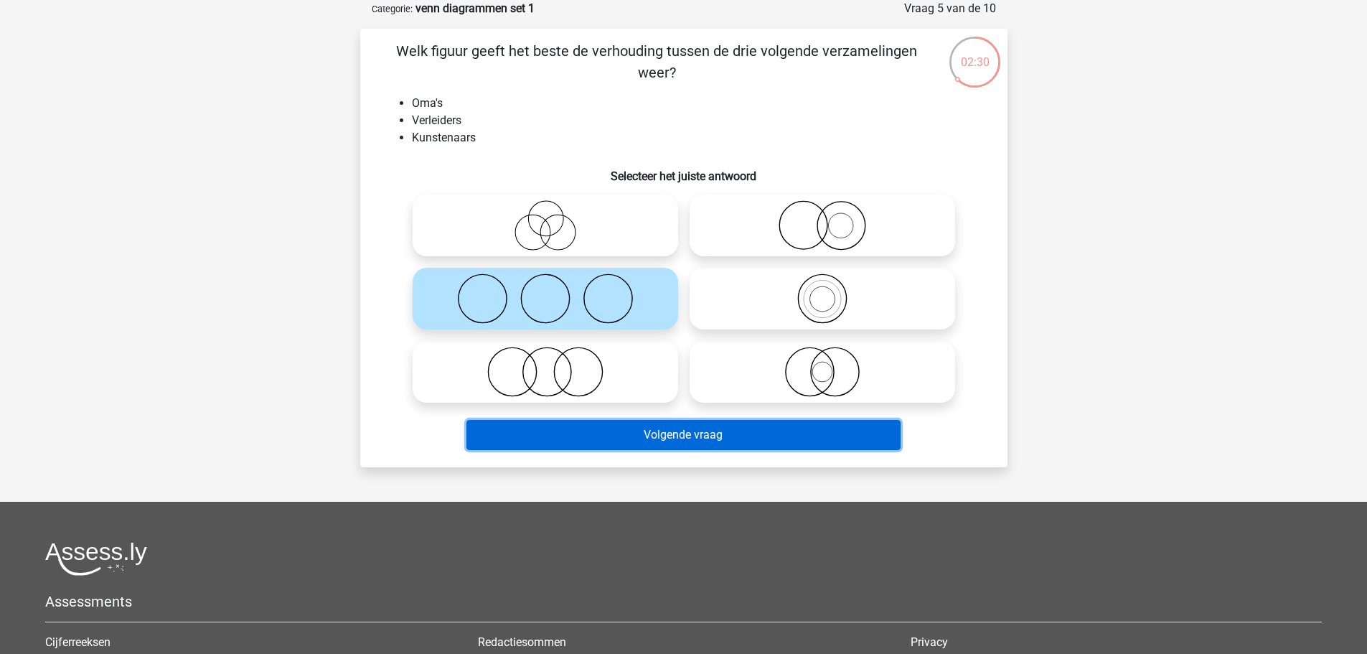
click at [680, 441] on button "Volgende vraag" at bounding box center [683, 435] width 434 height 30
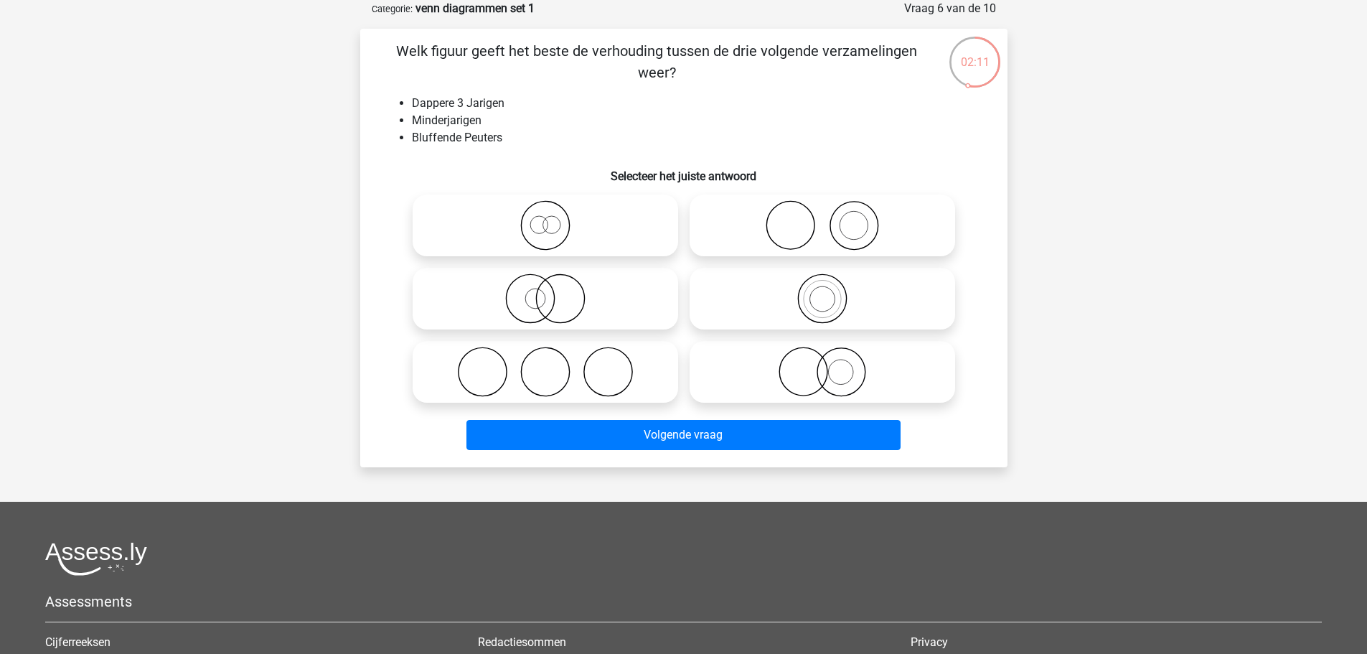
click at [590, 370] on icon at bounding box center [545, 372] width 254 height 50
click at [555, 365] on input "radio" at bounding box center [549, 359] width 9 height 9
radio input "true"
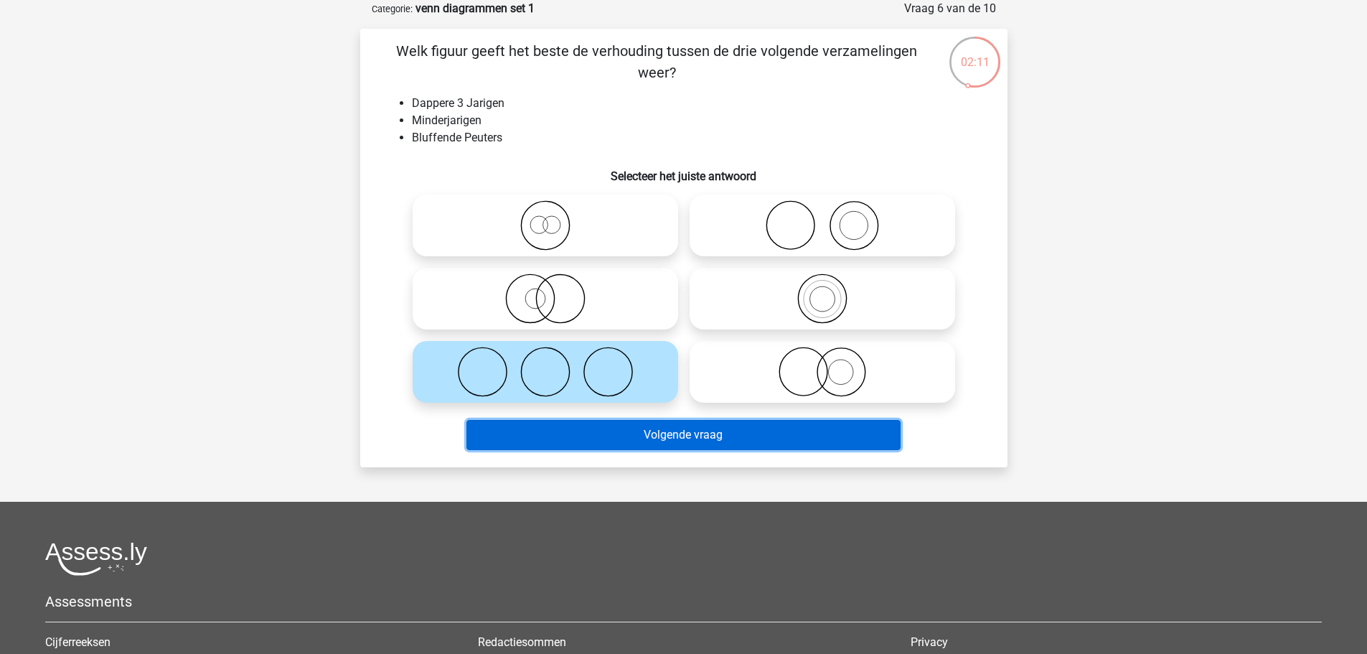
click at [624, 426] on button "Volgende vraag" at bounding box center [683, 435] width 434 height 30
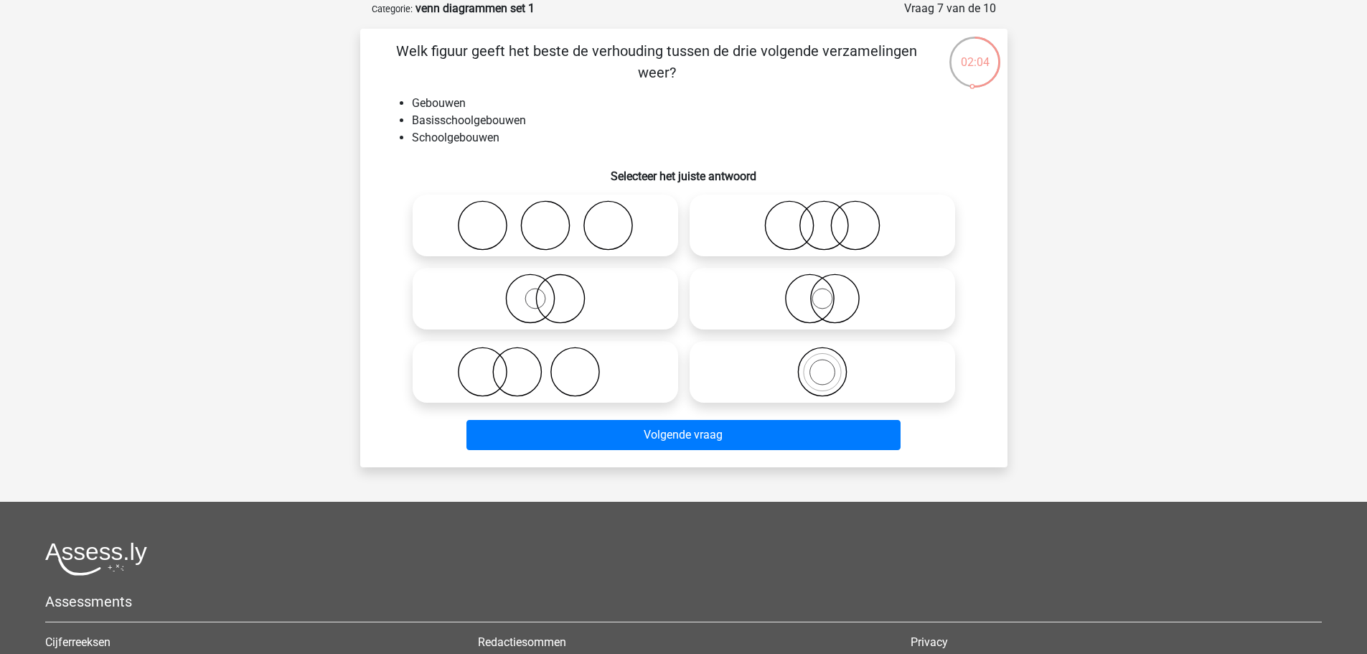
click at [834, 351] on circle at bounding box center [822, 372] width 48 height 48
click at [832, 355] on input "radio" at bounding box center [826, 359] width 9 height 9
radio input "true"
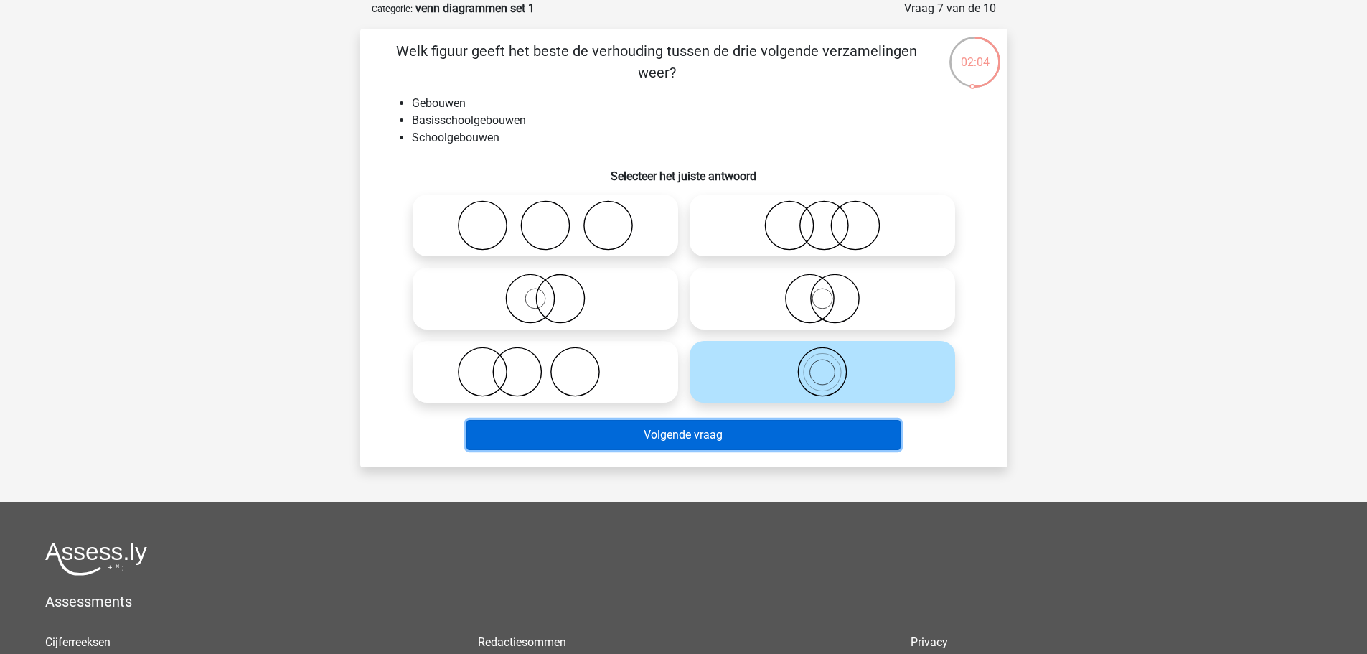
click at [749, 447] on button "Volgende vraag" at bounding box center [683, 435] width 434 height 30
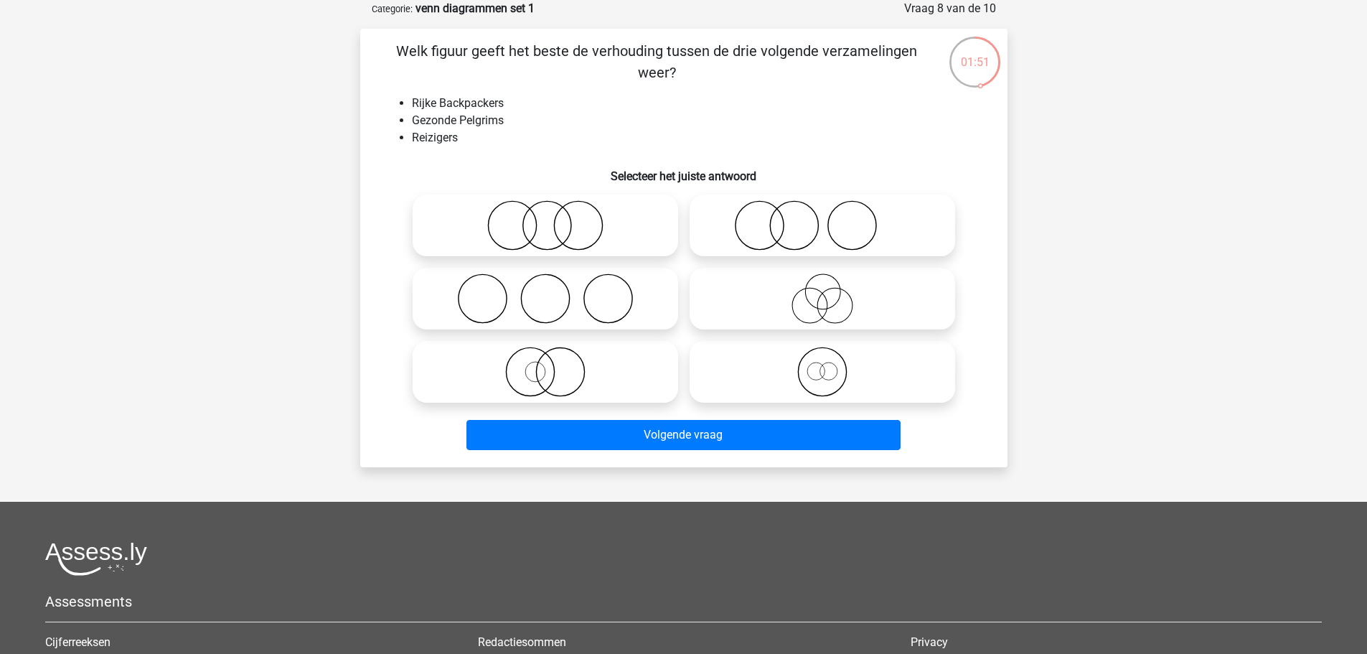
click at [827, 373] on icon at bounding box center [822, 372] width 254 height 50
click at [827, 365] on input "radio" at bounding box center [826, 359] width 9 height 9
radio input "true"
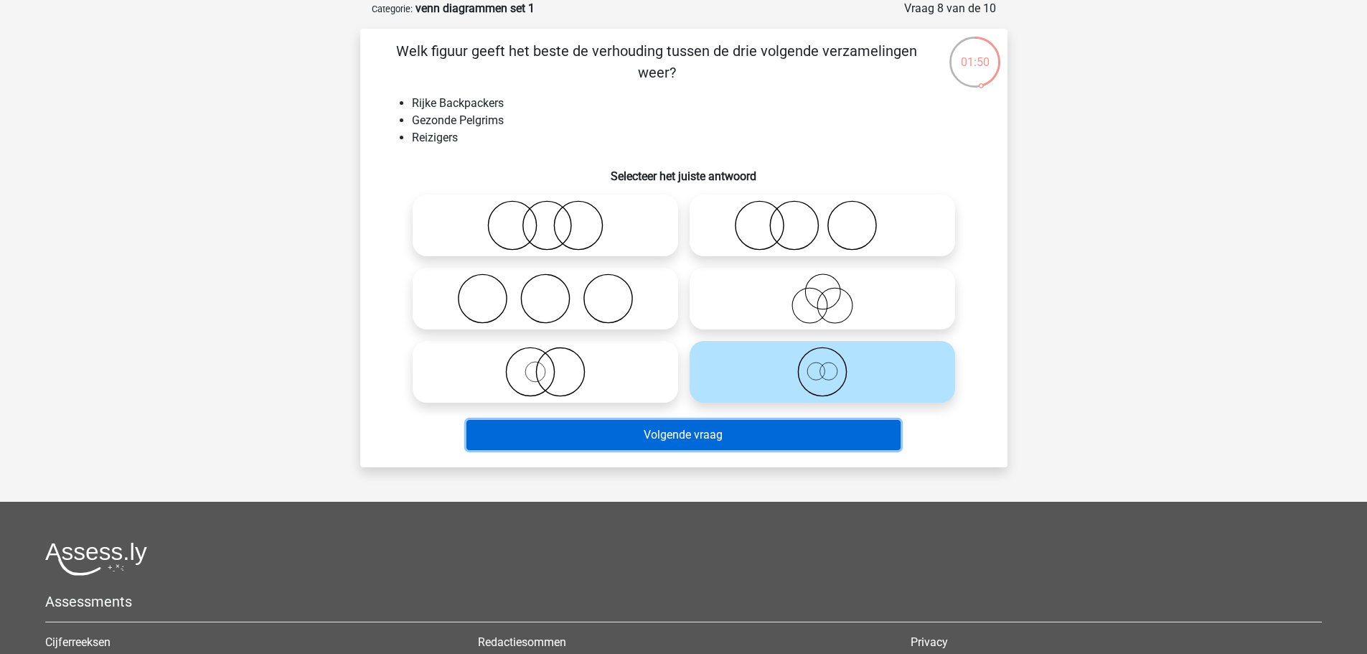
click at [751, 438] on button "Volgende vraag" at bounding box center [683, 435] width 434 height 30
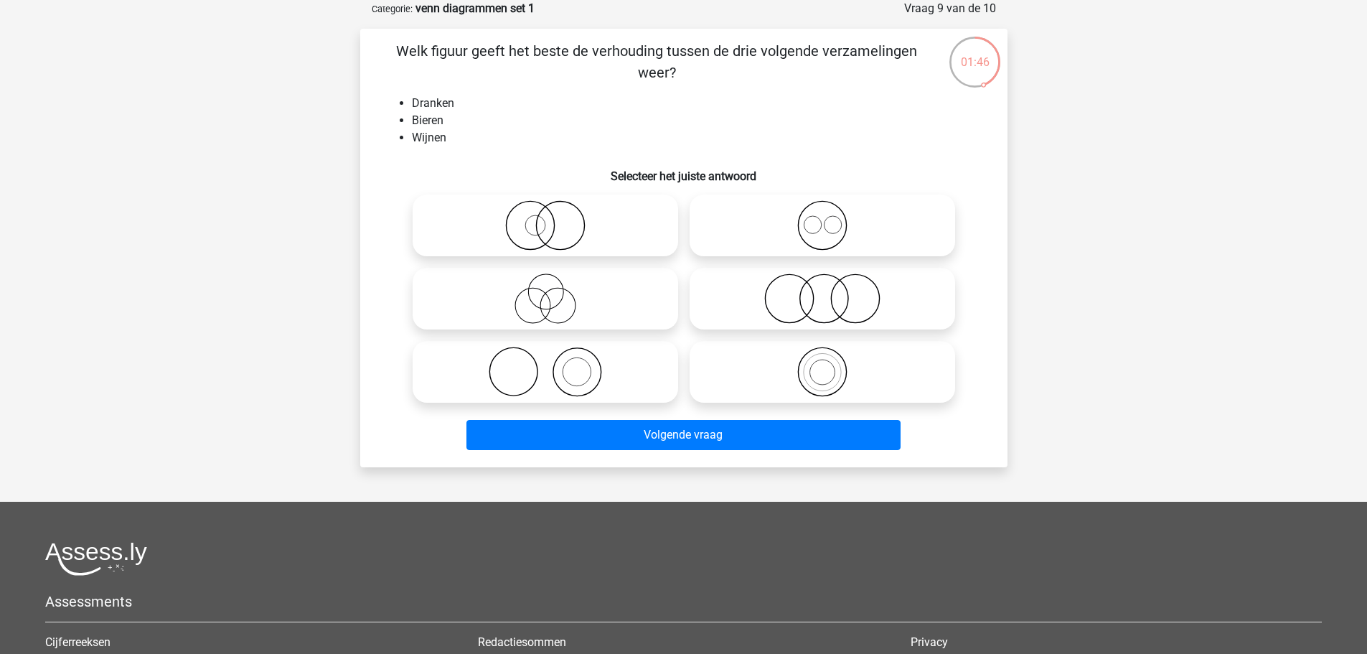
click at [809, 234] on icon at bounding box center [822, 225] width 254 height 50
click at [822, 218] on input "radio" at bounding box center [826, 213] width 9 height 9
radio input "true"
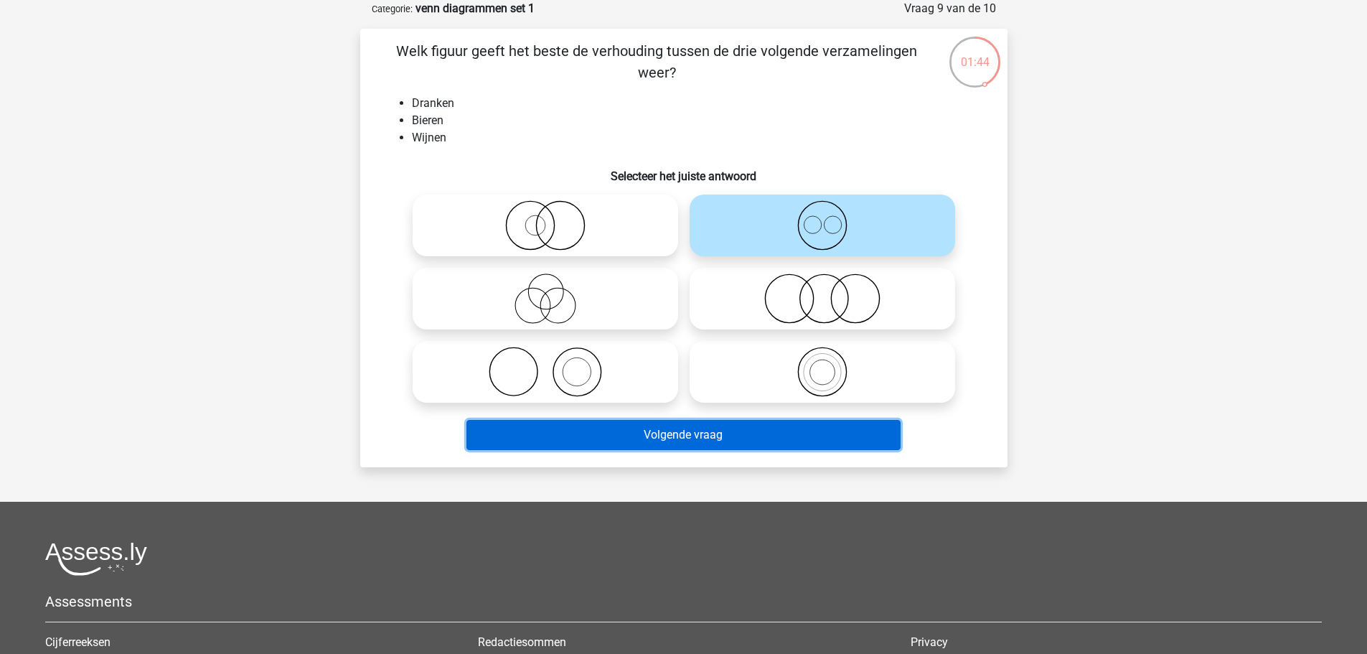
click at [698, 429] on button "Volgende vraag" at bounding box center [683, 435] width 434 height 30
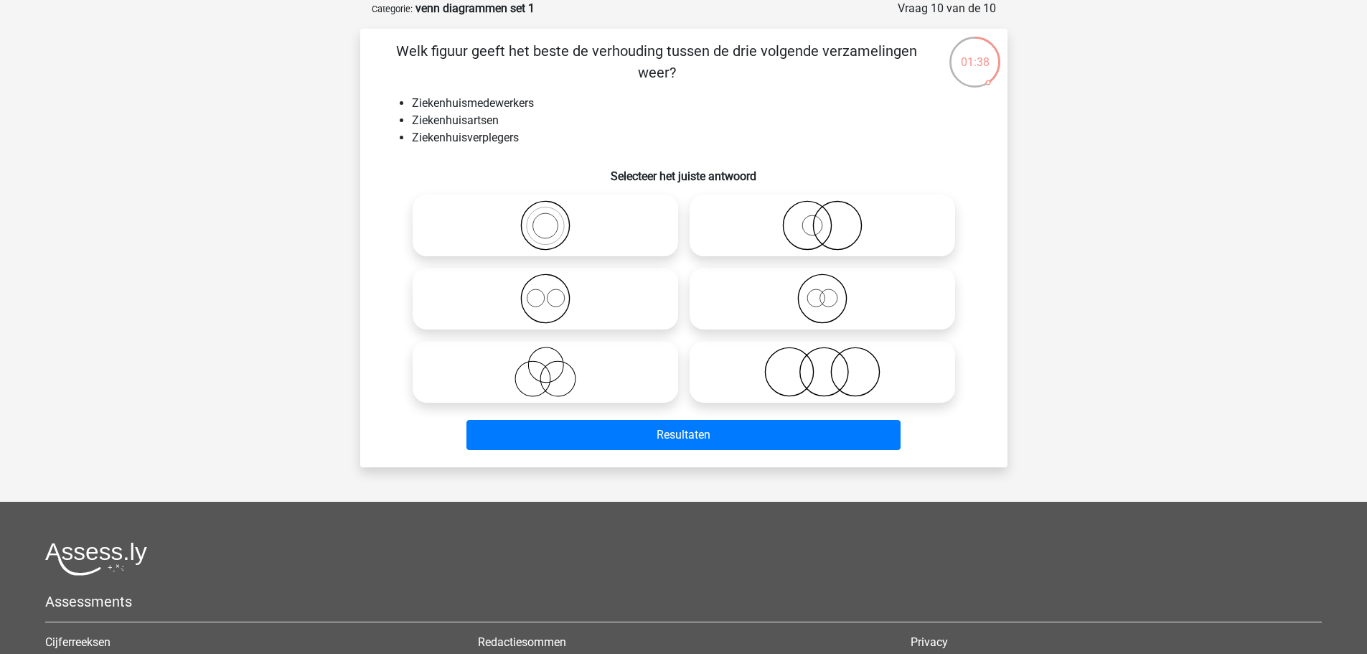
click at [558, 292] on icon at bounding box center [545, 298] width 254 height 50
click at [555, 291] on input "radio" at bounding box center [549, 286] width 9 height 9
radio input "true"
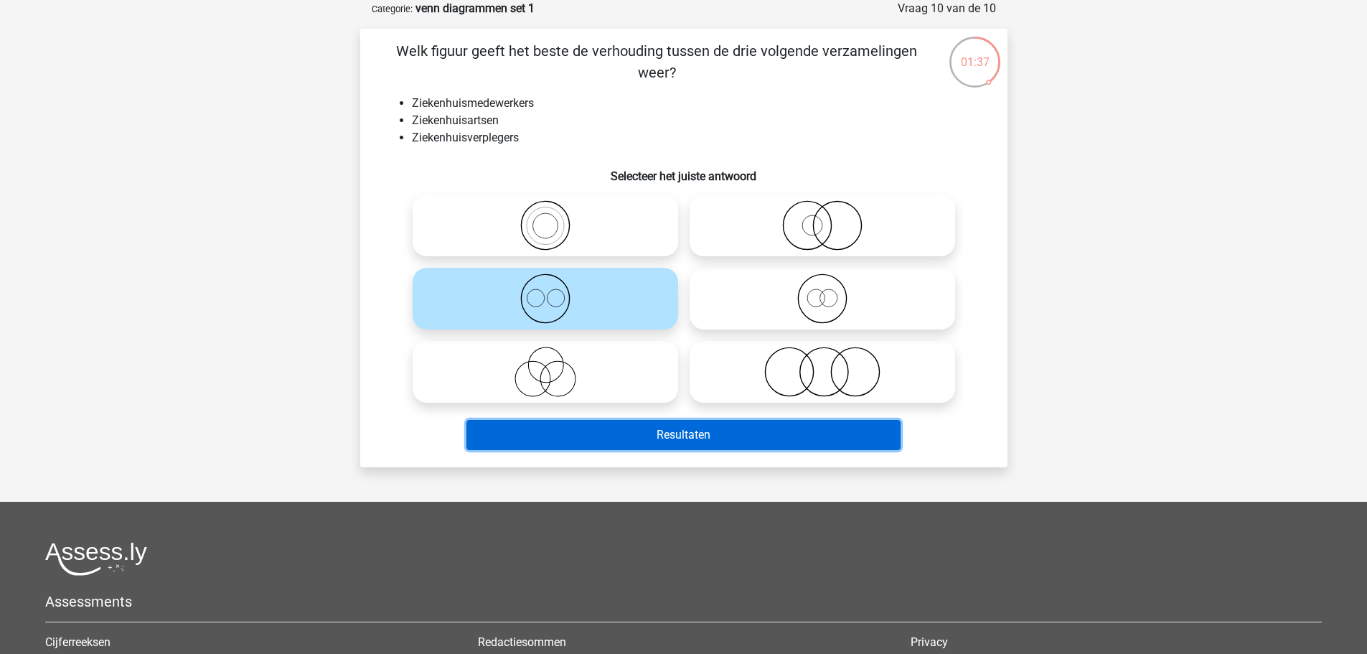
click at [631, 433] on button "Resultaten" at bounding box center [683, 435] width 434 height 30
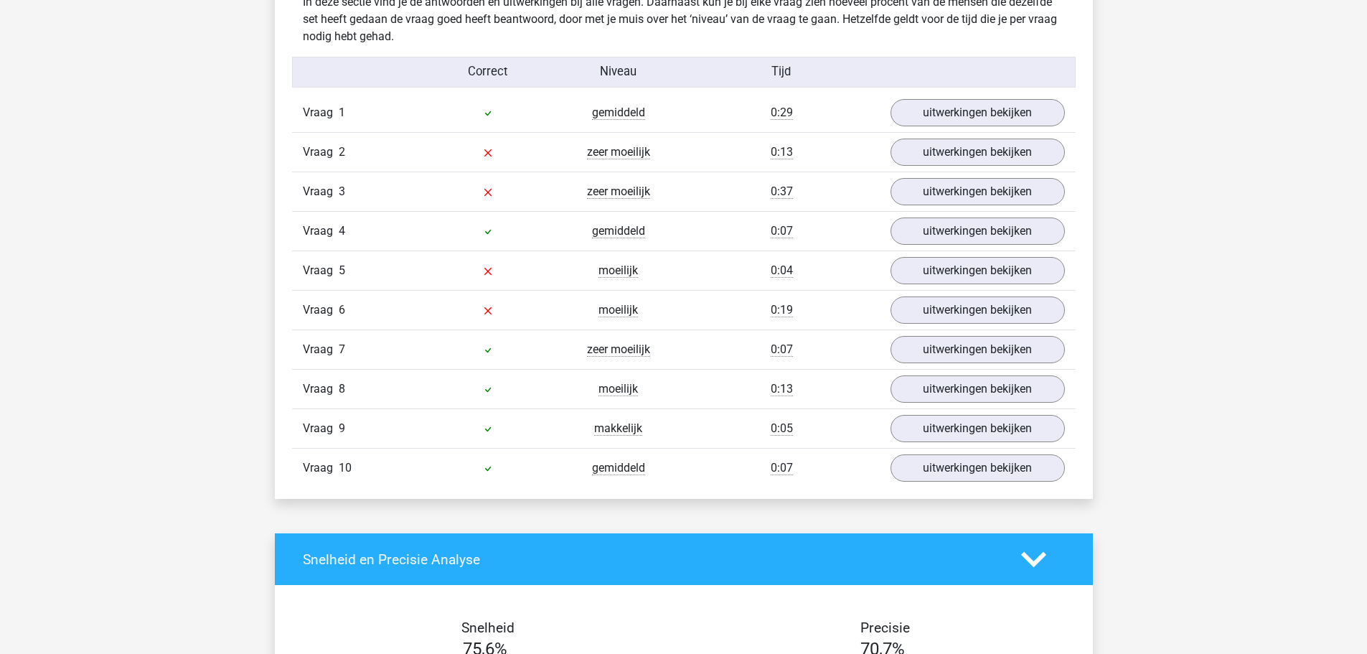
scroll to position [1148, 0]
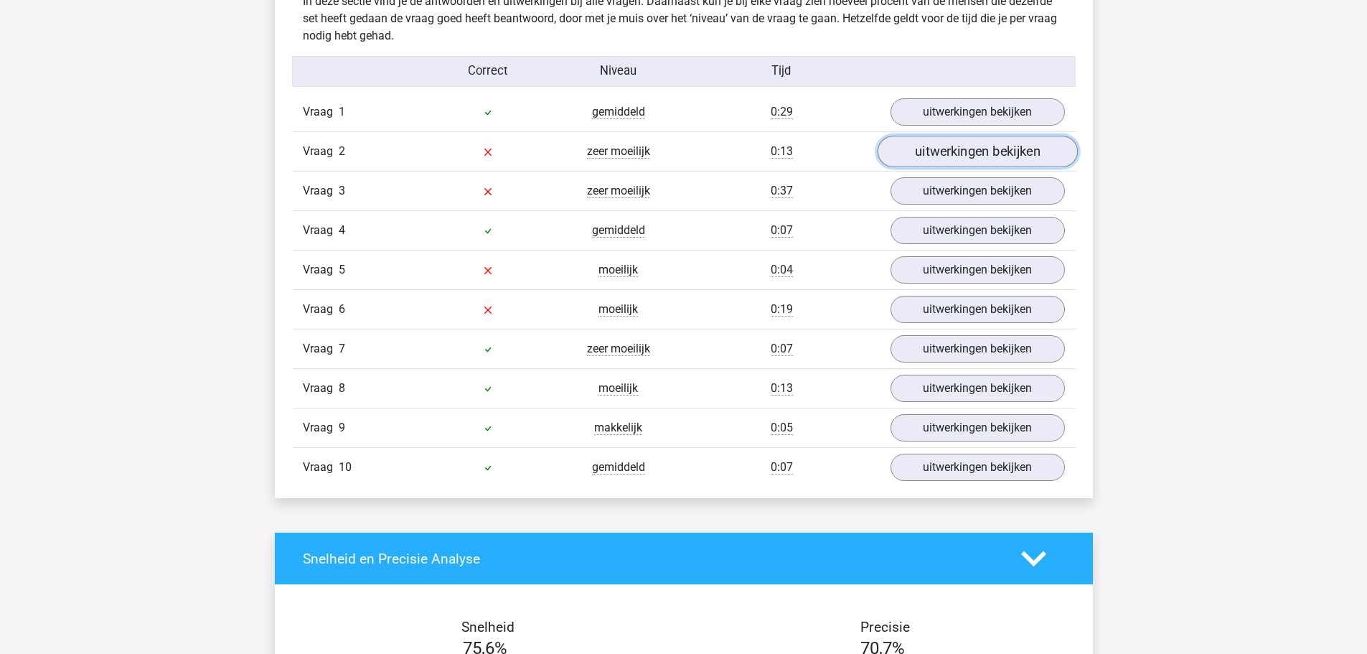
click at [916, 151] on link "uitwerkingen bekijken" at bounding box center [977, 152] width 200 height 32
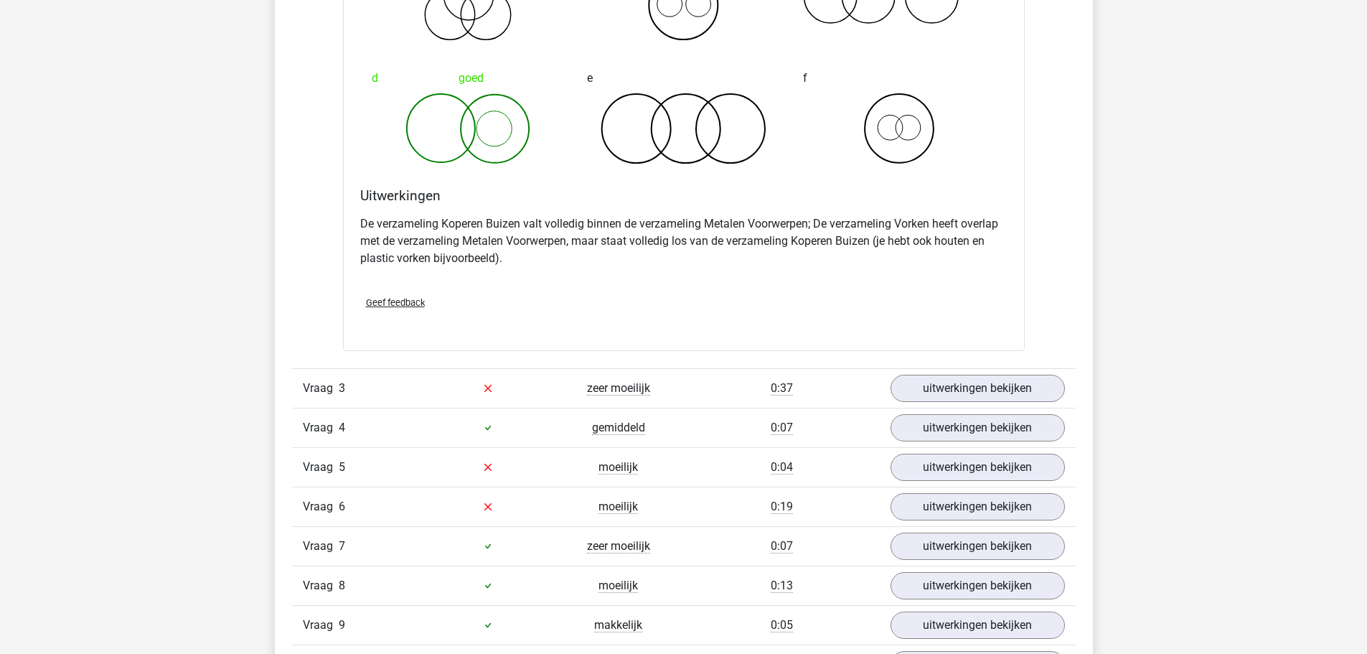
scroll to position [1579, 0]
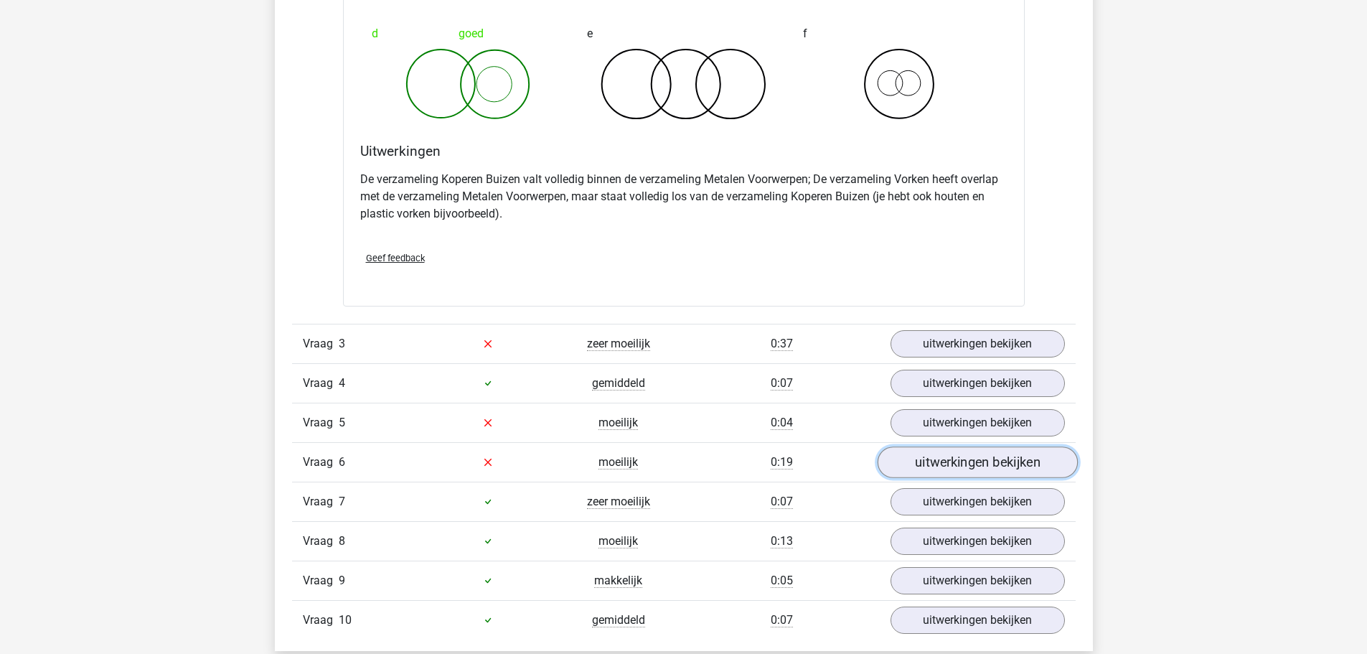
click at [967, 466] on link "uitwerkingen bekijken" at bounding box center [977, 462] width 200 height 32
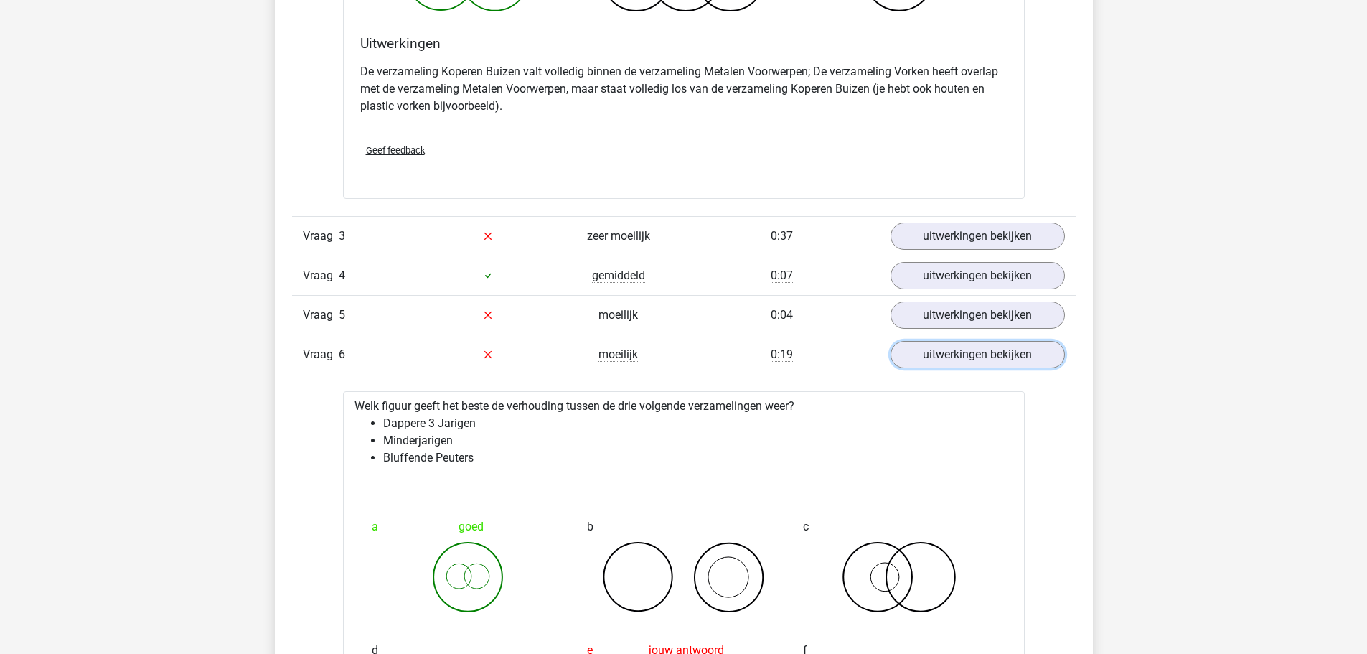
scroll to position [1651, 0]
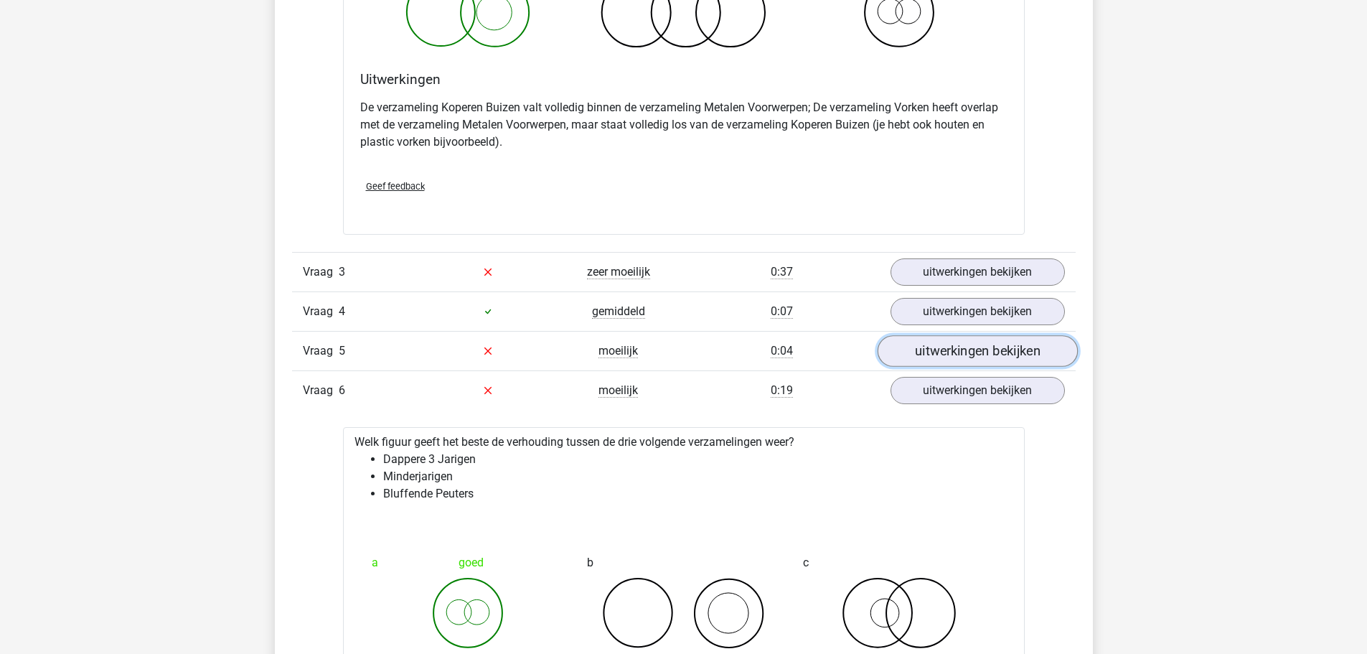
click at [949, 346] on link "uitwerkingen bekijken" at bounding box center [977, 351] width 200 height 32
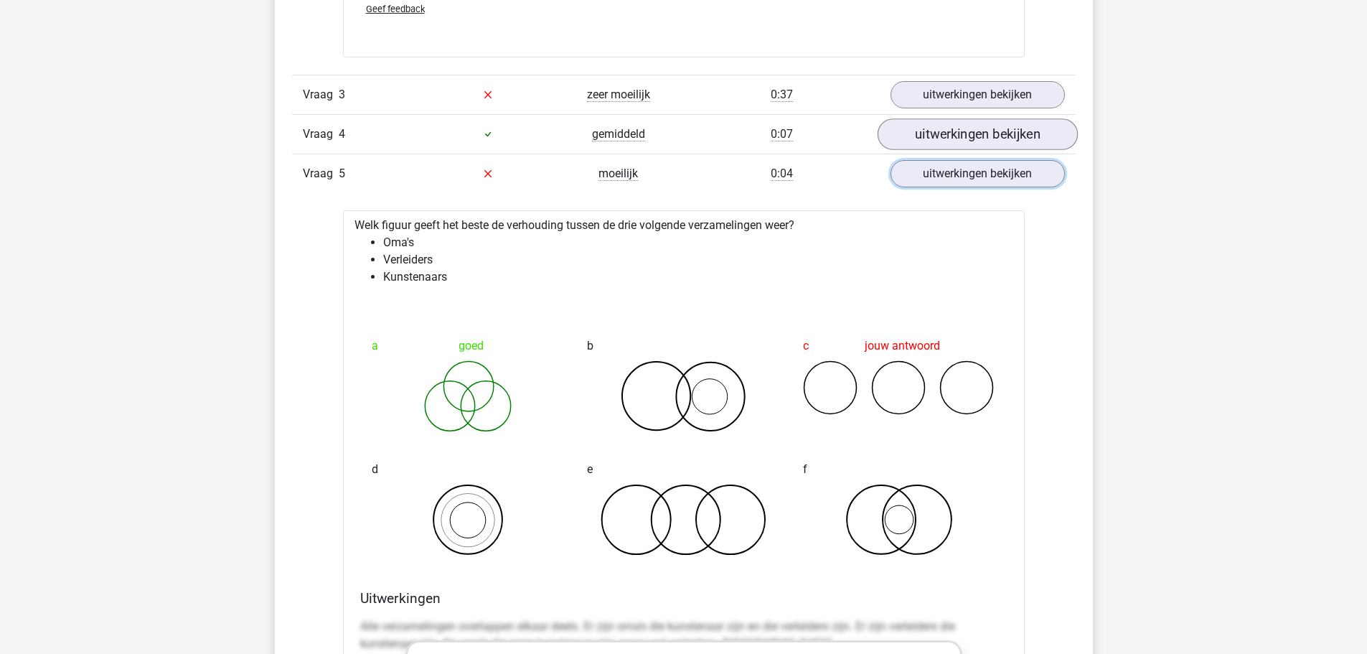
scroll to position [1794, 0]
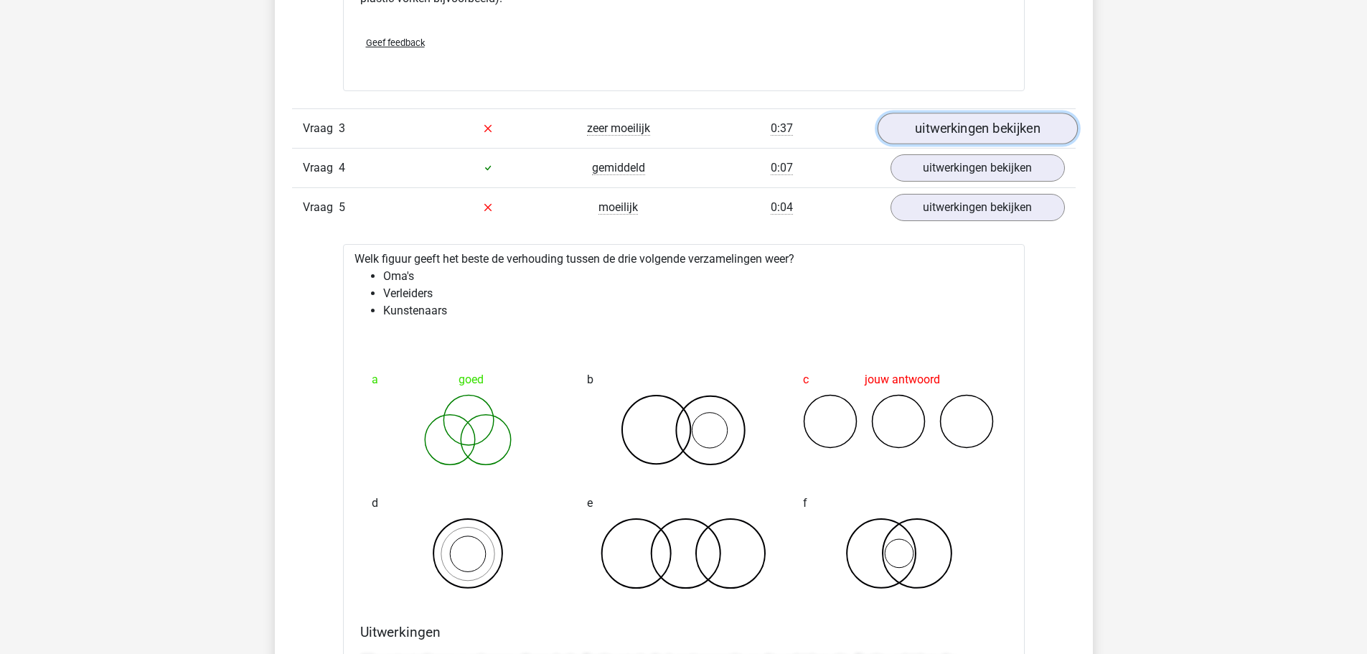
click at [974, 123] on link "uitwerkingen bekijken" at bounding box center [977, 129] width 200 height 32
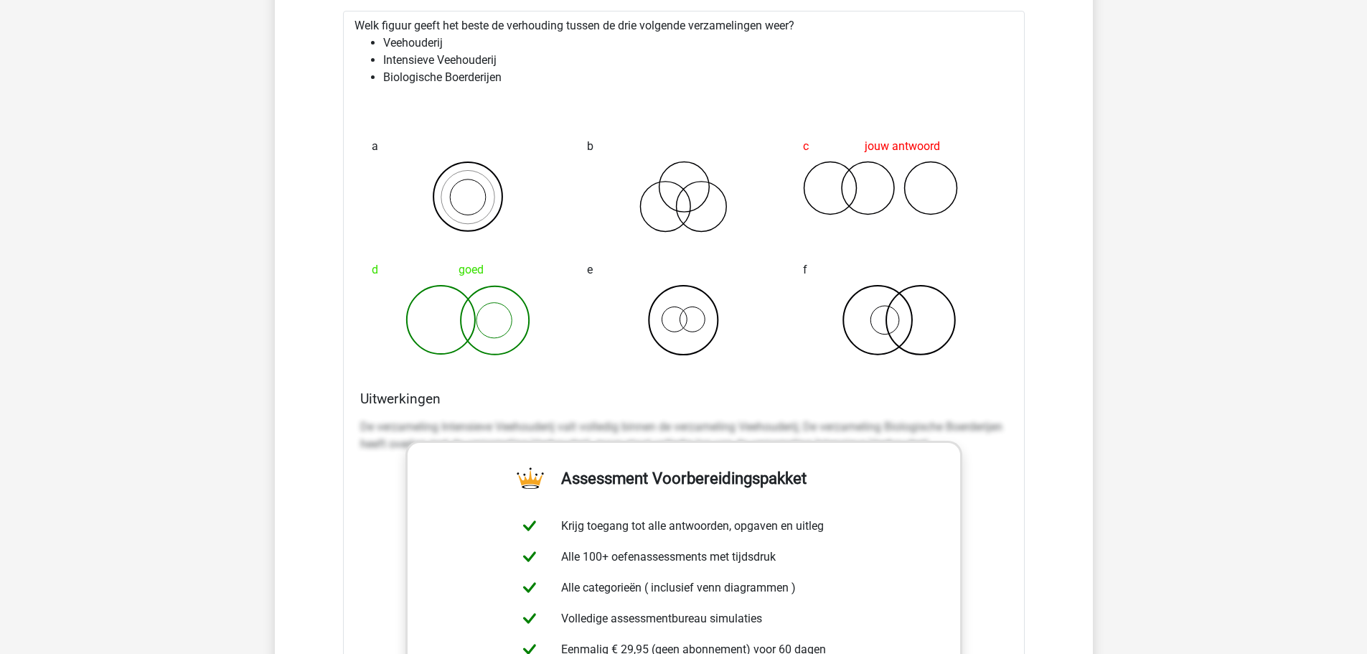
scroll to position [1866, 0]
